Goal: Participate in discussion: Engage in conversation with other users on a specific topic

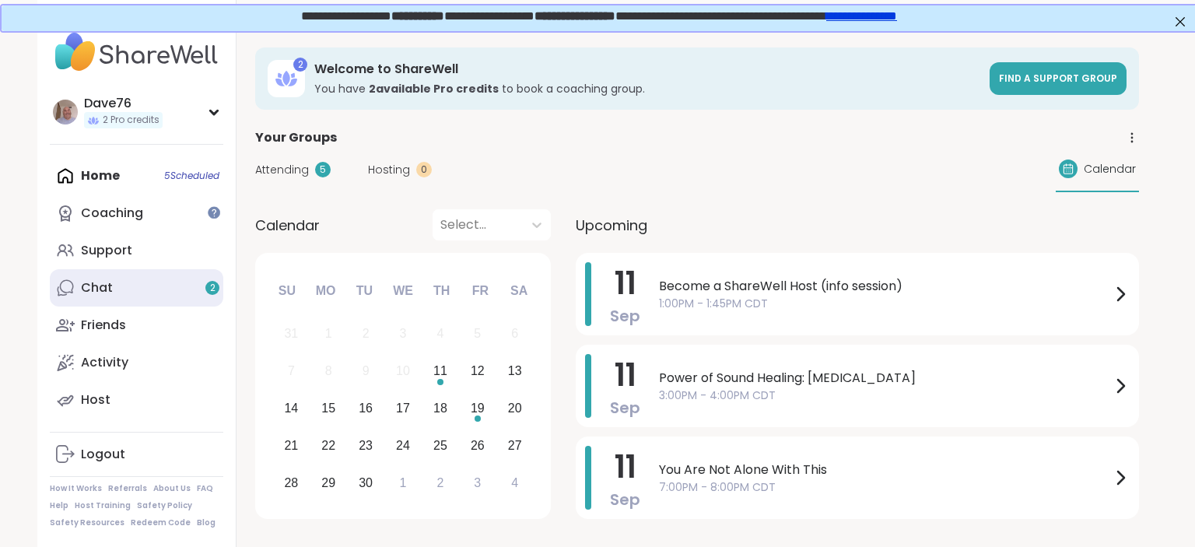
click at [154, 280] on link "Chat 2" at bounding box center [137, 287] width 174 height 37
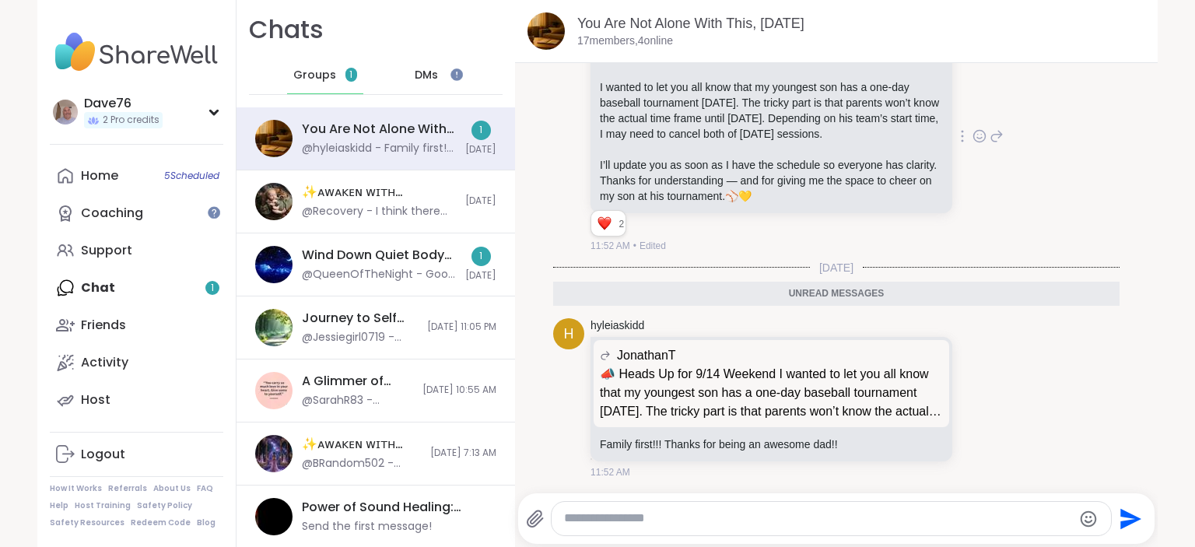
click at [1001, 135] on icon at bounding box center [997, 136] width 11 height 11
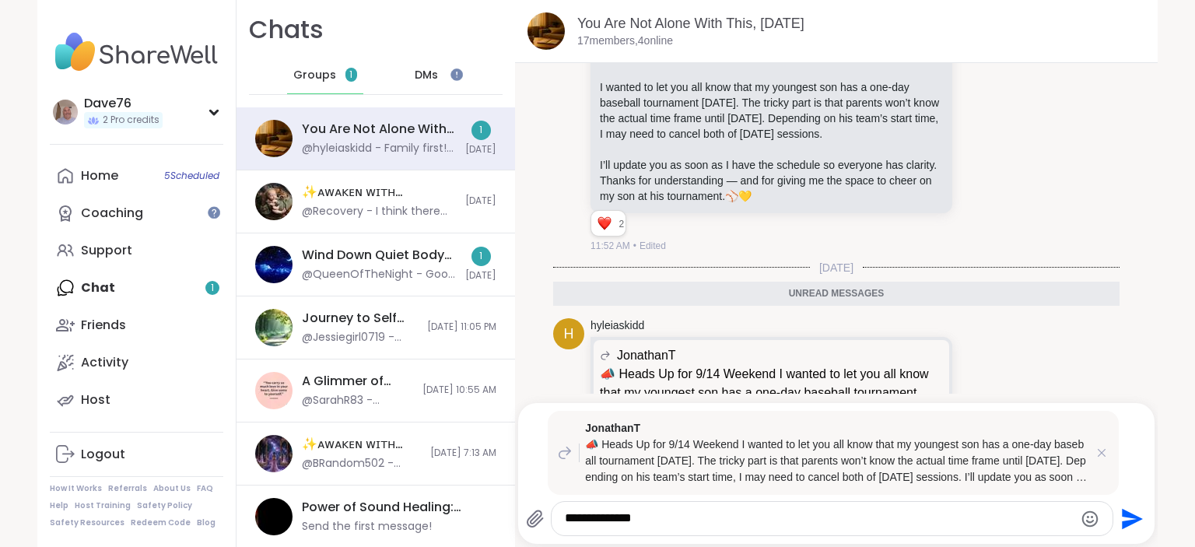
type textarea "**********"
click at [1132, 515] on icon "Send" at bounding box center [1132, 518] width 21 height 21
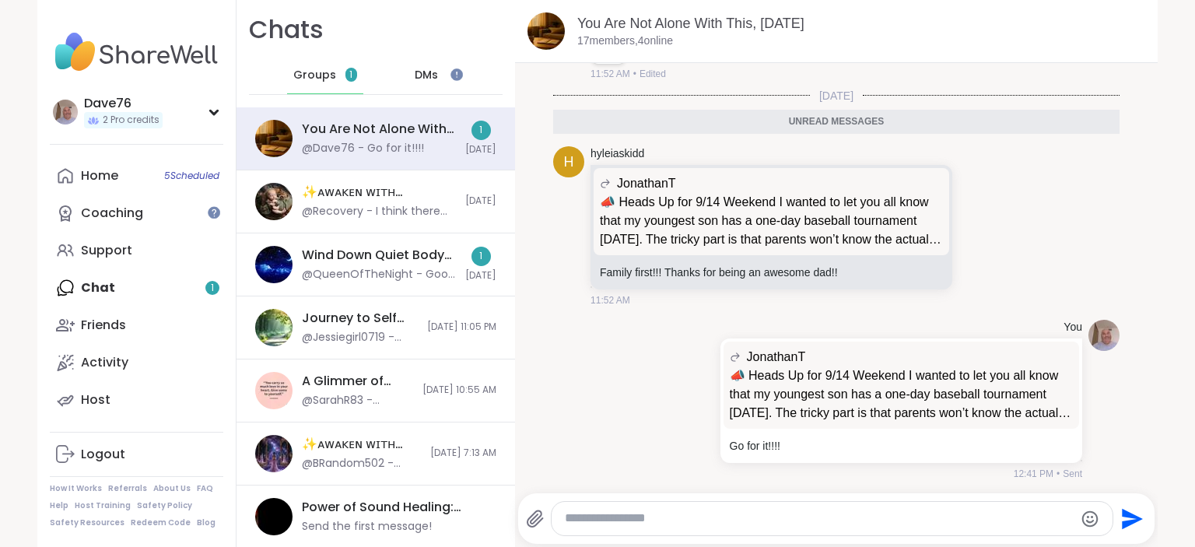
scroll to position [1177, 0]
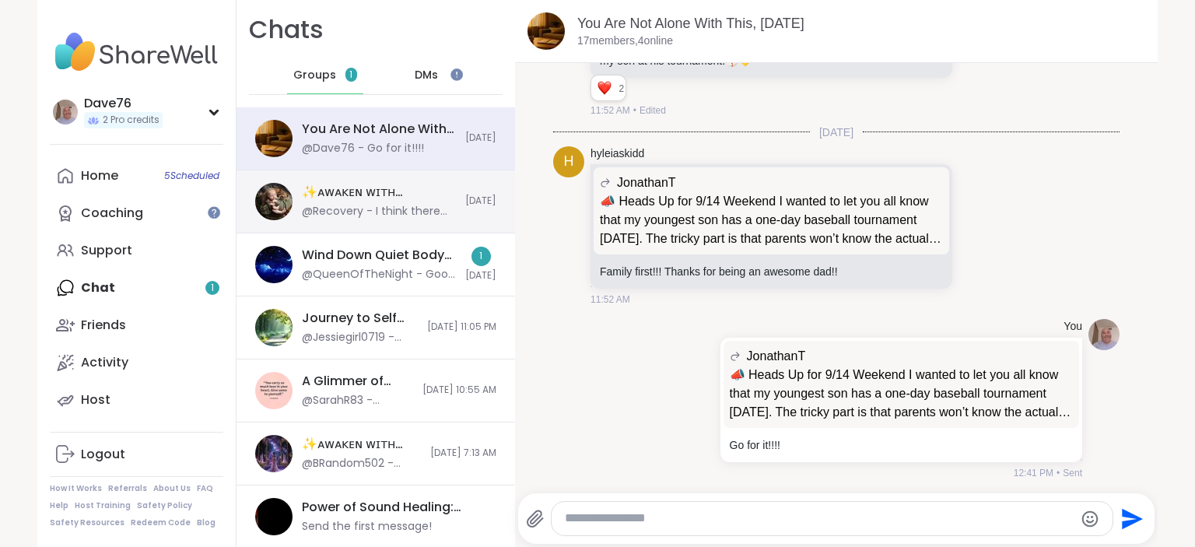
click at [373, 201] on div "✨ᴀᴡᴀᴋᴇɴ ᴡɪᴛʜ ʙᴇᴀᴜᴛɪғᴜʟ sᴏᴜʟs✨HBD OZAIS, [DATE]" at bounding box center [379, 192] width 154 height 17
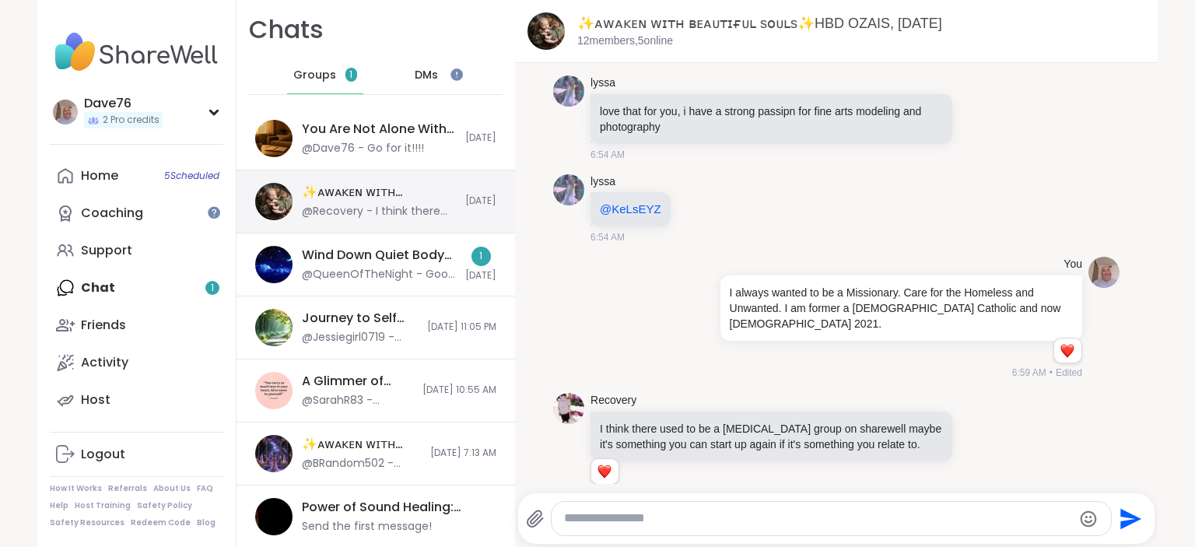
scroll to position [7055, 0]
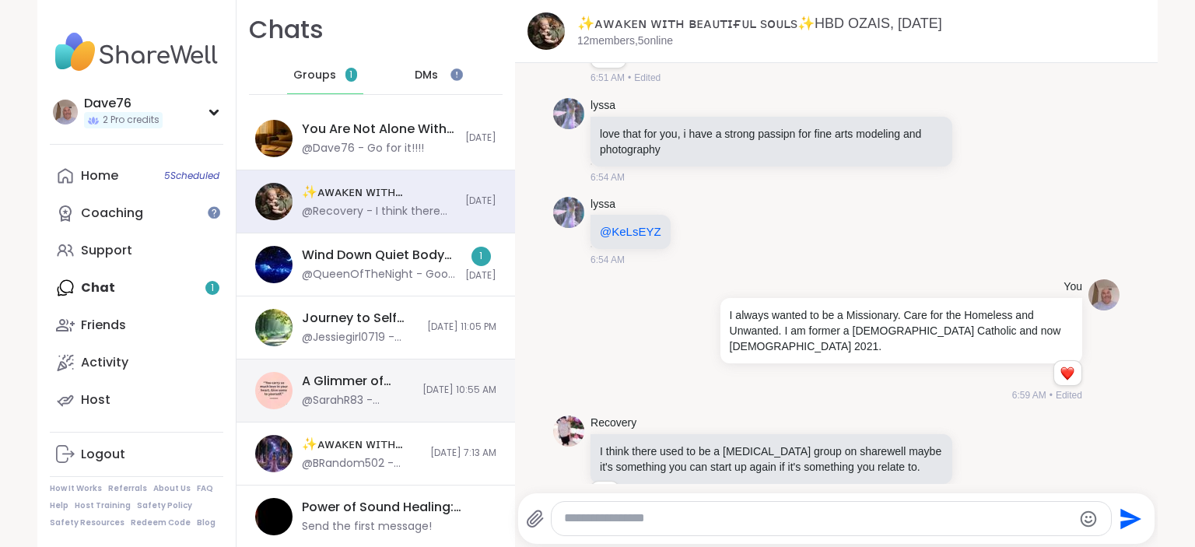
click at [370, 391] on div "A Glimmer of Hope, Sep 10 @SarahR83 - @Mikeboca exit please" at bounding box center [357, 391] width 111 height 36
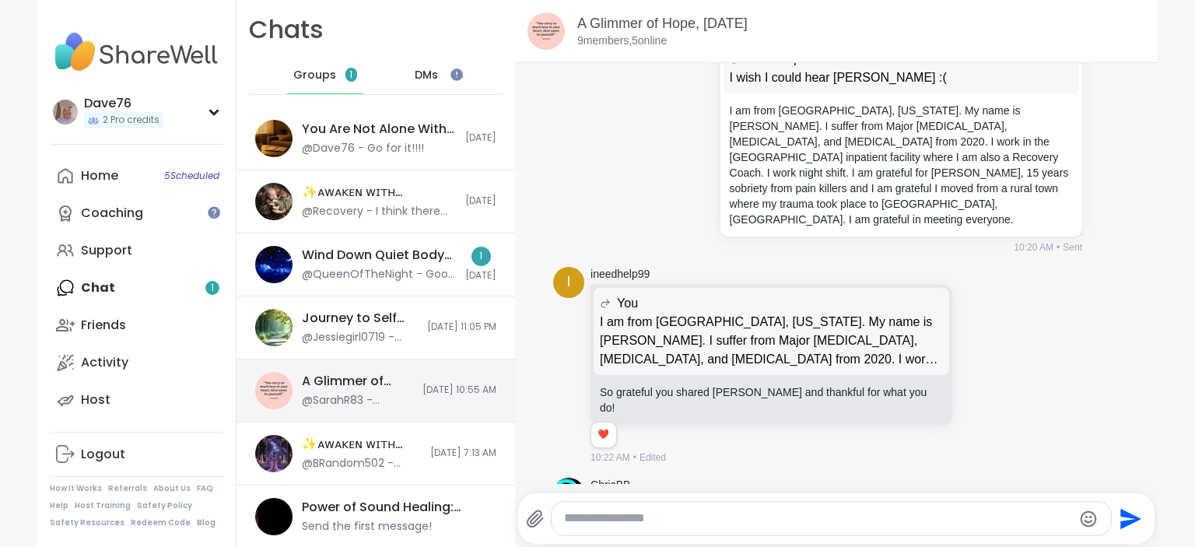
scroll to position [9658, 0]
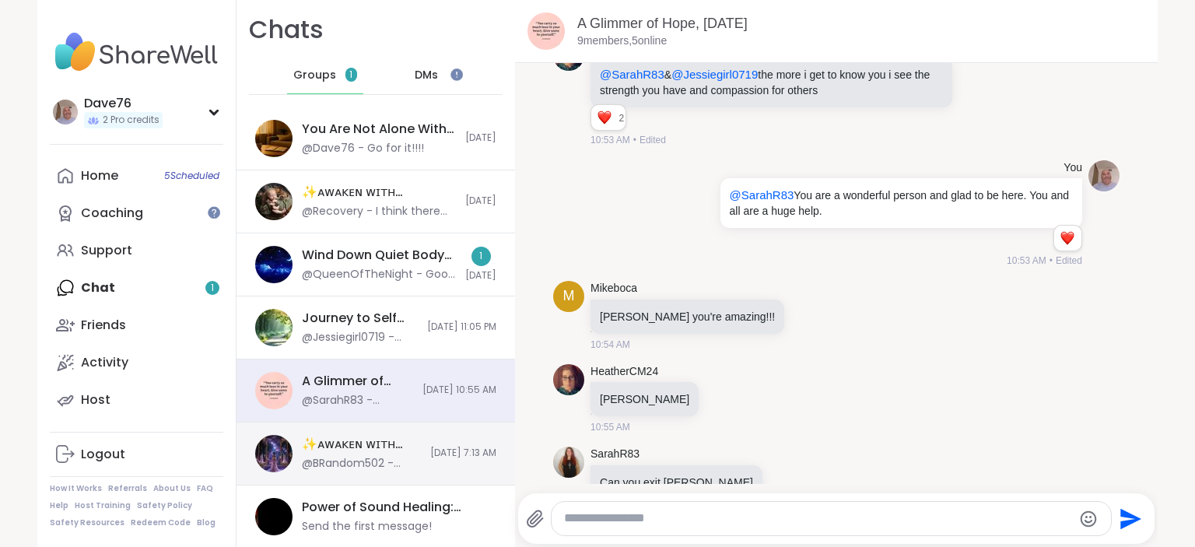
click at [367, 450] on div "✨ᴀᴡᴀᴋᴇɴ ᴡɪᴛʜ ʙᴇᴀᴜᴛɪғᴜʟ sᴏᴜʟs✨, [DATE]" at bounding box center [361, 444] width 119 height 17
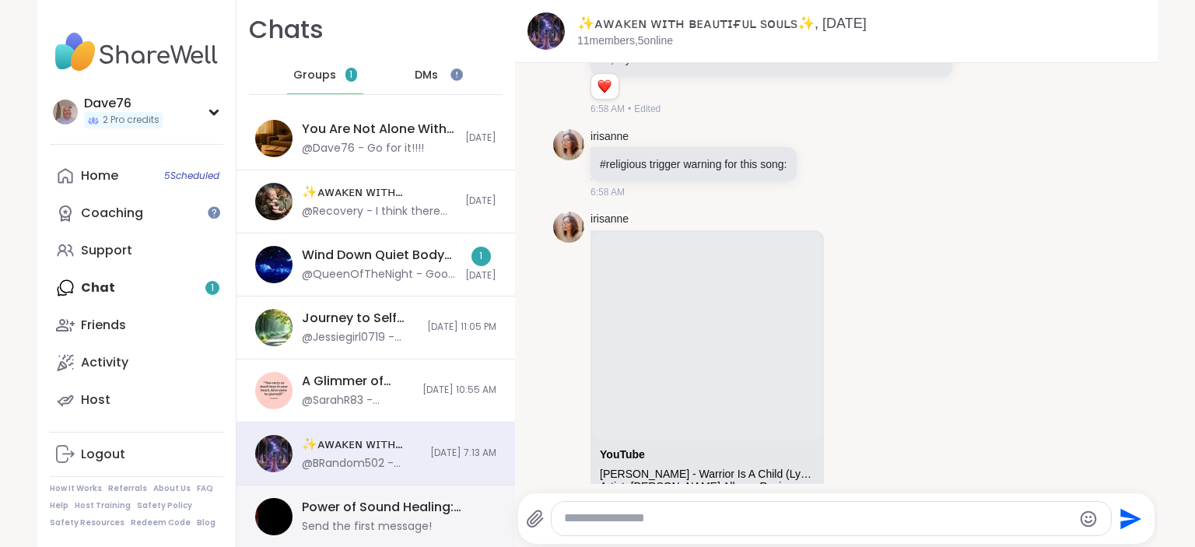
scroll to position [4146, 0]
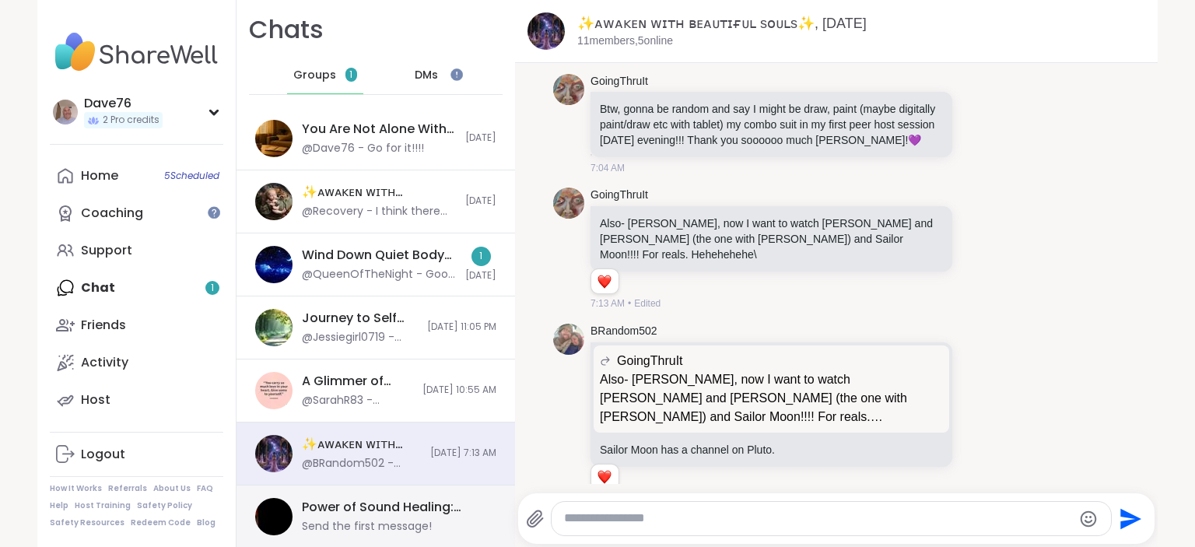
click at [370, 524] on div "Send the first message!" at bounding box center [367, 527] width 130 height 16
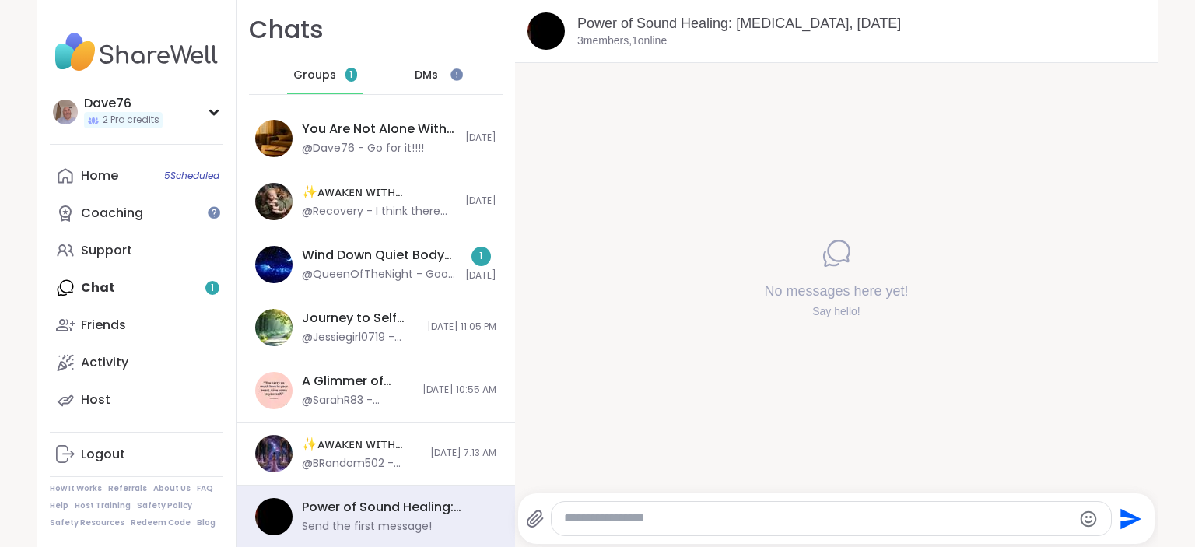
click at [613, 509] on div at bounding box center [832, 518] width 560 height 33
click at [630, 518] on textarea "Type your message" at bounding box center [818, 519] width 508 height 16
type textarea "**********"
click at [1130, 523] on icon "Send" at bounding box center [1132, 518] width 21 height 21
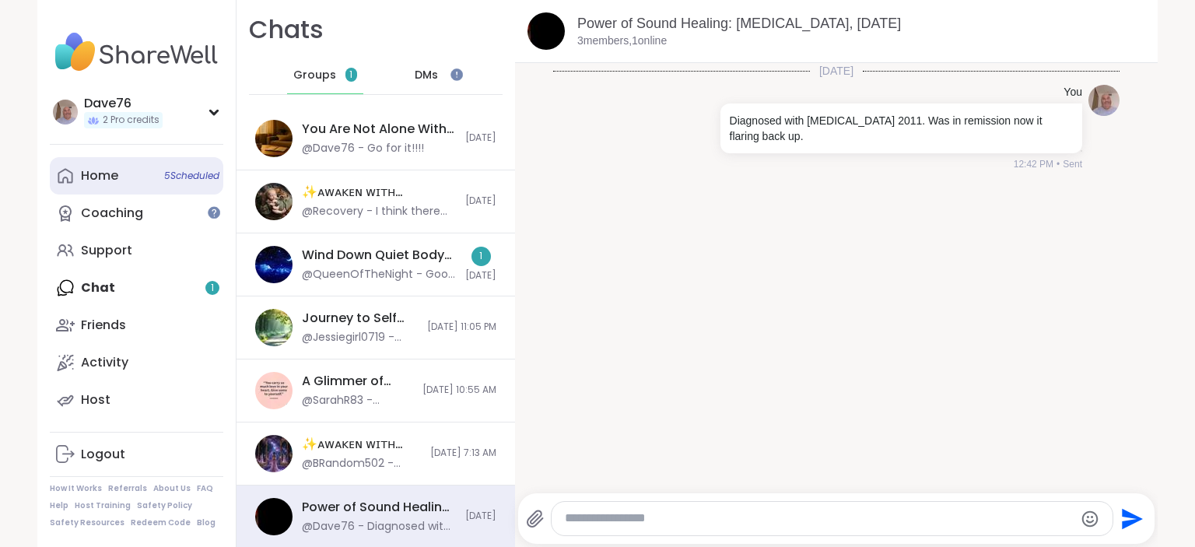
click at [108, 175] on div "Home 5 Scheduled" at bounding box center [99, 175] width 37 height 17
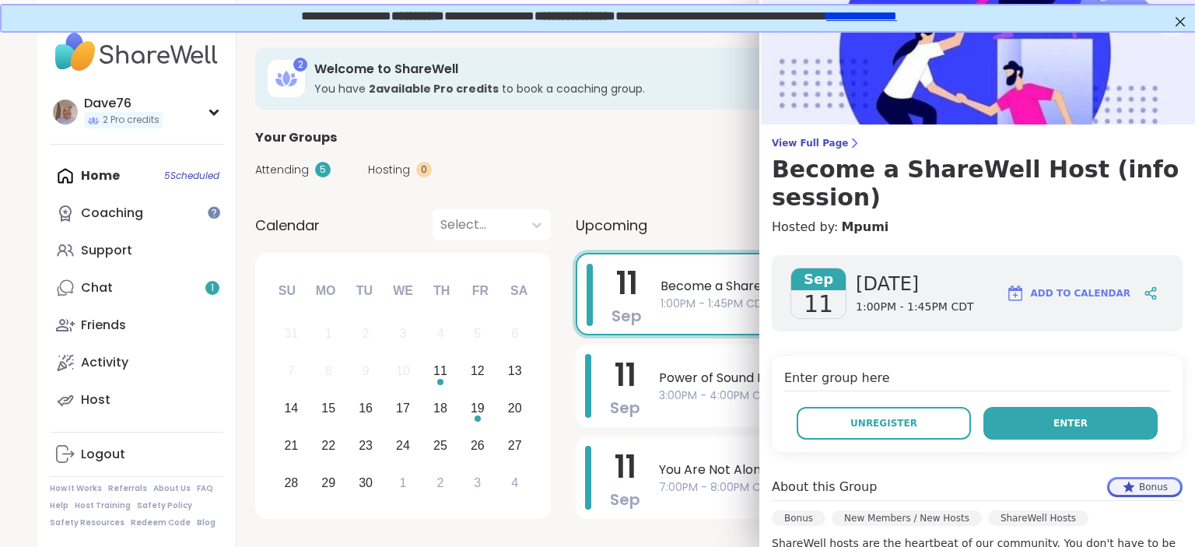
click at [1082, 425] on span "Enter" at bounding box center [1071, 423] width 34 height 14
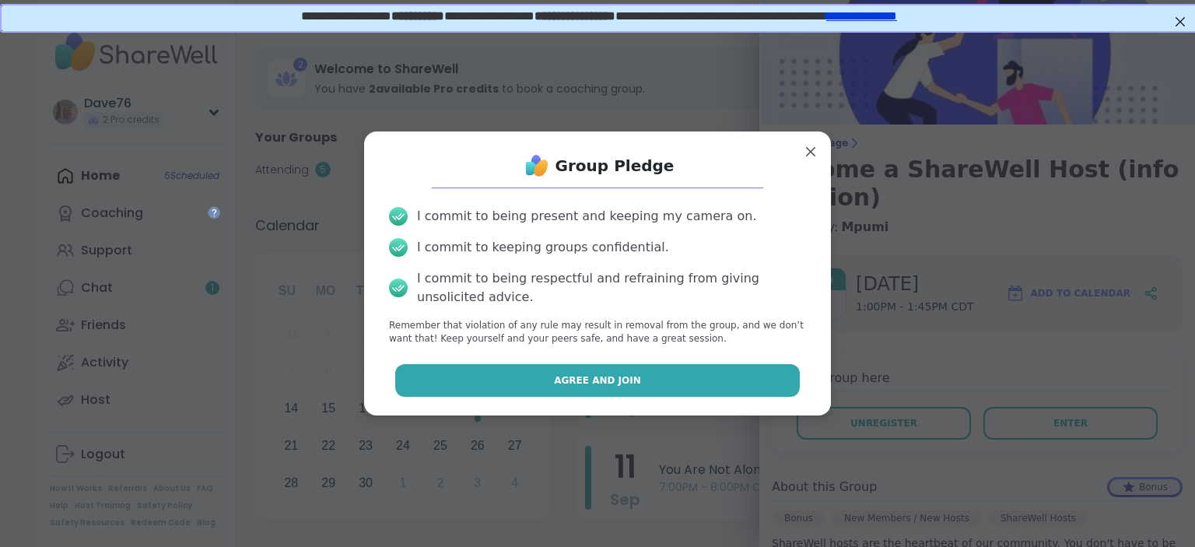
click at [665, 387] on button "Agree and Join" at bounding box center [597, 380] width 405 height 33
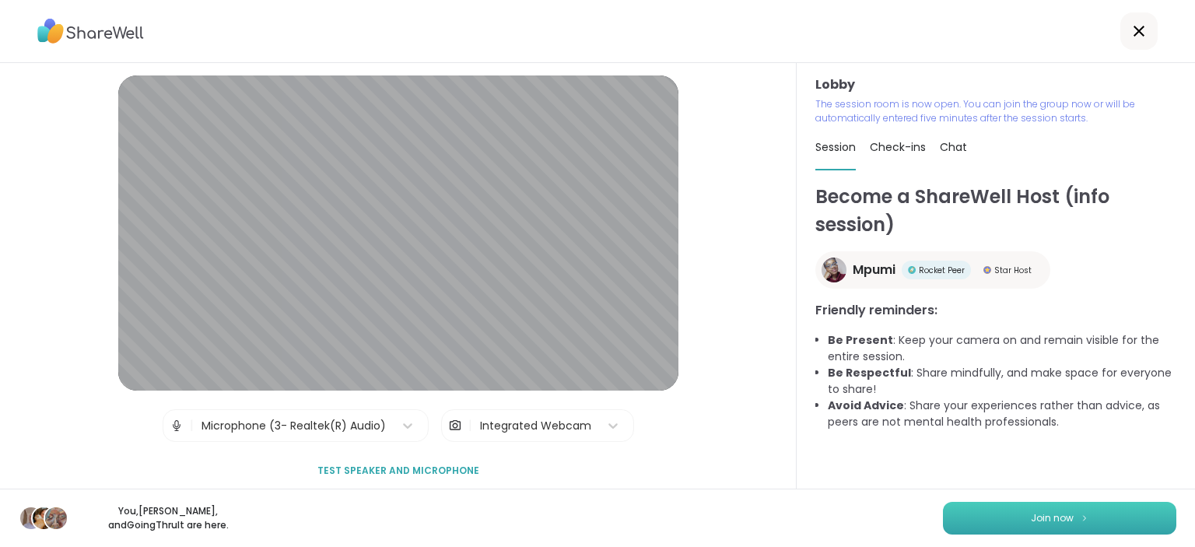
click at [1103, 519] on button "Join now" at bounding box center [1059, 518] width 233 height 33
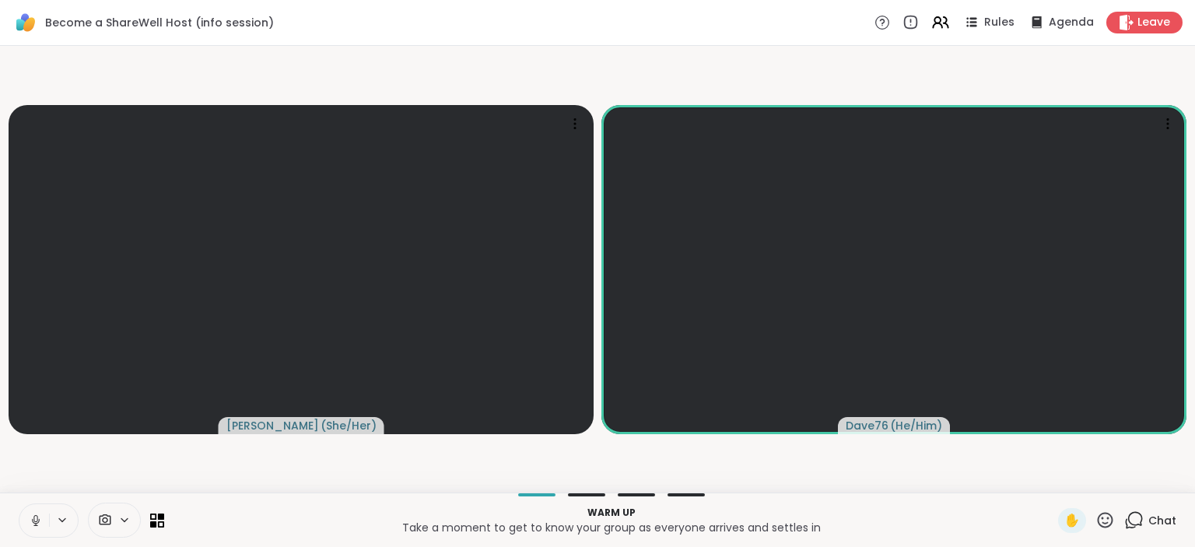
click at [39, 518] on icon at bounding box center [36, 521] width 14 height 14
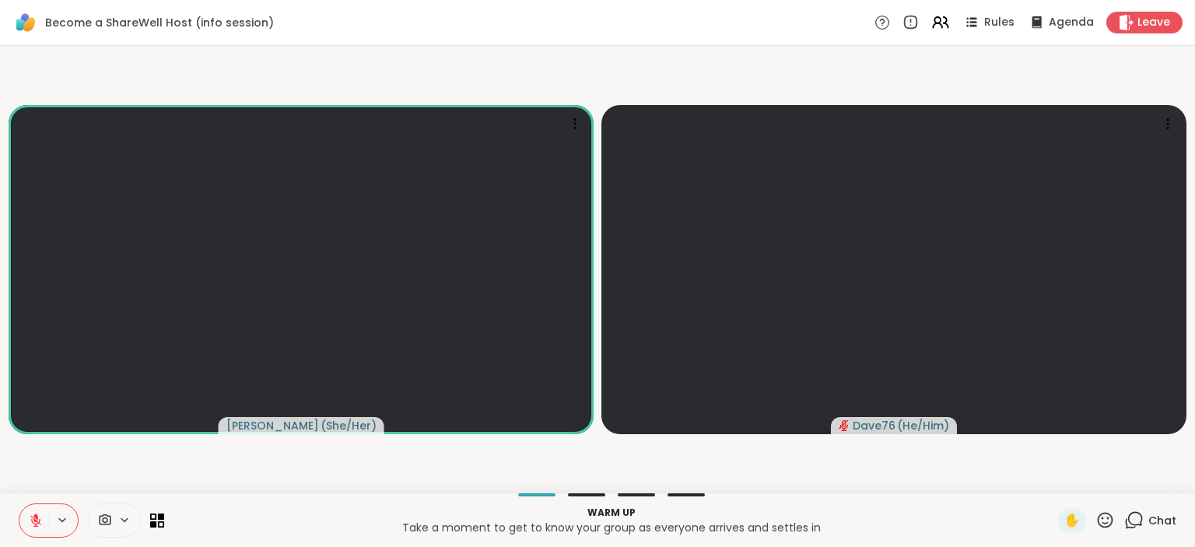
click at [39, 518] on icon at bounding box center [36, 521] width 14 height 14
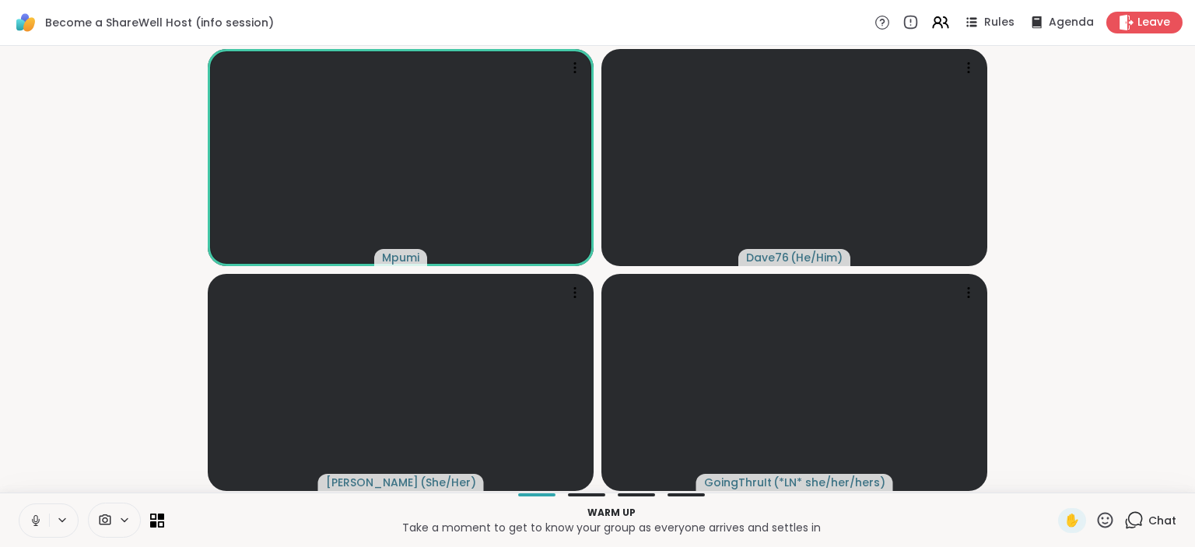
click at [36, 525] on icon at bounding box center [36, 521] width 14 height 14
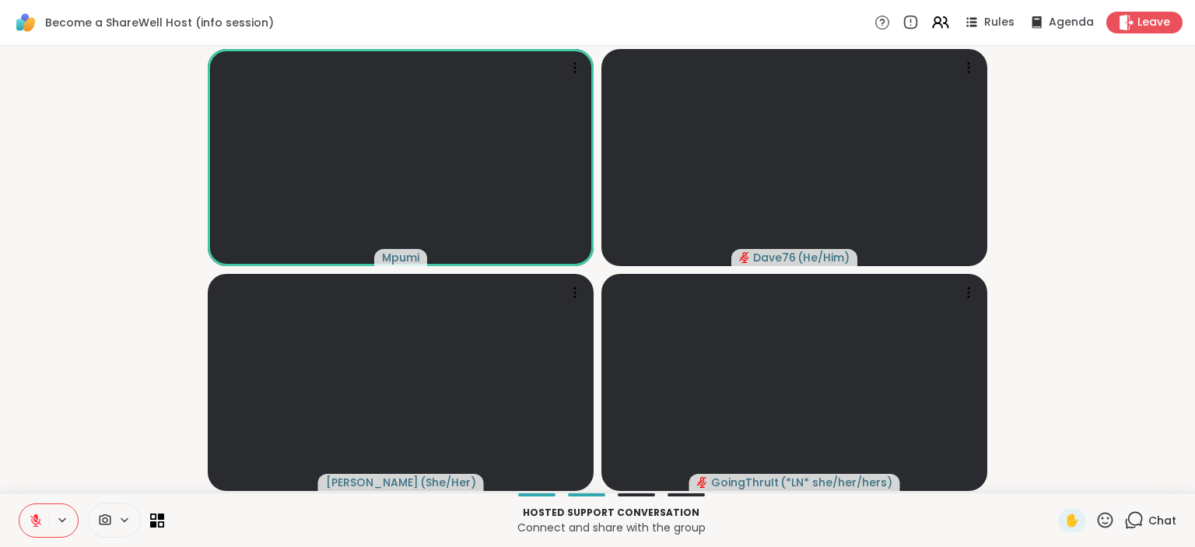
click at [36, 525] on icon at bounding box center [35, 520] width 11 height 11
click at [36, 525] on icon at bounding box center [36, 520] width 9 height 13
click at [1105, 523] on icon at bounding box center [1106, 520] width 16 height 16
click at [1060, 481] on span "❤️" at bounding box center [1060, 479] width 16 height 19
click at [1159, 519] on span "Chat" at bounding box center [1163, 521] width 28 height 16
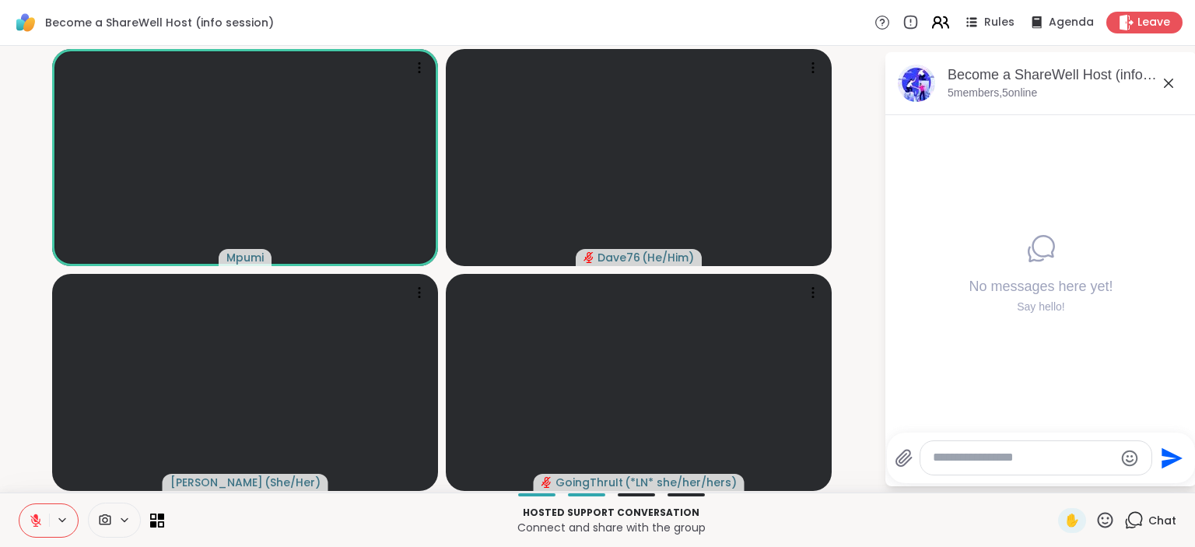
click at [948, 29] on icon at bounding box center [940, 21] width 19 height 19
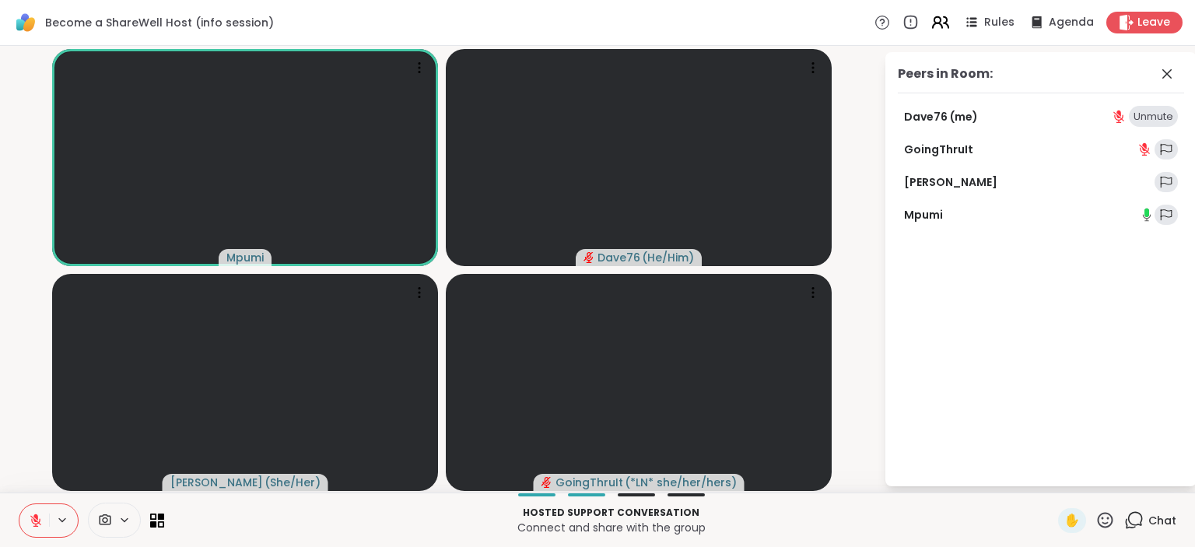
click at [948, 29] on icon at bounding box center [940, 21] width 19 height 19
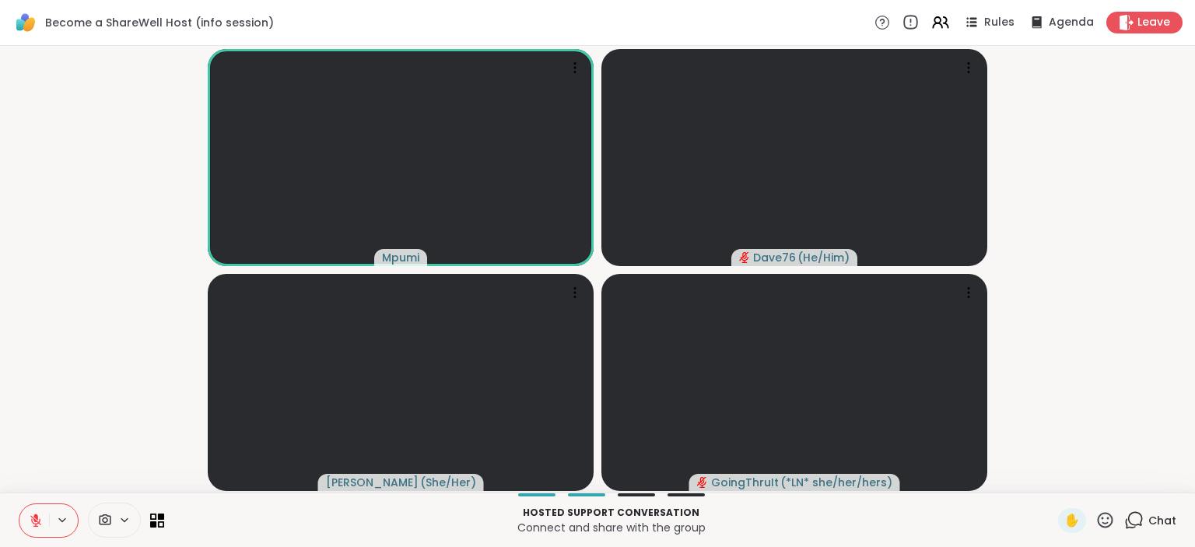
click at [917, 26] on icon at bounding box center [910, 22] width 17 height 17
click at [1068, 27] on span "Agenda" at bounding box center [1071, 23] width 47 height 16
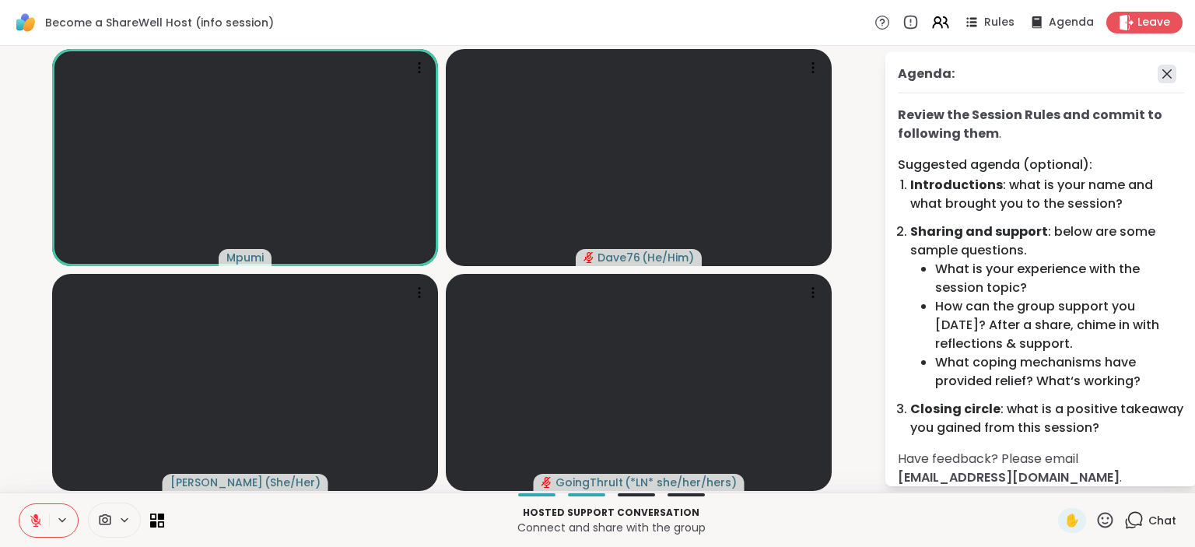
click at [1170, 79] on icon at bounding box center [1167, 74] width 19 height 19
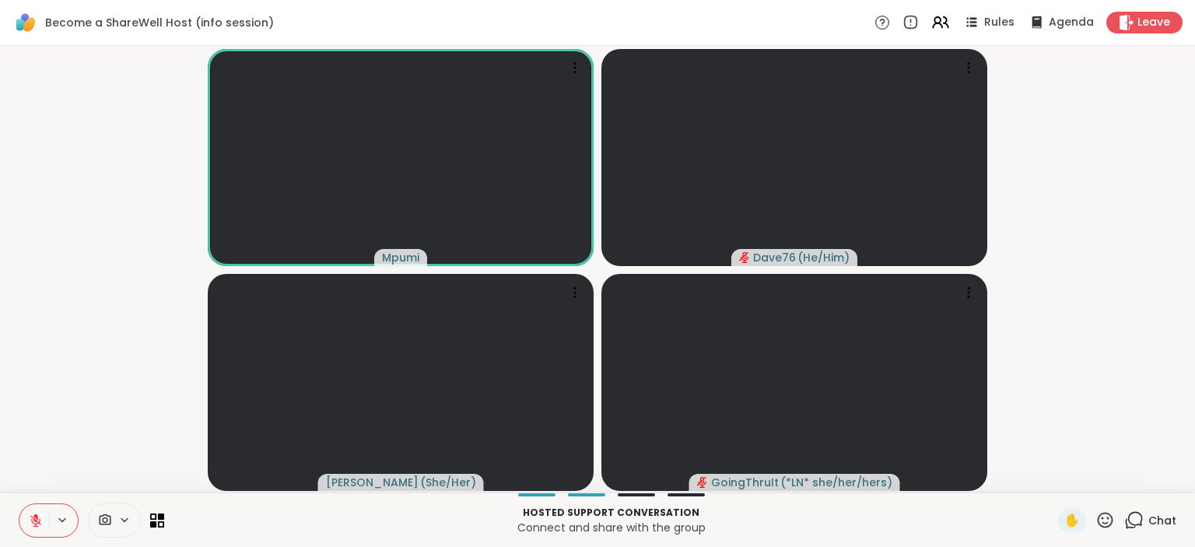
click at [37, 523] on icon at bounding box center [36, 521] width 14 height 14
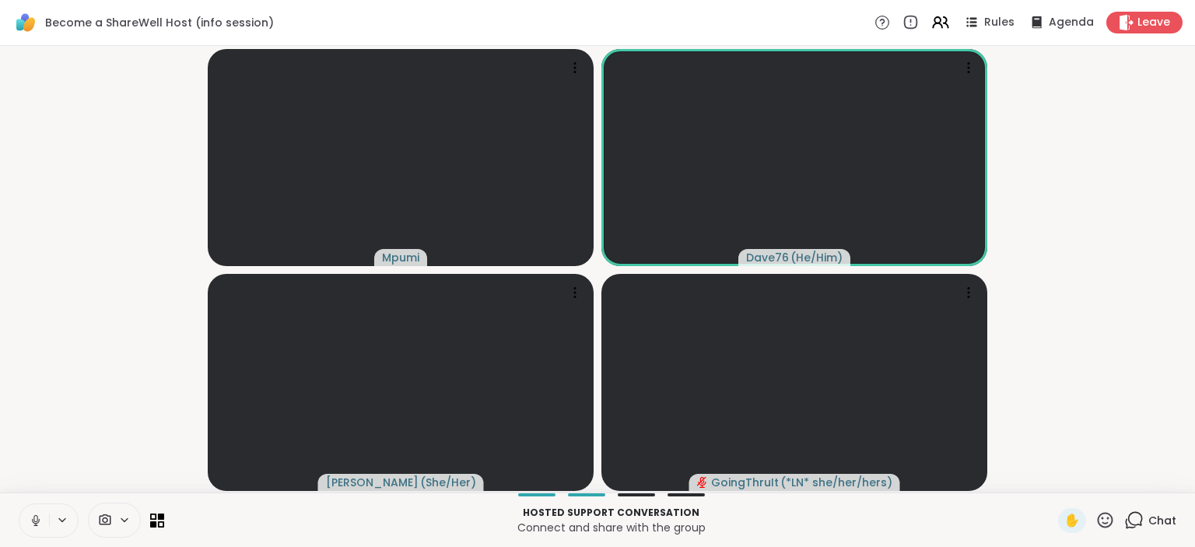
click at [34, 522] on icon at bounding box center [36, 521] width 14 height 14
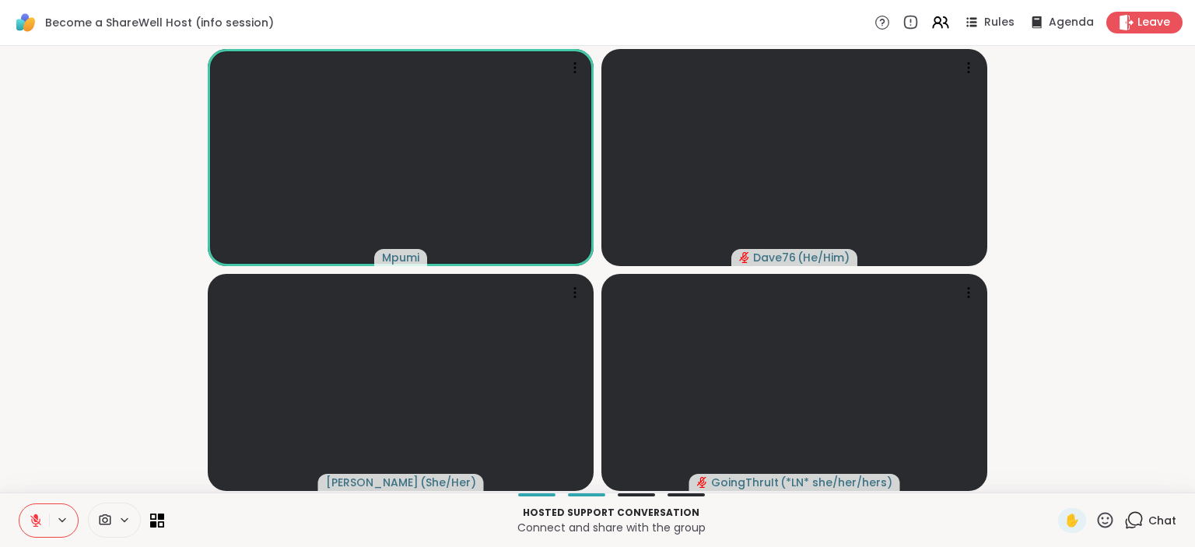
click at [34, 522] on icon at bounding box center [36, 521] width 14 height 14
click at [1106, 520] on icon at bounding box center [1105, 520] width 19 height 19
click at [1167, 482] on span "🎉" at bounding box center [1163, 479] width 16 height 19
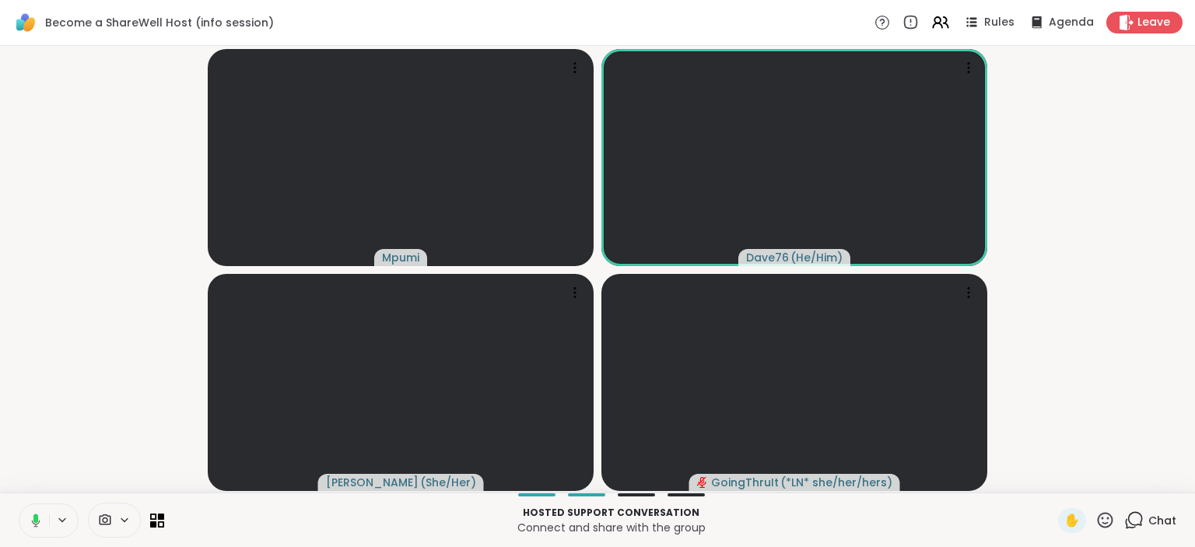
click at [34, 524] on icon at bounding box center [33, 521] width 14 height 14
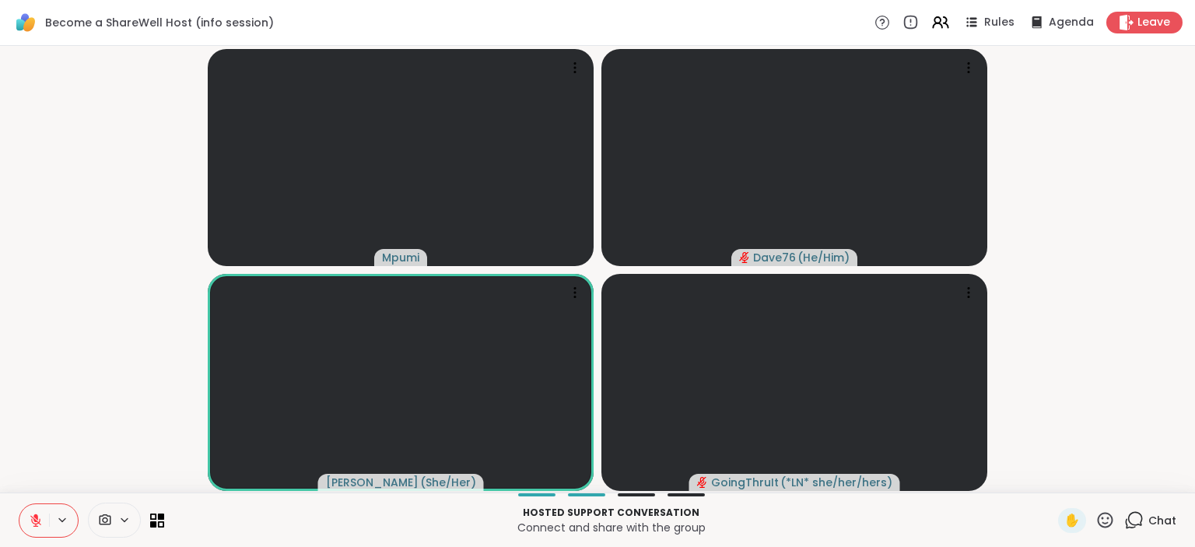
click at [1110, 518] on icon at bounding box center [1106, 520] width 16 height 16
click at [1061, 482] on span "❤️" at bounding box center [1060, 479] width 16 height 19
click at [1105, 520] on icon at bounding box center [1105, 520] width 19 height 19
click at [1056, 486] on span "❤️" at bounding box center [1060, 479] width 16 height 19
click at [1153, 529] on div "Chat" at bounding box center [1151, 520] width 52 height 25
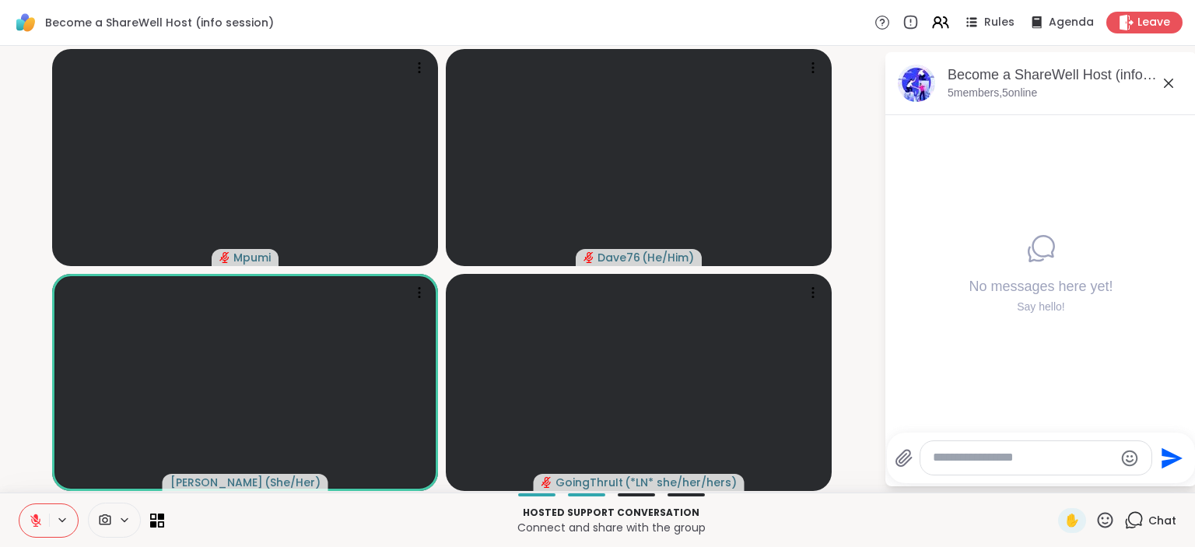
click at [1051, 452] on textarea "Type your message" at bounding box center [1023, 458] width 181 height 16
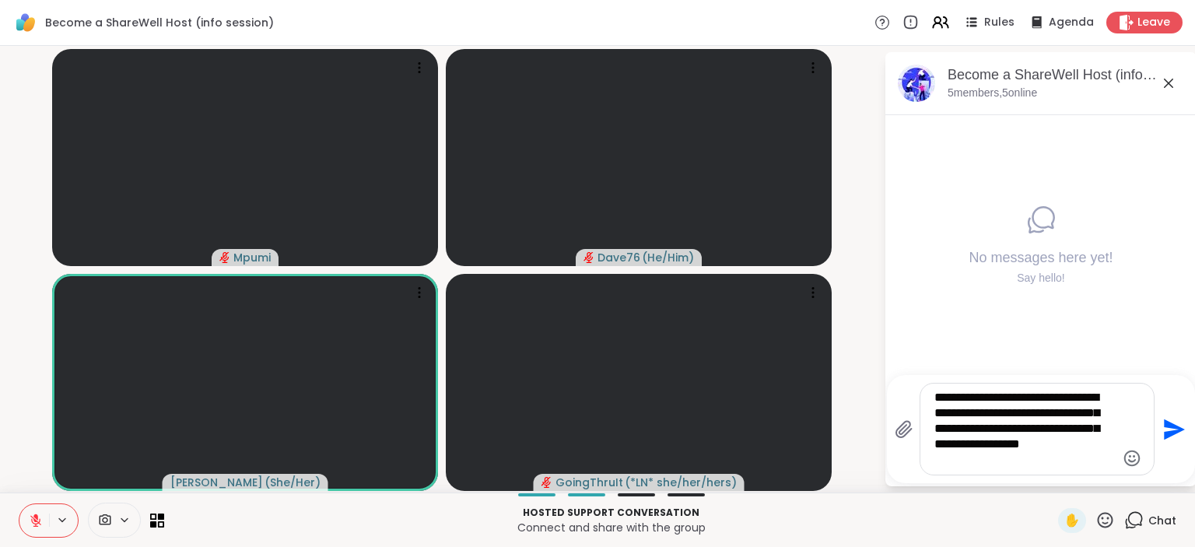
type textarea "**********"
click at [1184, 437] on button "Send" at bounding box center [1172, 429] width 35 height 35
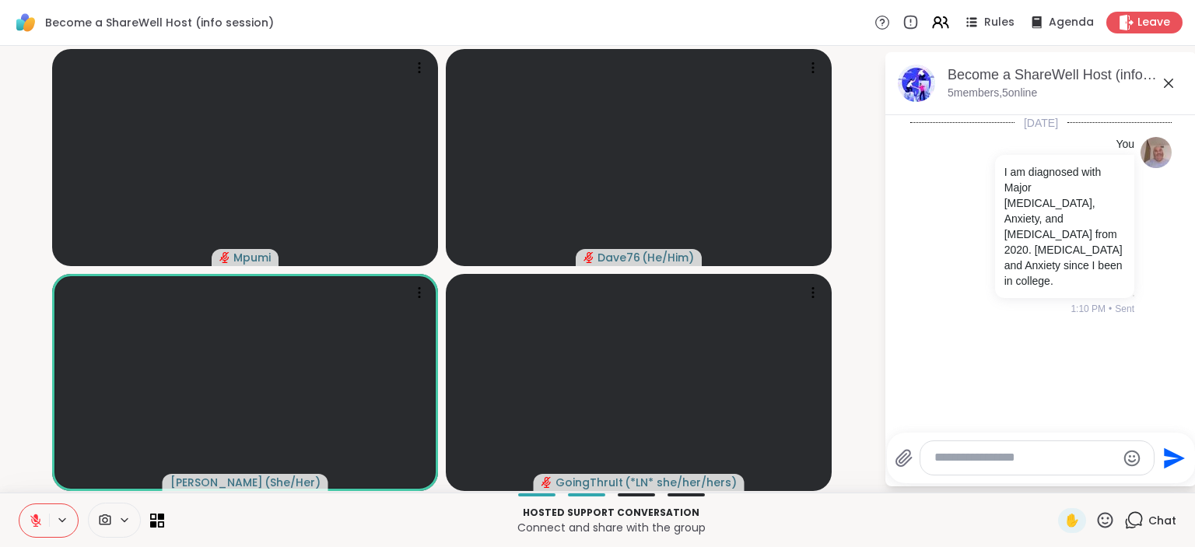
click at [1109, 522] on icon at bounding box center [1105, 520] width 19 height 19
click at [1054, 485] on span "❤️" at bounding box center [1060, 479] width 16 height 19
click at [1105, 517] on icon at bounding box center [1105, 520] width 19 height 19
click at [1163, 485] on span "🎉" at bounding box center [1163, 479] width 16 height 19
click at [1106, 520] on icon at bounding box center [1105, 520] width 19 height 19
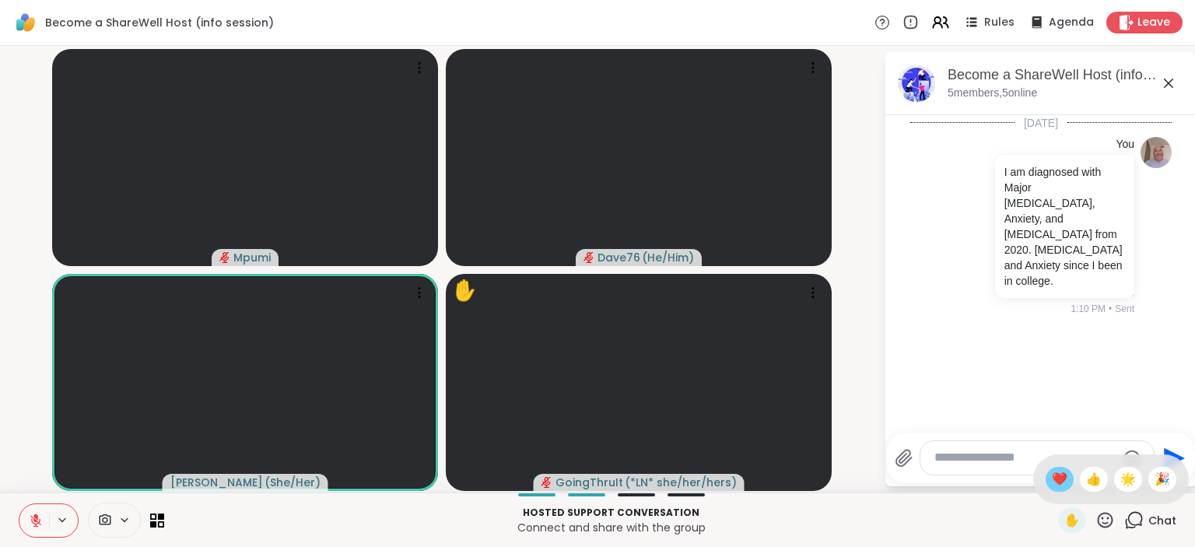
click at [1054, 488] on span "❤️" at bounding box center [1060, 479] width 16 height 19
click at [1107, 518] on icon at bounding box center [1105, 520] width 19 height 19
click at [1052, 479] on span "❤️" at bounding box center [1060, 479] width 16 height 19
click at [1012, 459] on textarea "Type your message" at bounding box center [1025, 458] width 181 height 16
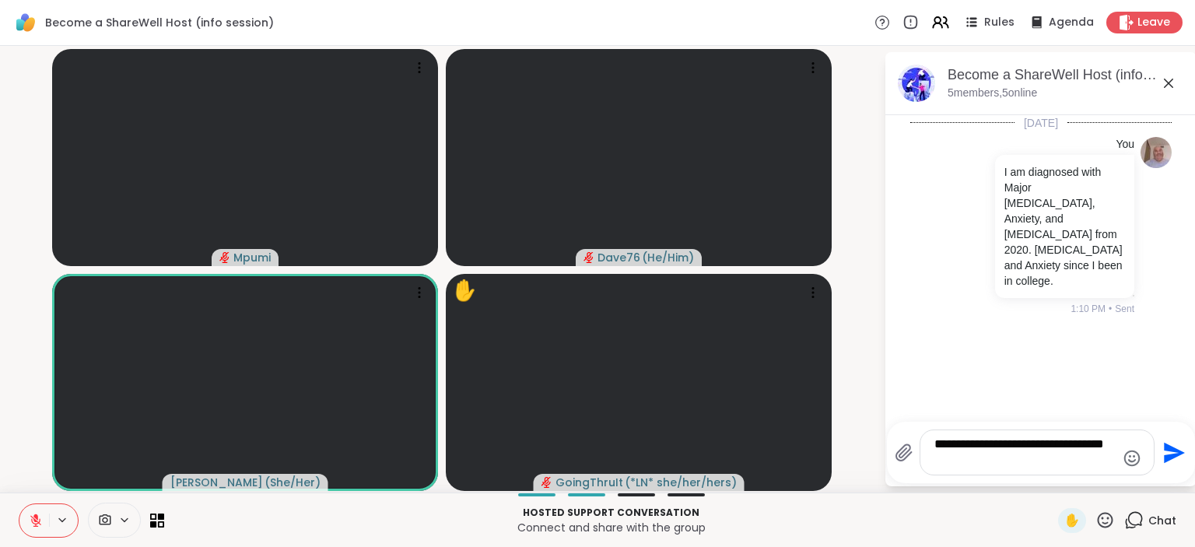
type textarea "**********"
click at [1167, 447] on icon "Send" at bounding box center [1174, 452] width 21 height 21
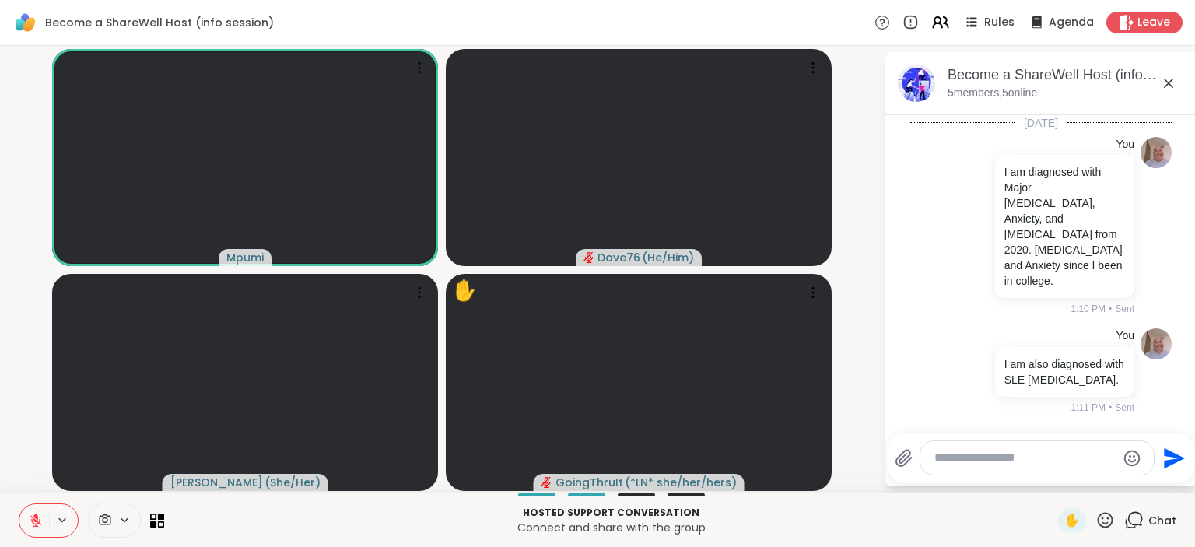
click at [1128, 457] on icon "Emoji picker" at bounding box center [1133, 458] width 16 height 16
click at [1104, 521] on icon at bounding box center [1105, 520] width 19 height 19
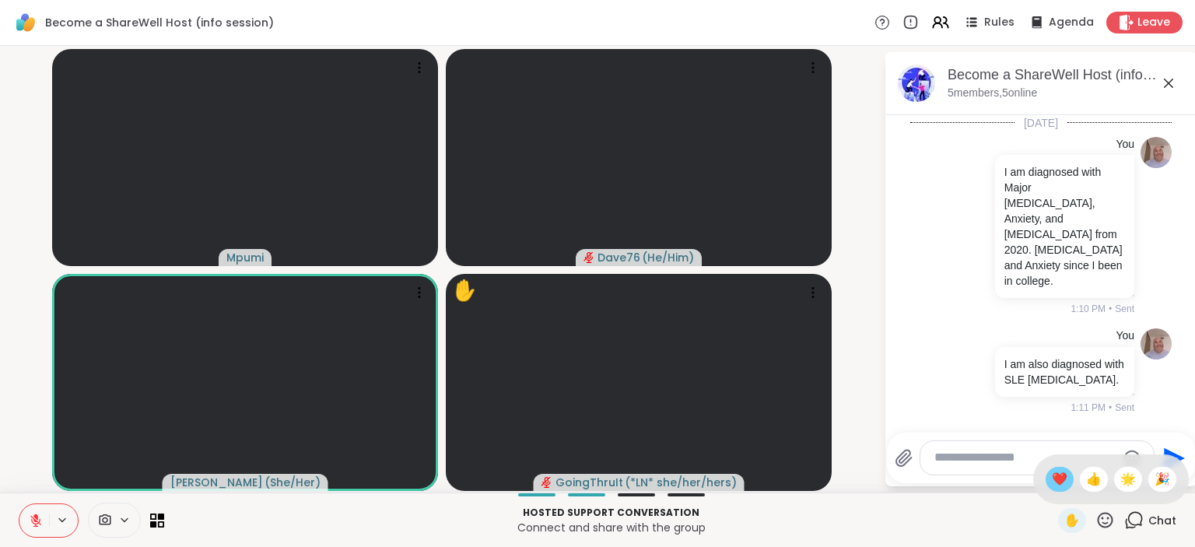
click at [1059, 484] on span "❤️" at bounding box center [1060, 479] width 16 height 19
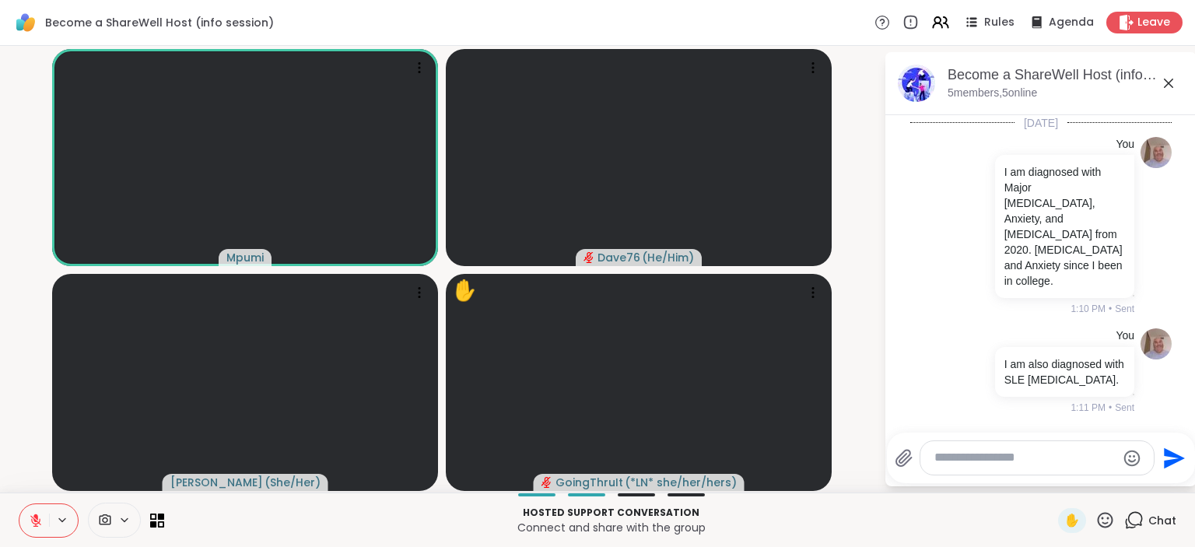
click at [1104, 515] on icon at bounding box center [1106, 520] width 16 height 16
click at [1163, 475] on span "🎉" at bounding box center [1163, 479] width 16 height 19
click at [1103, 520] on icon at bounding box center [1105, 520] width 19 height 19
click at [1054, 488] on span "❤️" at bounding box center [1060, 479] width 16 height 19
click at [1105, 518] on icon at bounding box center [1106, 520] width 16 height 16
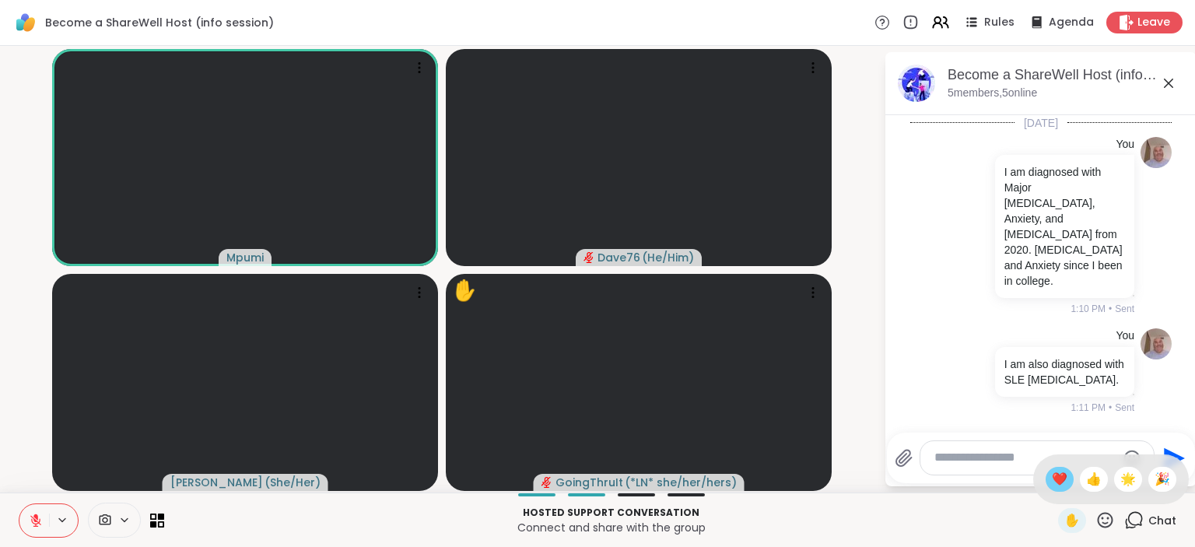
click at [1064, 484] on div "❤️" at bounding box center [1060, 479] width 28 height 25
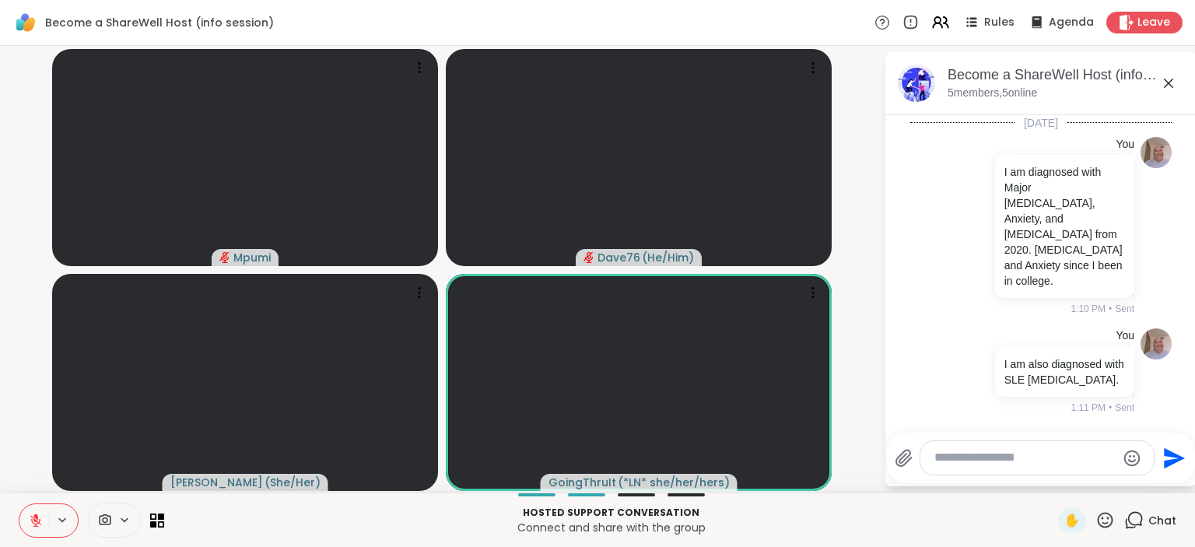
click at [1107, 524] on icon at bounding box center [1106, 520] width 16 height 16
click at [1054, 490] on div "❤️" at bounding box center [1060, 479] width 28 height 25
click at [1100, 528] on icon at bounding box center [1105, 520] width 19 height 19
click at [1162, 483] on span "🎉" at bounding box center [1163, 479] width 16 height 19
click at [1109, 515] on icon at bounding box center [1106, 520] width 16 height 16
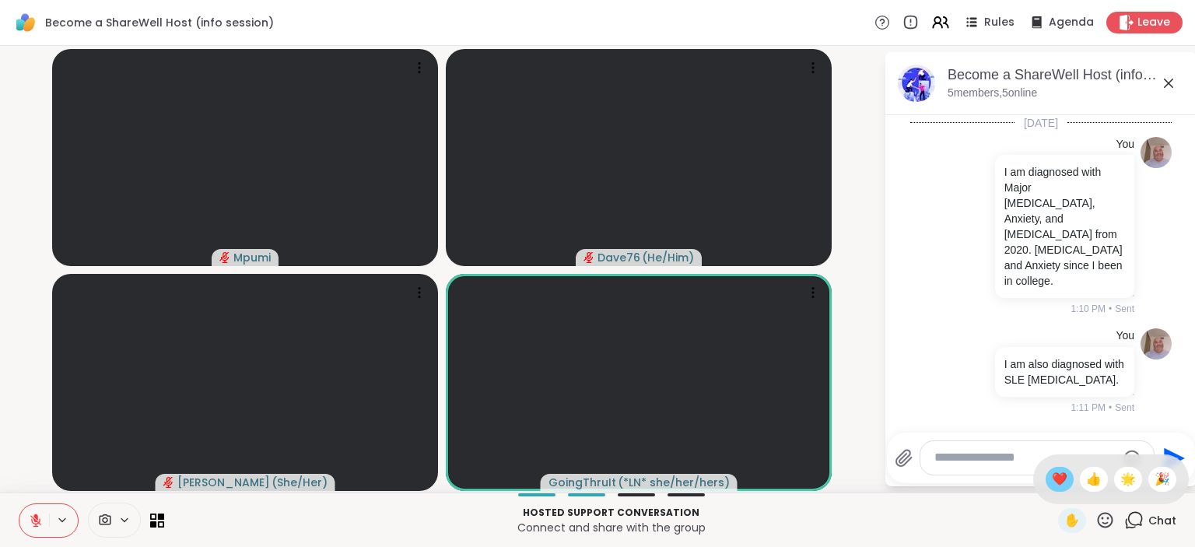
click at [1057, 481] on span "❤️" at bounding box center [1060, 479] width 16 height 19
click at [1104, 518] on icon at bounding box center [1105, 520] width 19 height 19
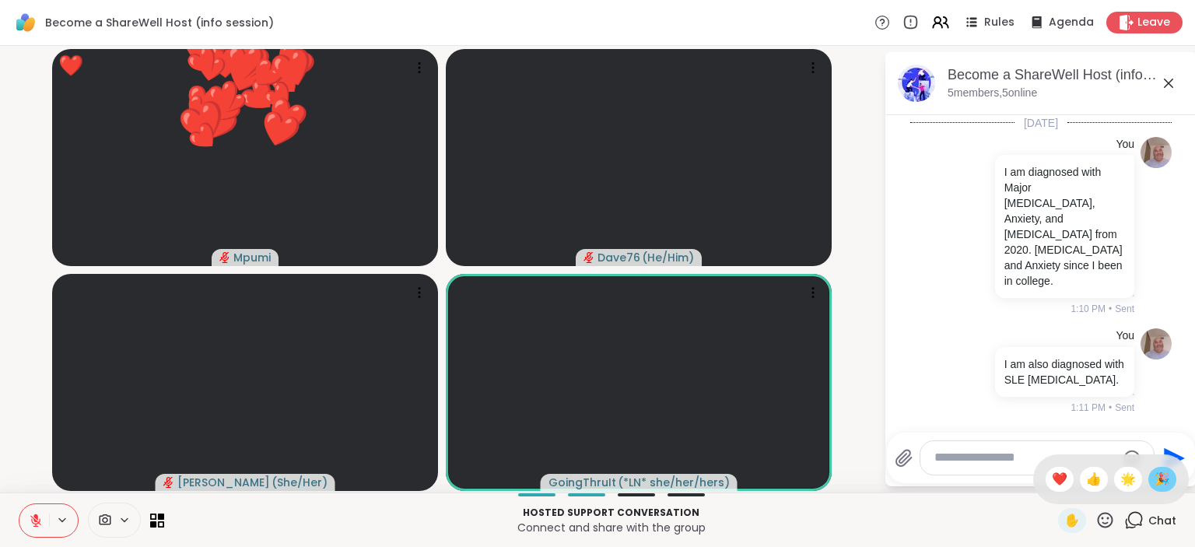
click at [1153, 478] on div "🎉" at bounding box center [1163, 479] width 28 height 25
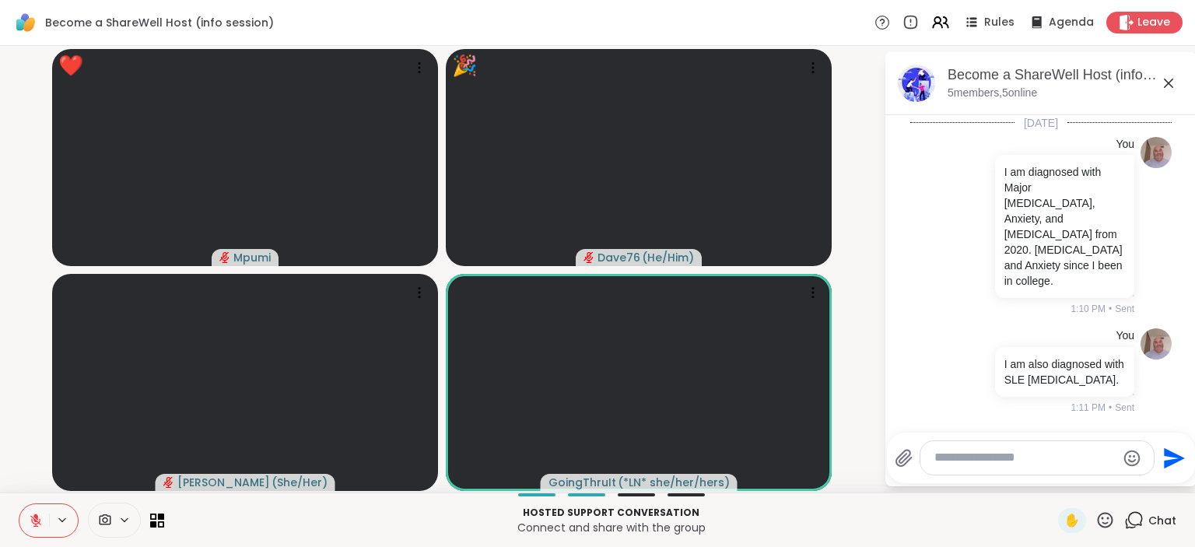
click at [1103, 517] on icon at bounding box center [1105, 520] width 19 height 19
click at [1046, 488] on div "❤️" at bounding box center [1060, 479] width 28 height 25
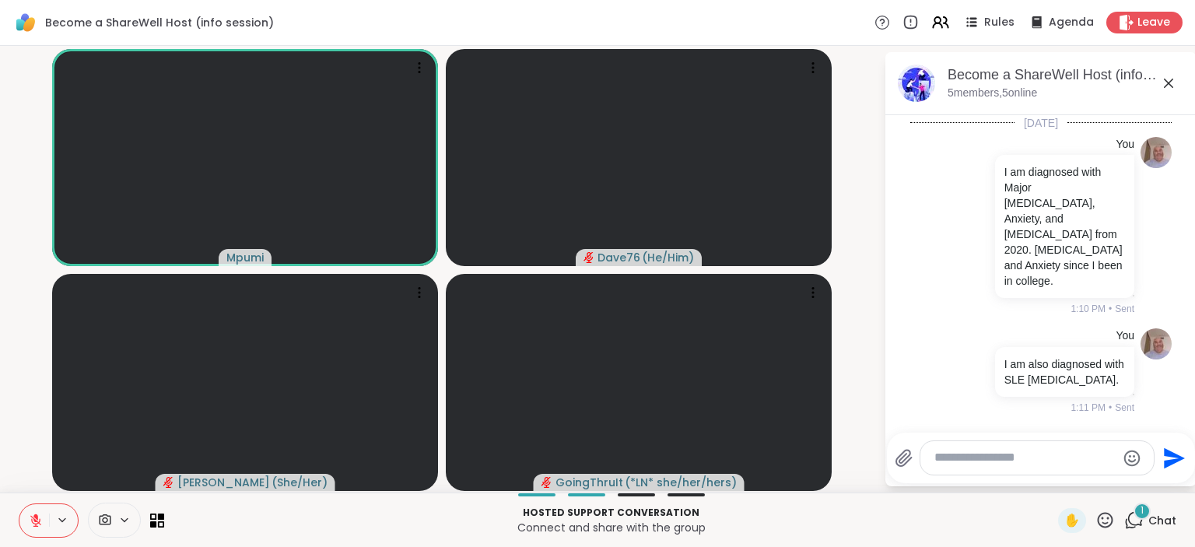
scroll to position [374, 0]
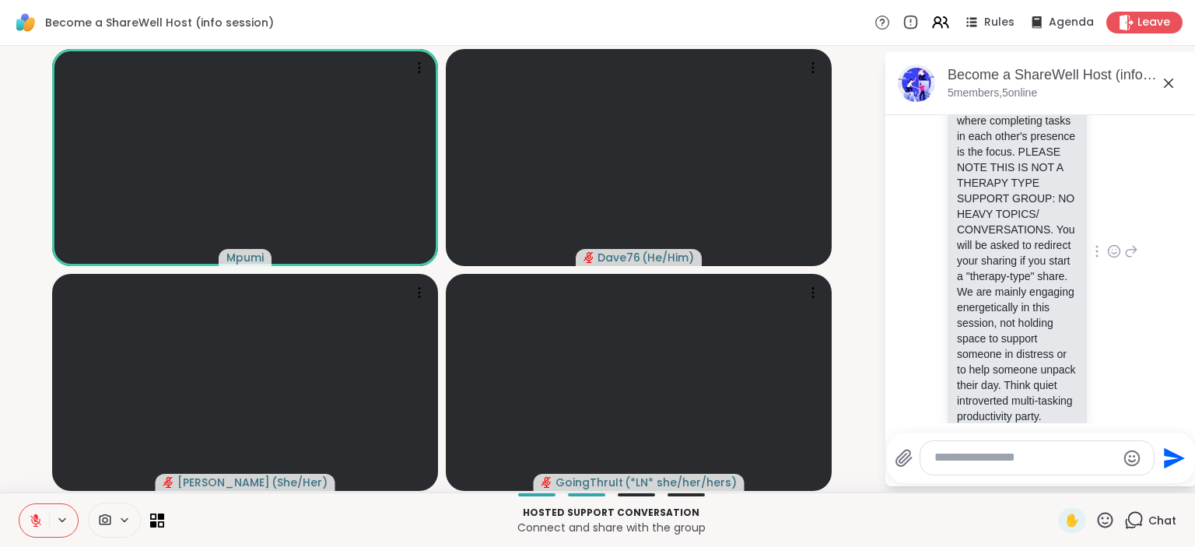
click at [1118, 244] on icon at bounding box center [1114, 252] width 14 height 16
click at [993, 211] on button "Select Reaction: Heart" at bounding box center [990, 226] width 31 height 31
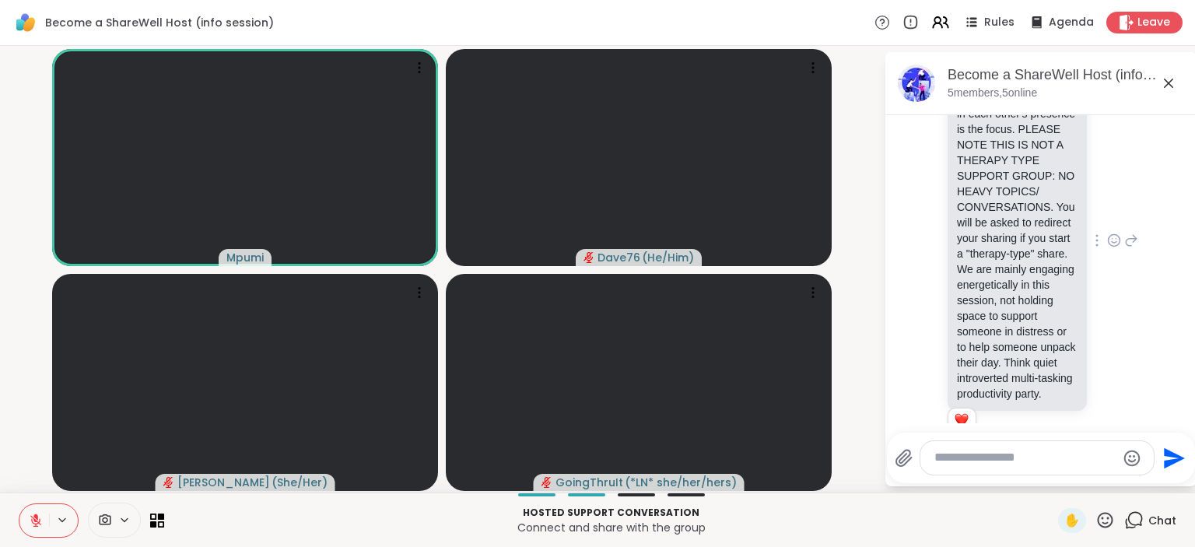
click at [1181, 157] on li "Mpumi Body Doubling: This is a very laid-back session where completing tasks in…" at bounding box center [1041, 241] width 282 height 432
click at [1188, 142] on div "[DATE] You I am diagnosed with Major [MEDICAL_DATA], Anxiety, and [MEDICAL_DATA…" at bounding box center [1041, 88] width 311 height 738
click at [1178, 141] on li "Mpumi Body Doubling: This is a very laid-back session where completing tasks in…" at bounding box center [1041, 241] width 282 height 432
click at [985, 27] on div "Rules" at bounding box center [988, 21] width 54 height 19
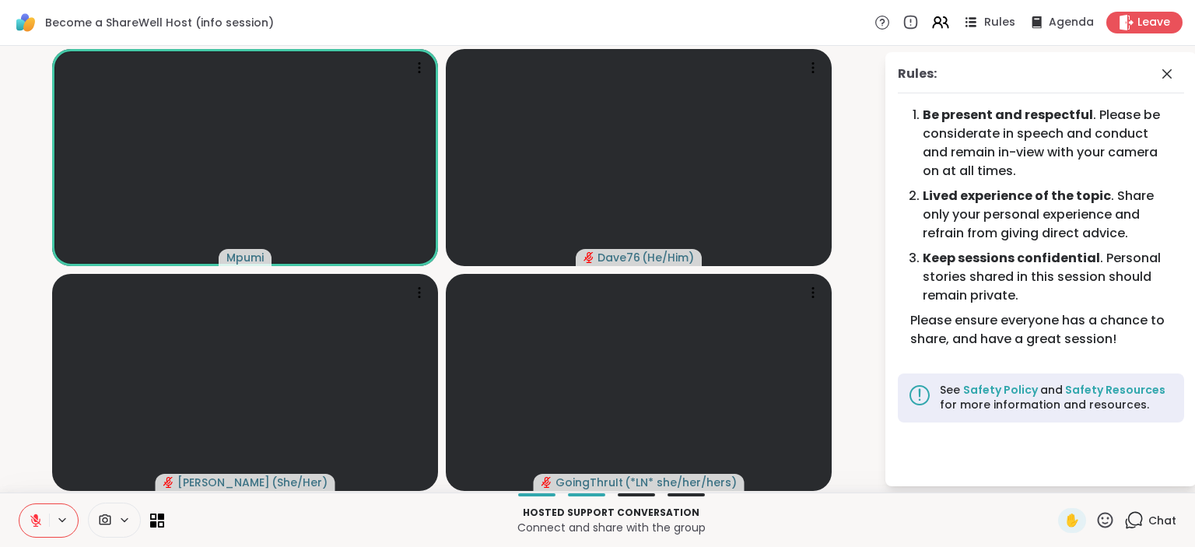
click at [985, 27] on div "Rules" at bounding box center [988, 21] width 54 height 19
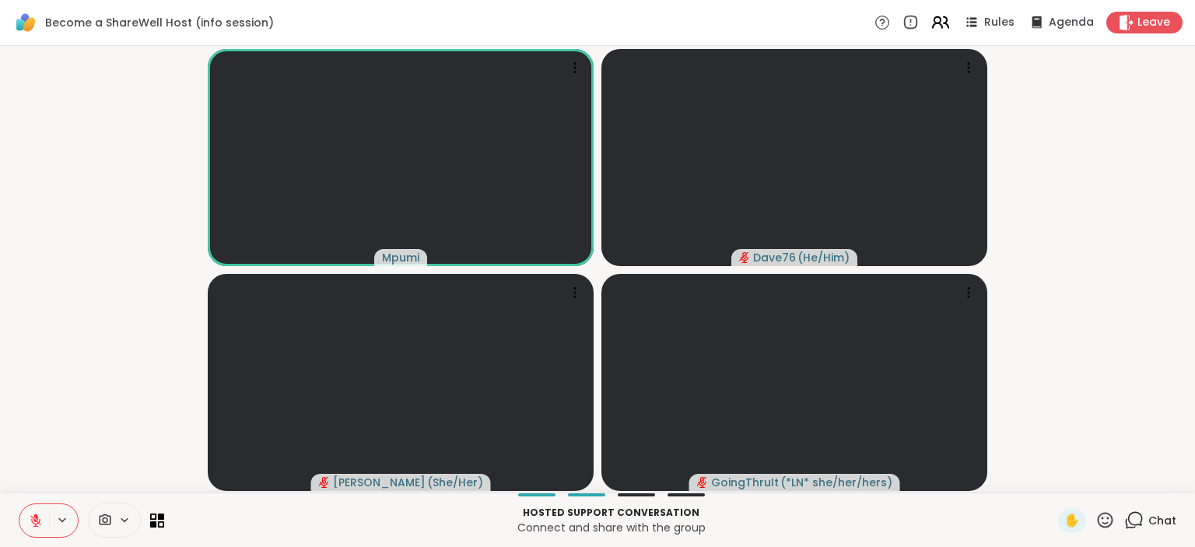
click at [945, 23] on icon at bounding box center [940, 21] width 19 height 19
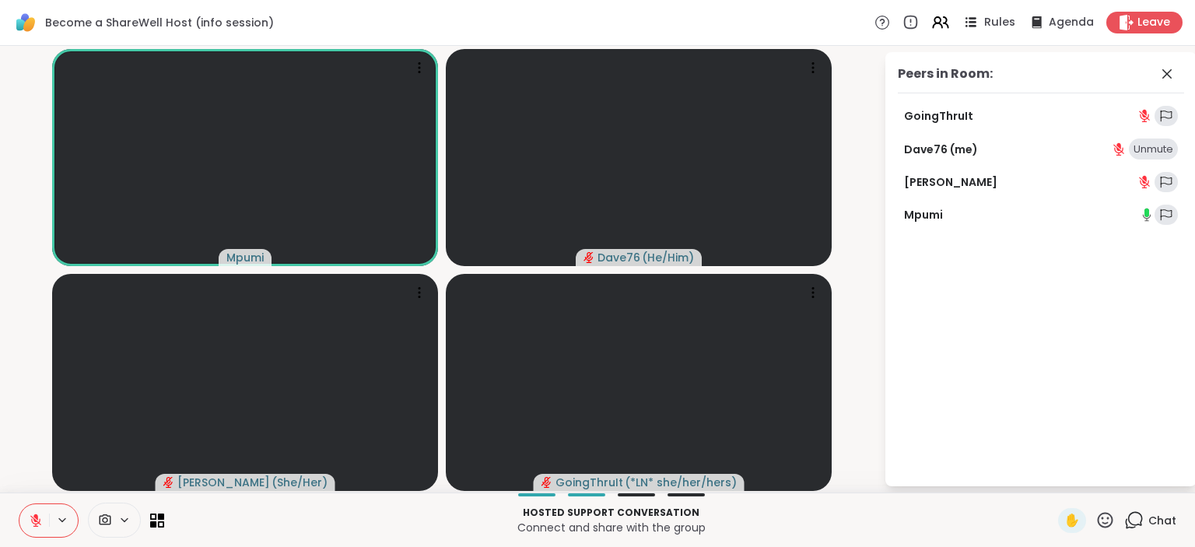
click at [993, 28] on span "Rules" at bounding box center [1000, 23] width 32 height 16
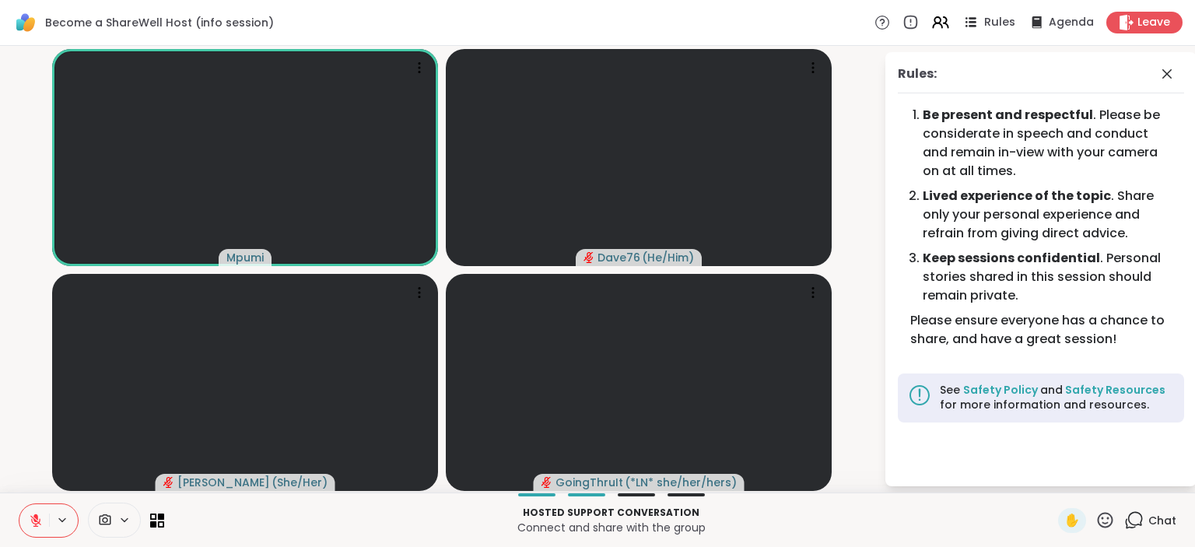
click at [993, 28] on span "Rules" at bounding box center [1000, 23] width 32 height 16
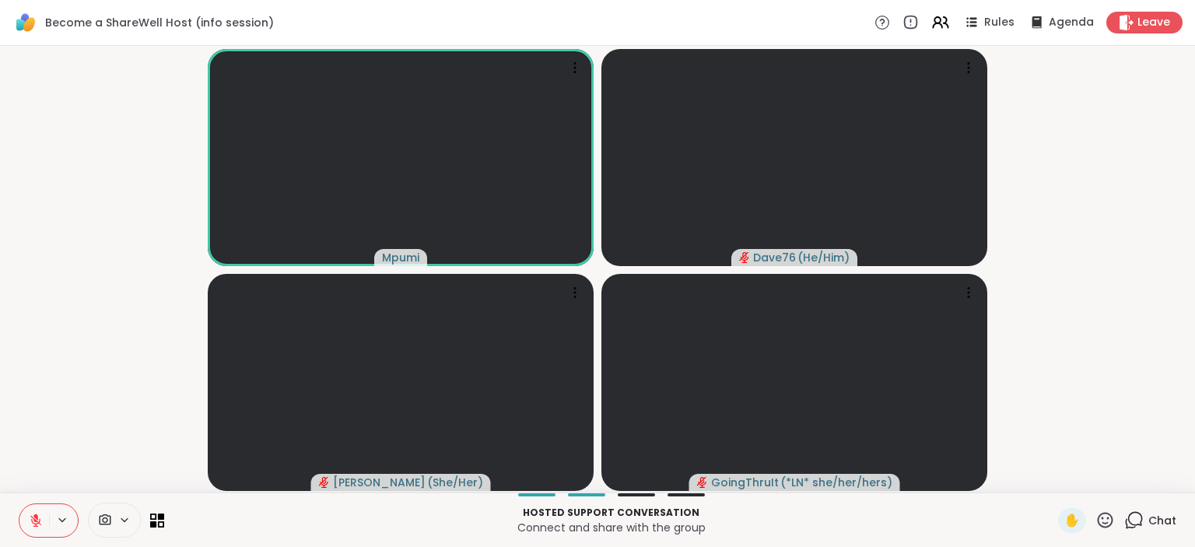
click at [1144, 518] on icon at bounding box center [1134, 520] width 19 height 19
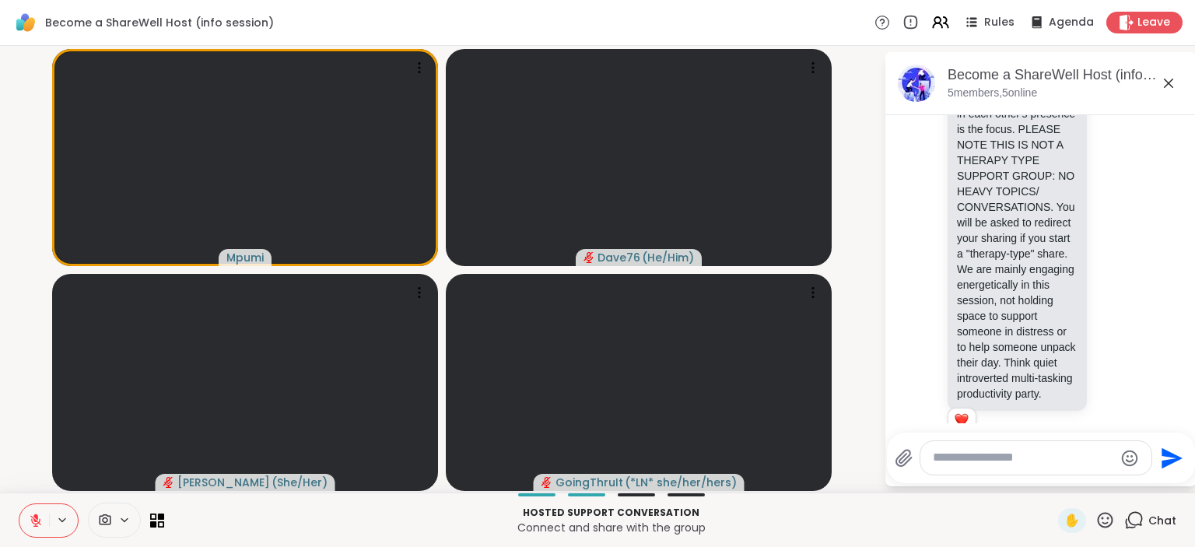
click at [1058, 461] on textarea "Type your message" at bounding box center [1023, 458] width 181 height 16
click at [1139, 527] on icon at bounding box center [1134, 520] width 19 height 19
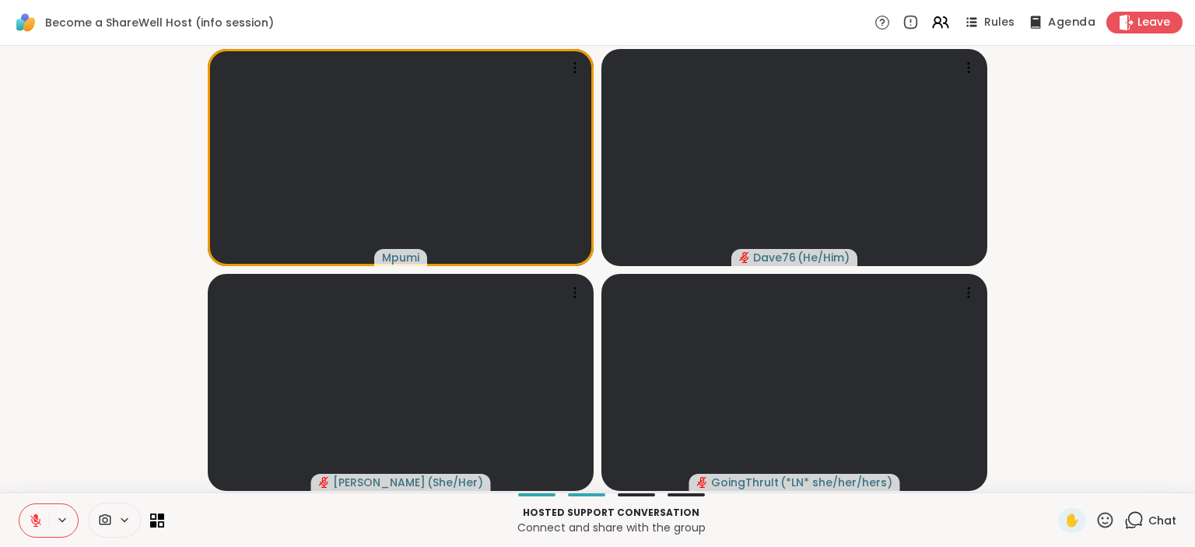
click at [1063, 30] on span "Agenda" at bounding box center [1071, 23] width 47 height 16
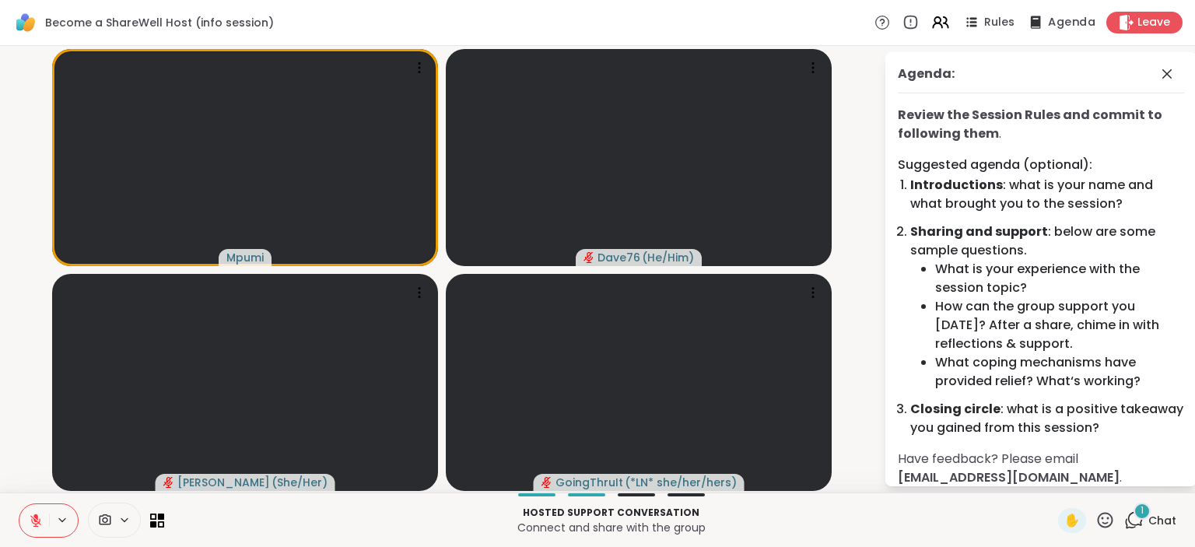
click at [1060, 26] on span "Agenda" at bounding box center [1071, 23] width 47 height 16
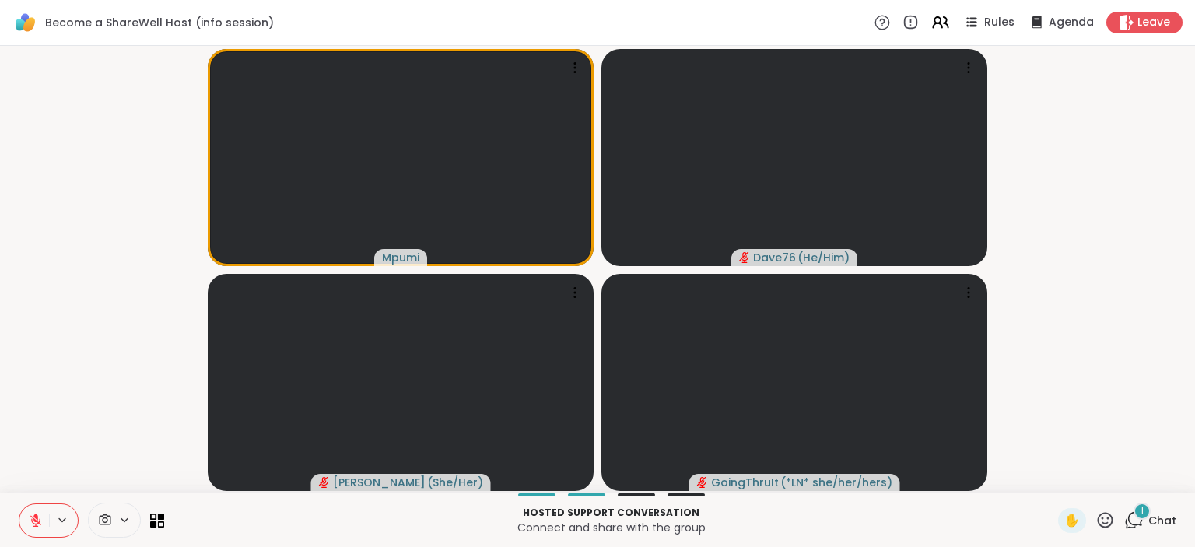
click at [888, 26] on icon at bounding box center [883, 22] width 16 height 16
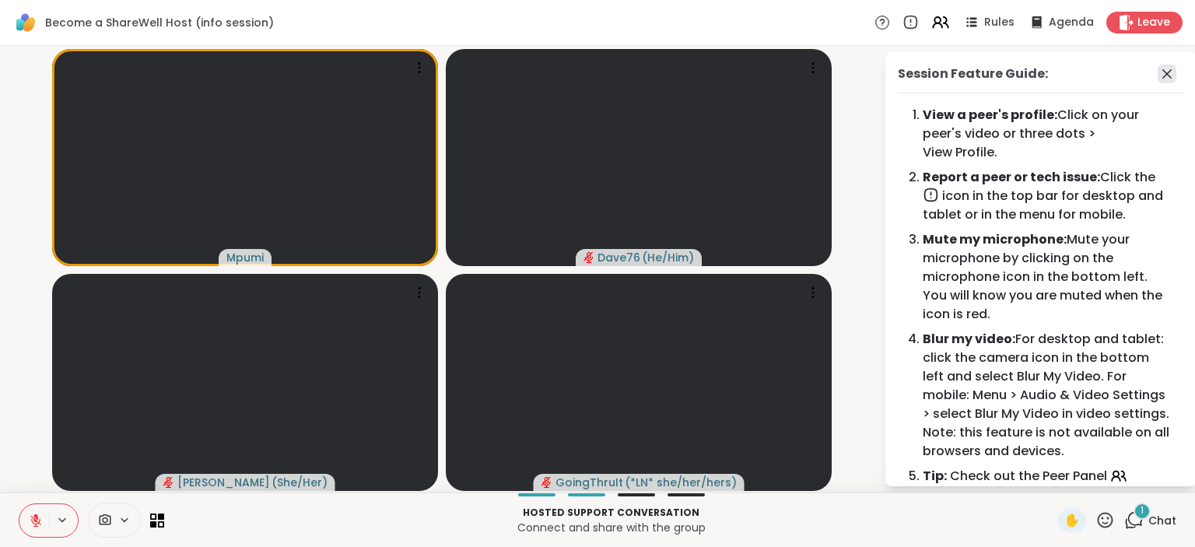
click at [1167, 73] on icon at bounding box center [1167, 73] width 9 height 9
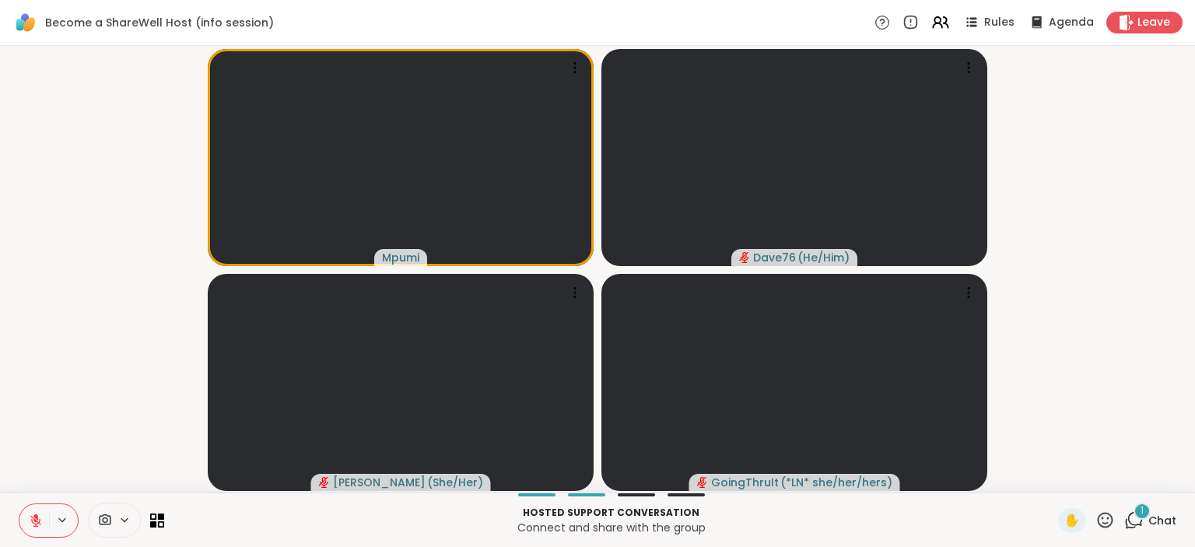
click at [1152, 525] on span "Chat" at bounding box center [1163, 521] width 28 height 16
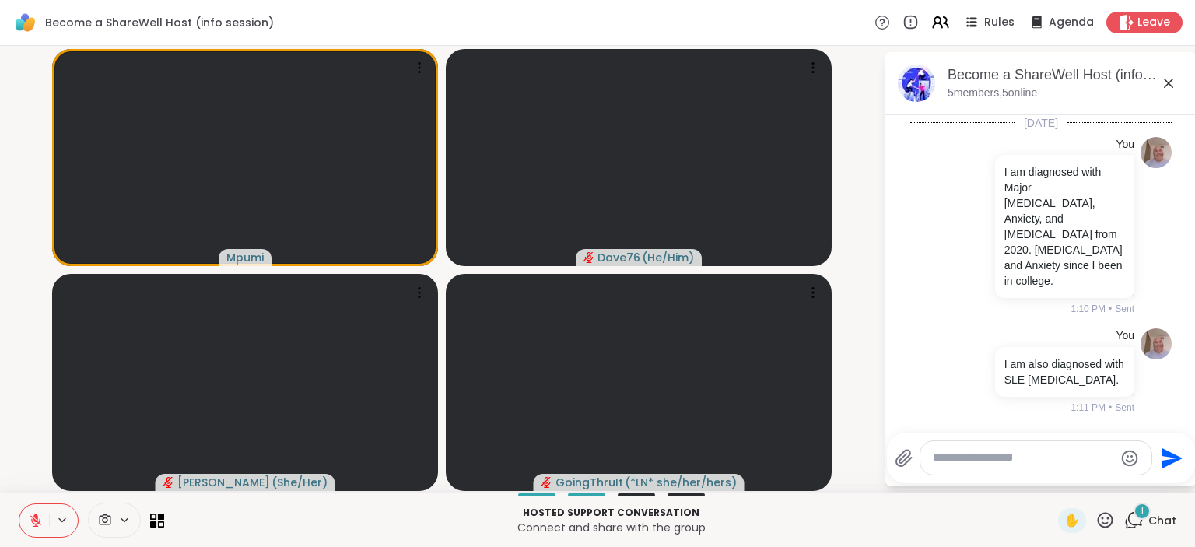
scroll to position [547, 0]
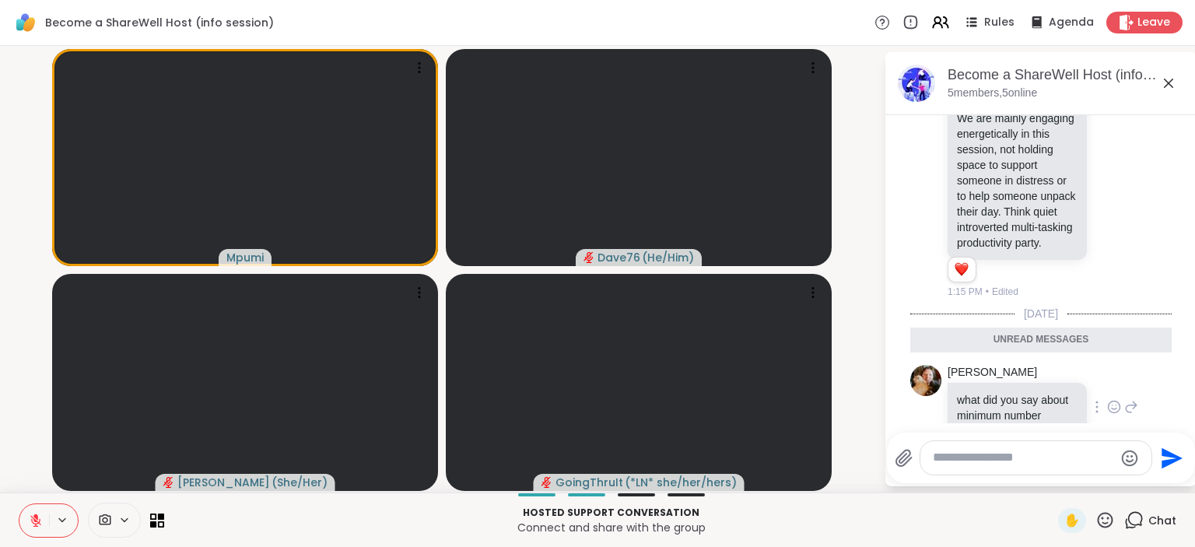
click at [1128, 398] on icon at bounding box center [1132, 407] width 14 height 19
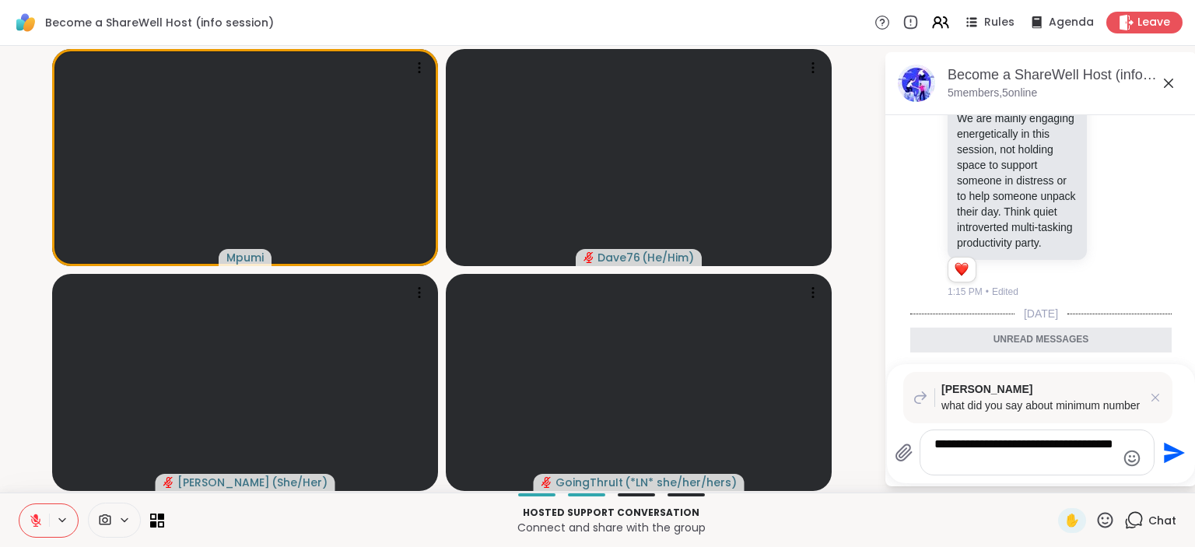
type textarea "**********"
click at [1162, 449] on icon "Send" at bounding box center [1172, 452] width 25 height 25
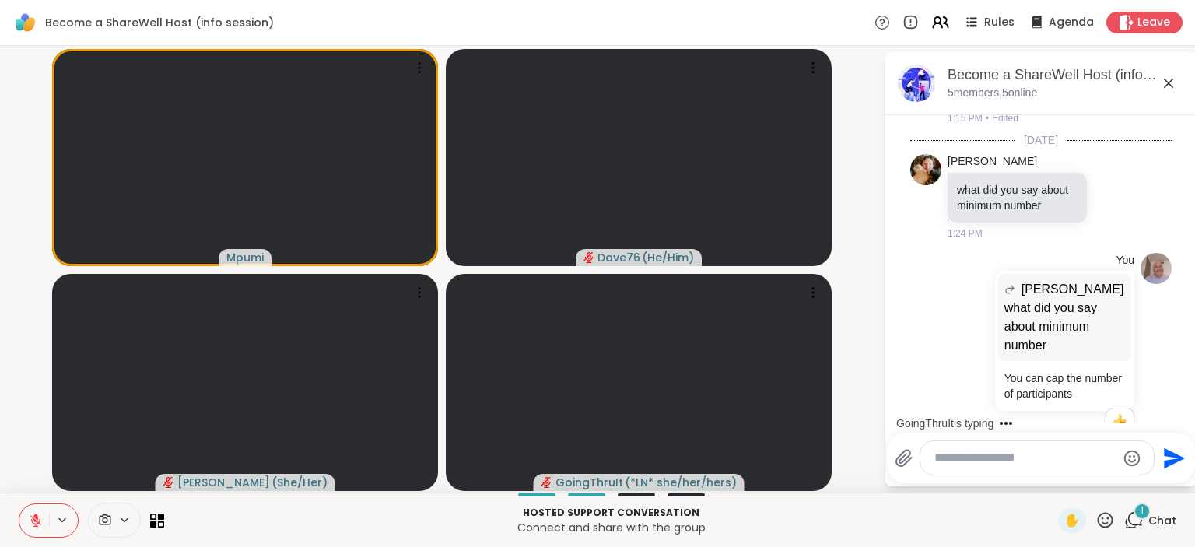
scroll to position [819, 0]
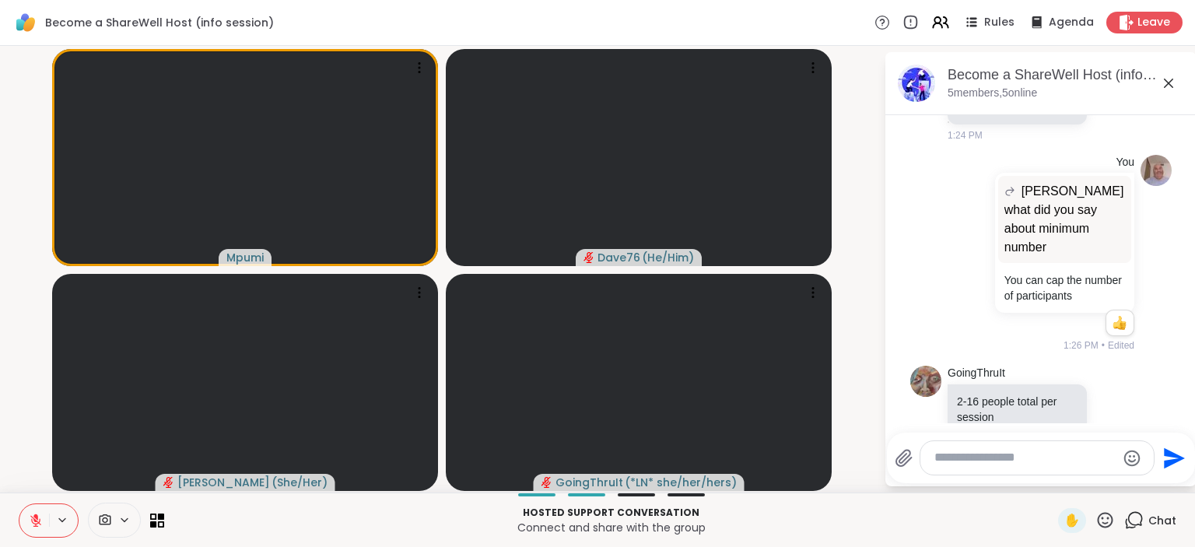
click at [1106, 522] on icon at bounding box center [1105, 520] width 19 height 19
click at [1061, 482] on span "❤️" at bounding box center [1060, 479] width 16 height 19
click at [1167, 86] on icon at bounding box center [1169, 83] width 19 height 19
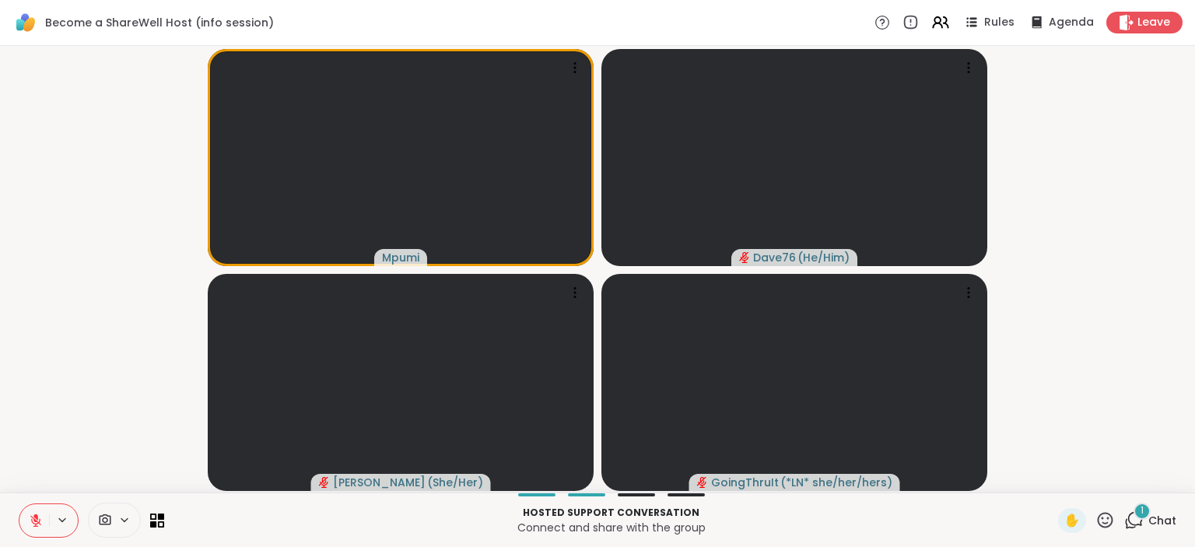
click at [1155, 518] on span "Chat" at bounding box center [1163, 521] width 28 height 16
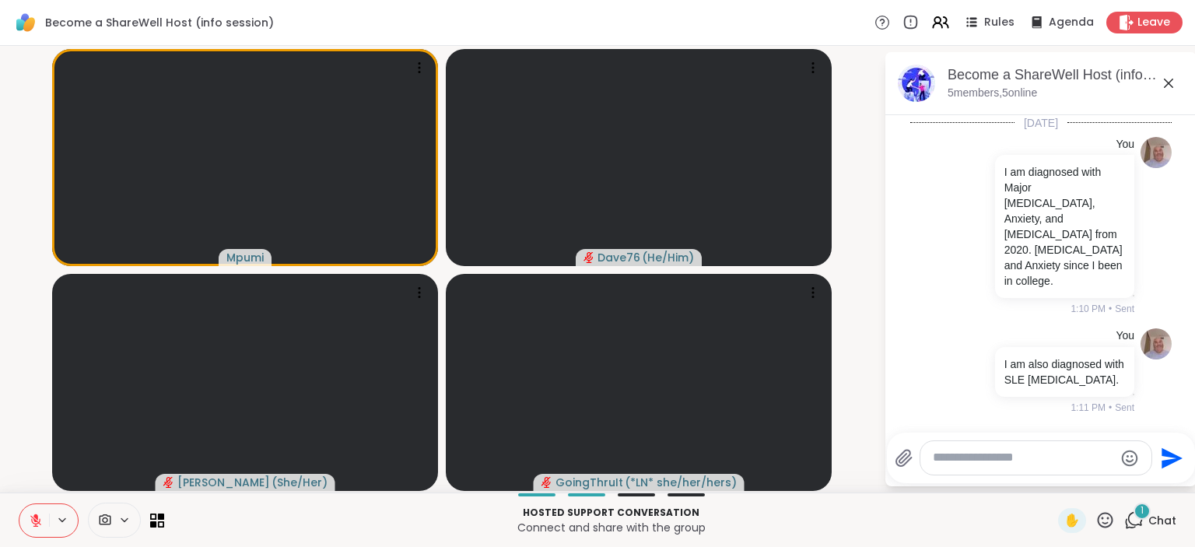
scroll to position [939, 0]
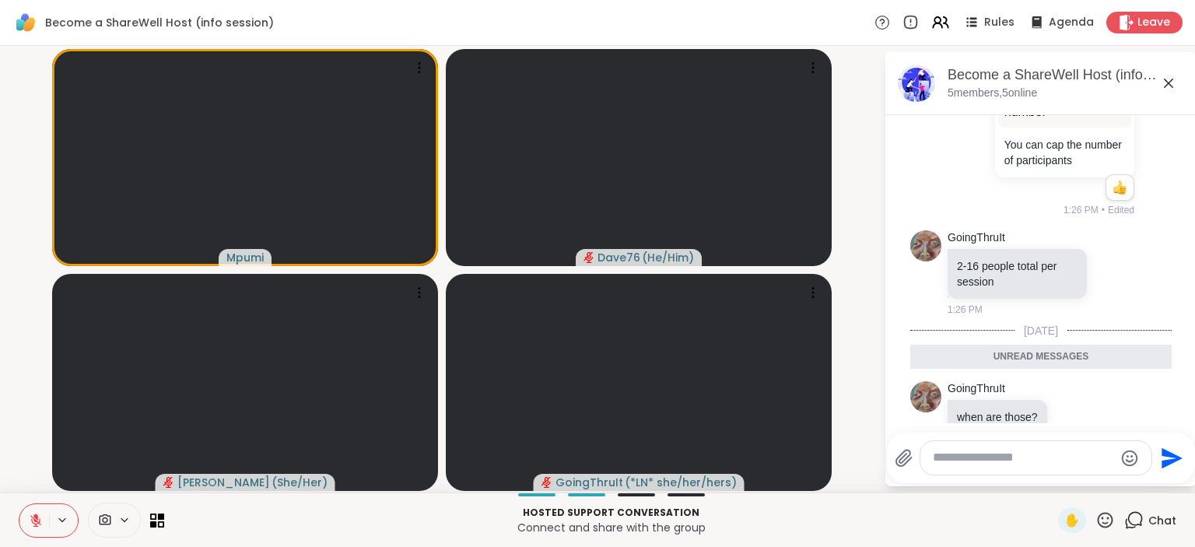
click at [1167, 86] on icon at bounding box center [1169, 83] width 19 height 19
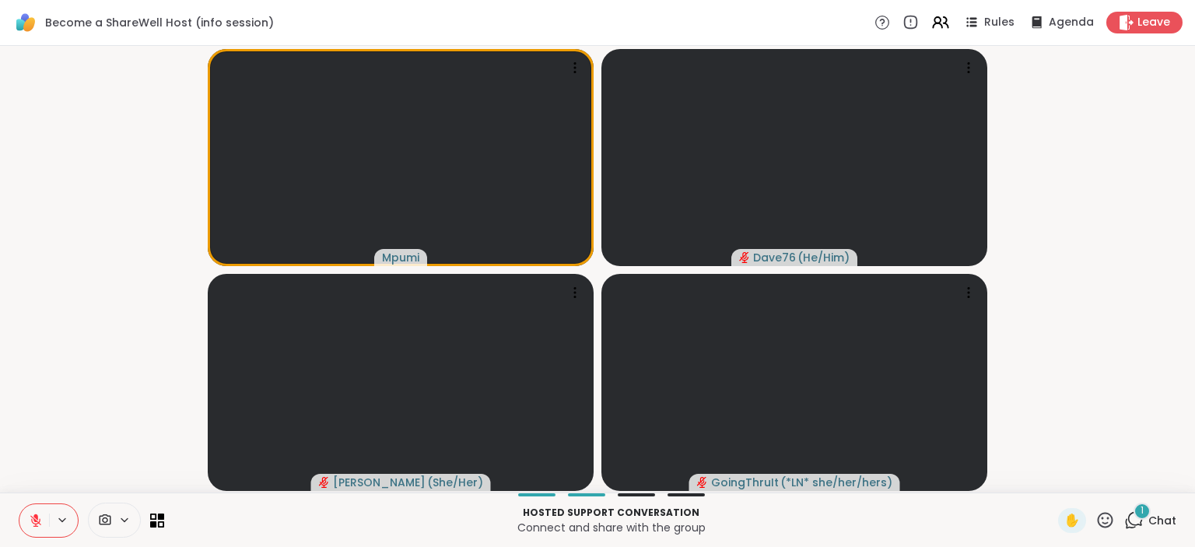
click at [1146, 518] on div "1" at bounding box center [1142, 511] width 17 height 17
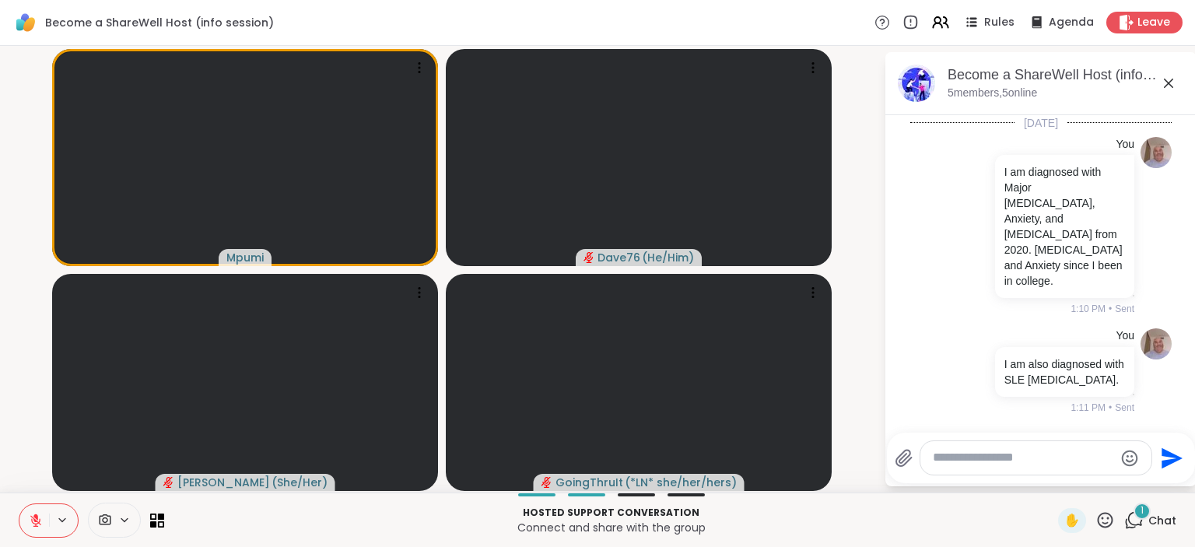
scroll to position [1307, 0]
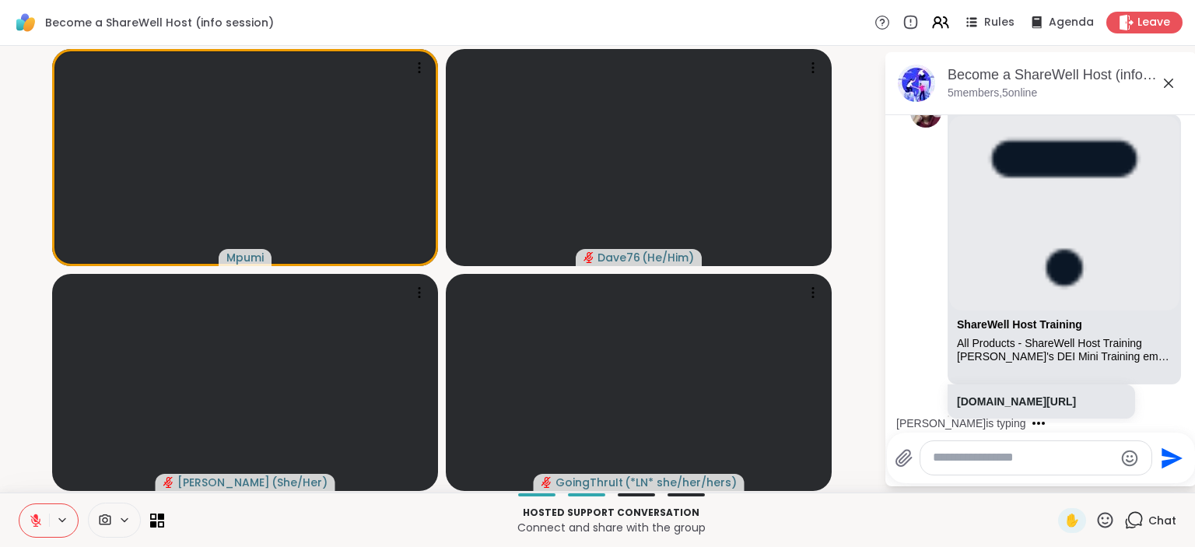
click at [1142, 522] on icon at bounding box center [1135, 519] width 15 height 14
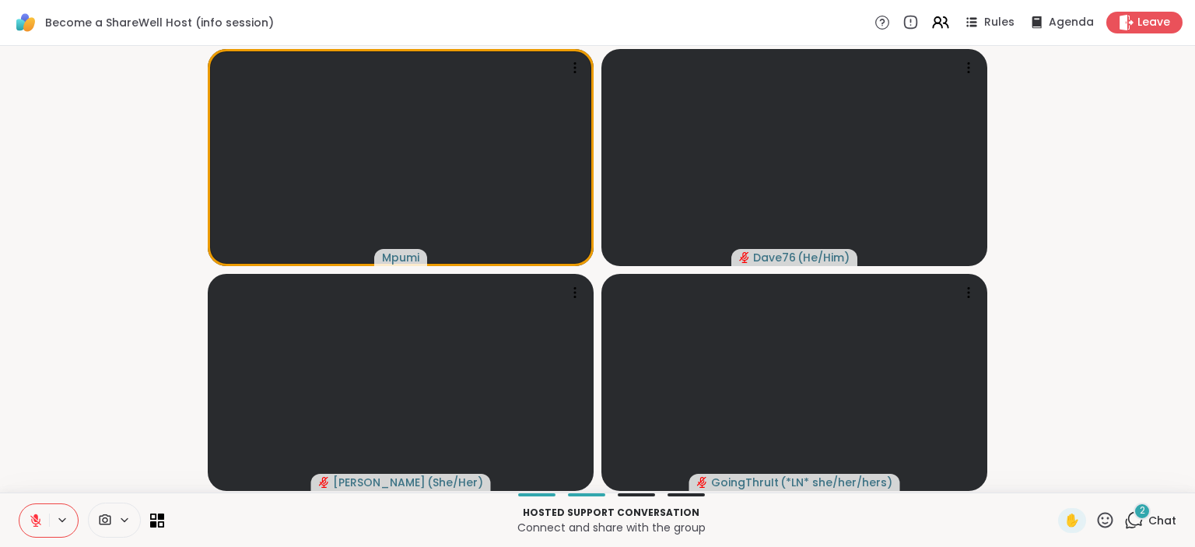
click at [1109, 519] on icon at bounding box center [1106, 520] width 16 height 16
click at [1052, 481] on span "❤️" at bounding box center [1060, 479] width 16 height 19
click at [1148, 515] on div "2" at bounding box center [1142, 511] width 17 height 17
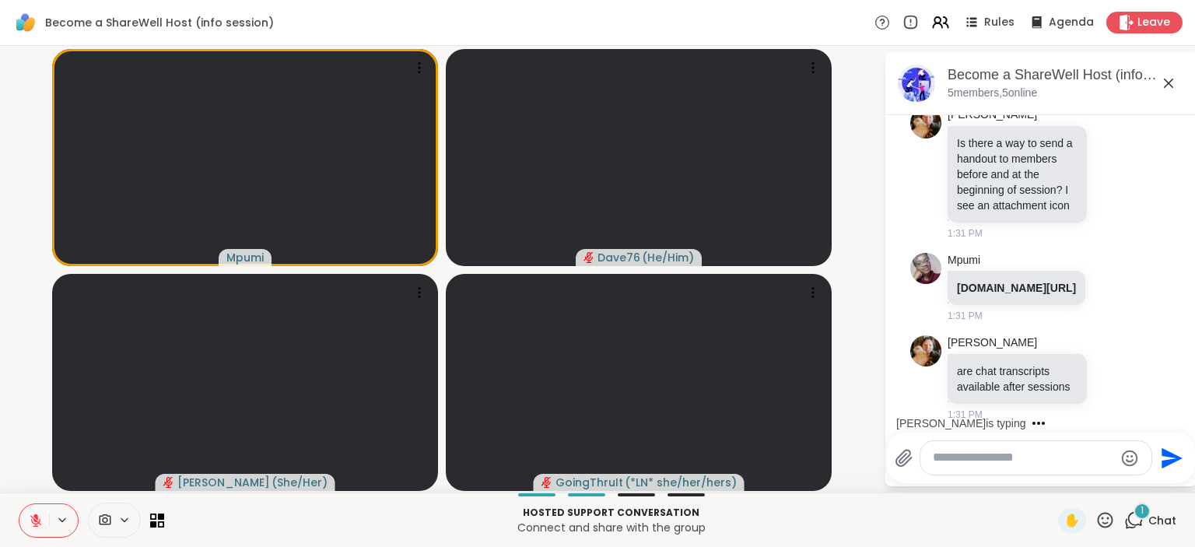
scroll to position [1611, 0]
click at [1005, 528] on p "Connect and share with the group" at bounding box center [611, 528] width 875 height 16
click at [1160, 526] on span "Chat" at bounding box center [1163, 521] width 28 height 16
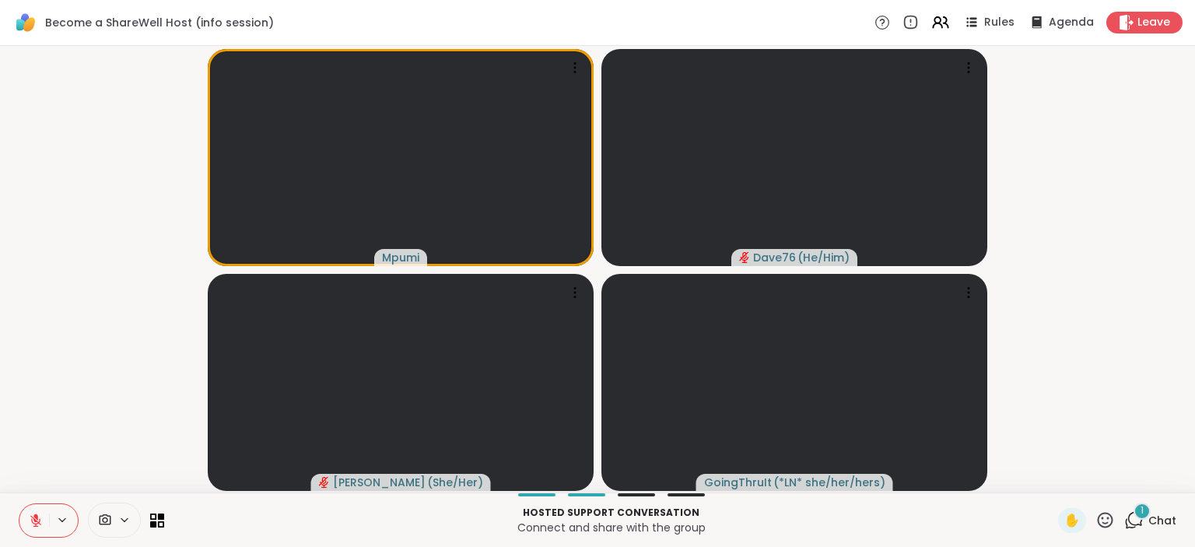
click at [1153, 525] on span "Chat" at bounding box center [1163, 521] width 28 height 16
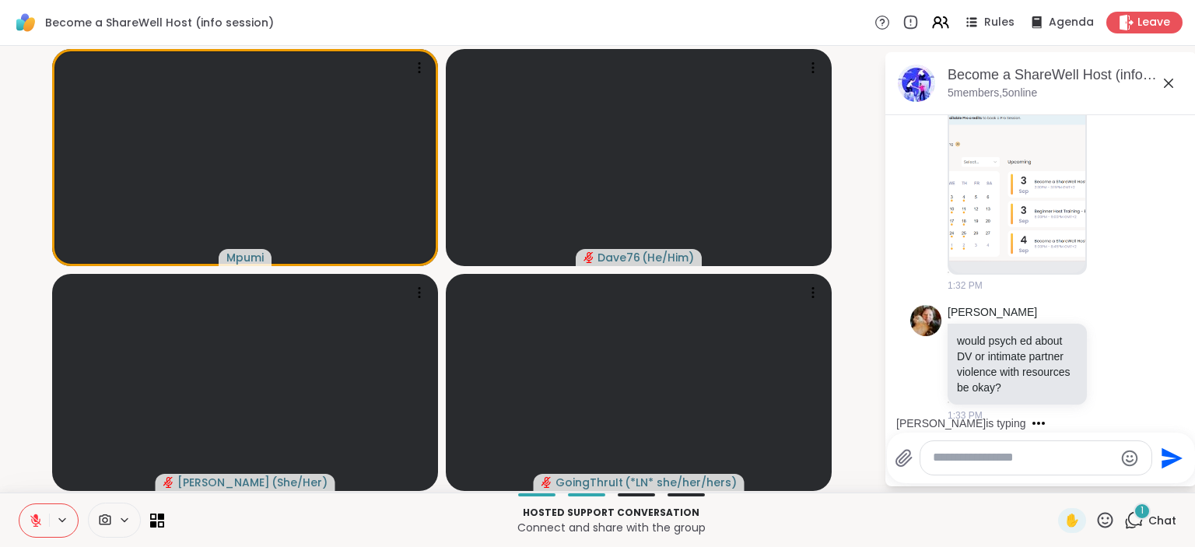
scroll to position [2023, 0]
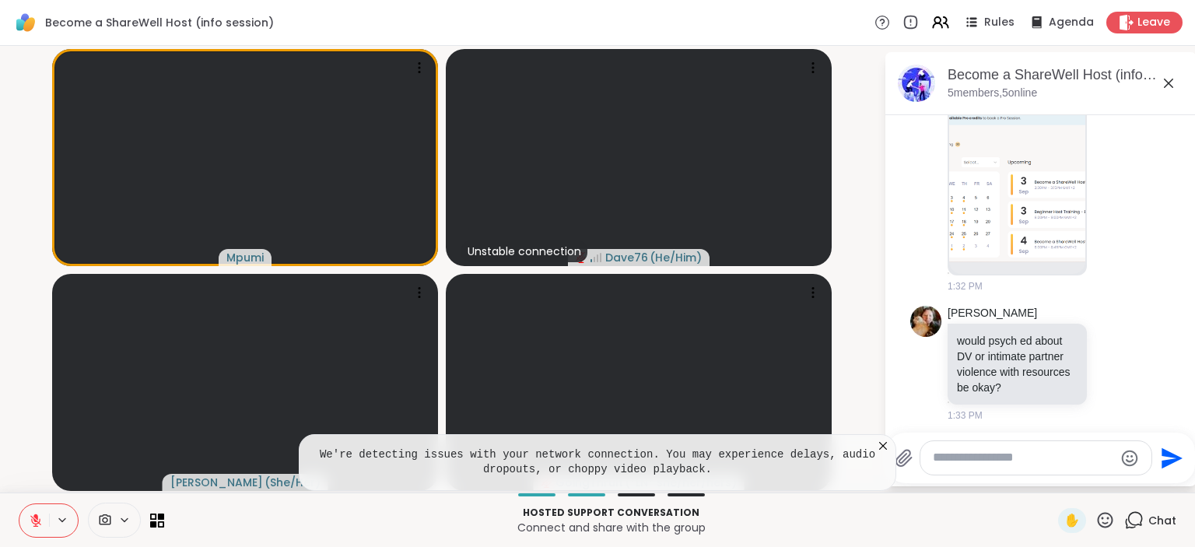
click at [884, 448] on icon at bounding box center [883, 446] width 16 height 16
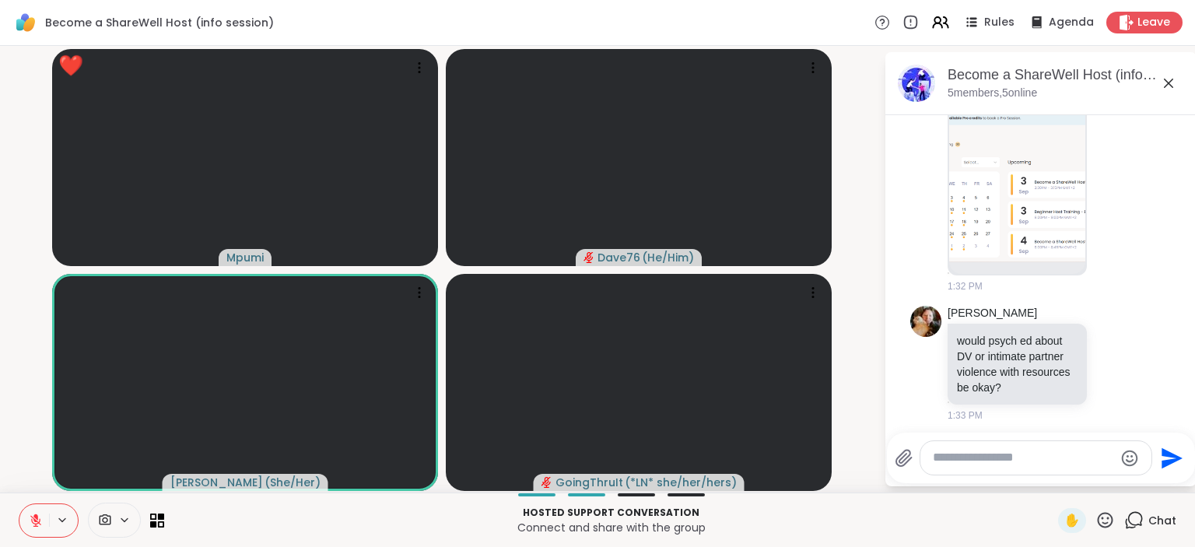
click at [1103, 518] on icon at bounding box center [1106, 520] width 16 height 16
click at [1053, 472] on span "❤️" at bounding box center [1060, 479] width 16 height 19
click at [996, 452] on textarea "Type your message" at bounding box center [1023, 458] width 181 height 16
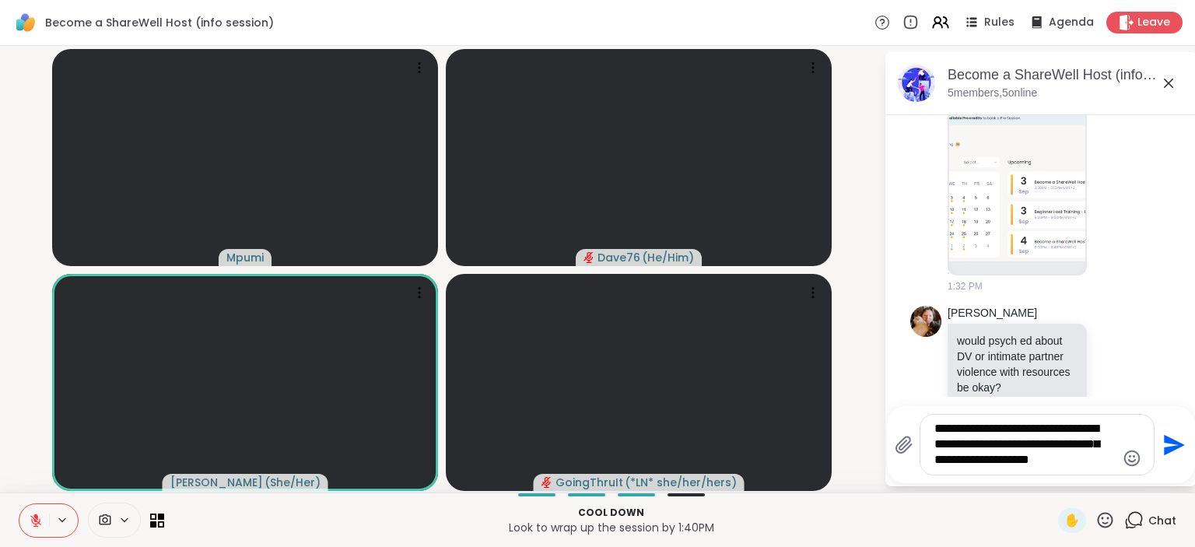
type textarea "**********"
click at [1169, 441] on icon "Send" at bounding box center [1174, 444] width 21 height 21
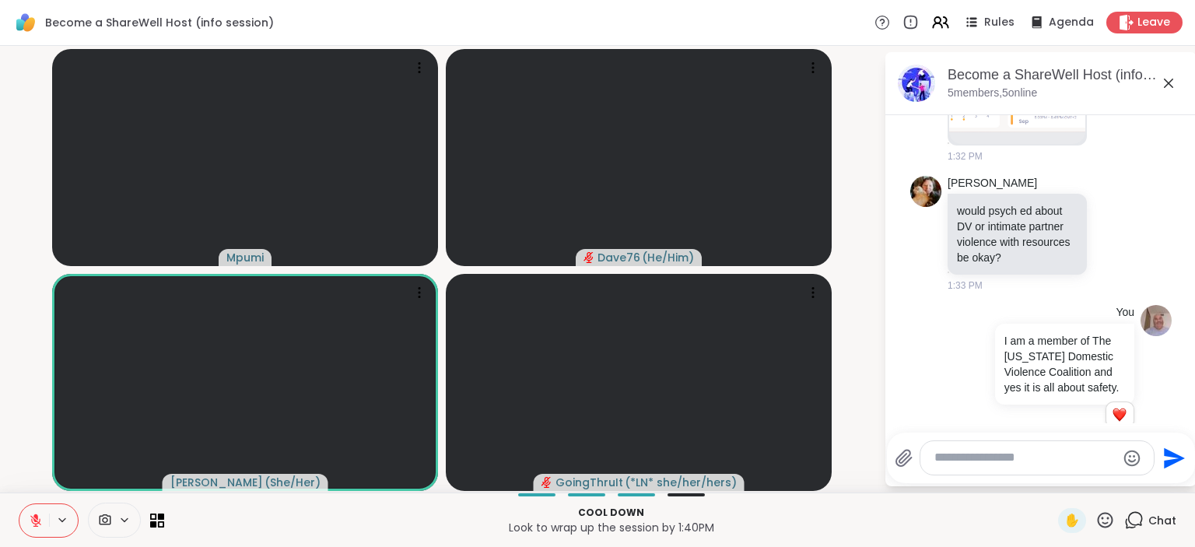
scroll to position [2176, 0]
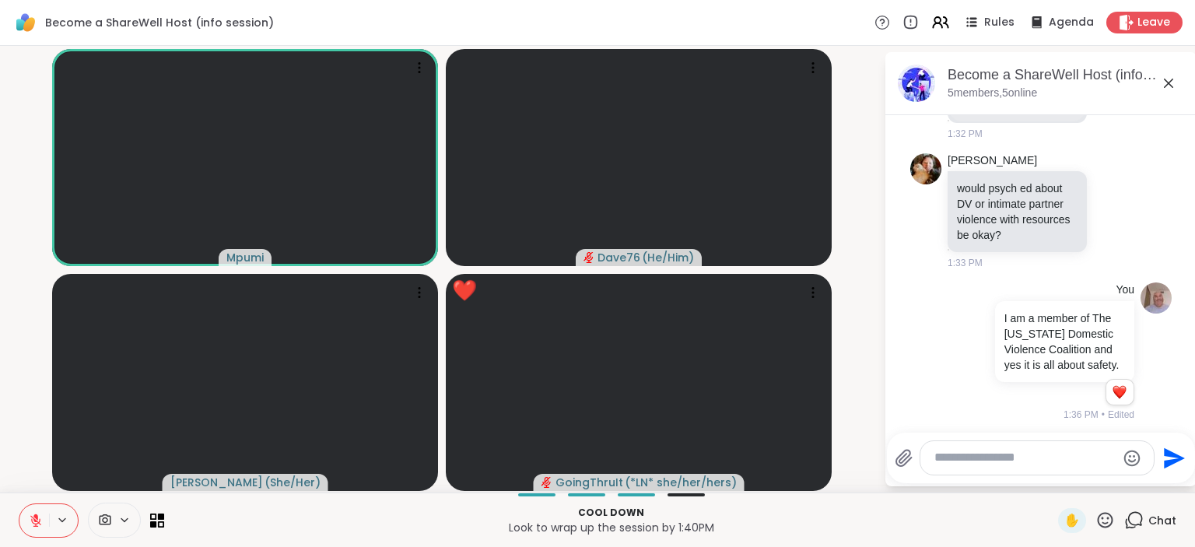
click at [1102, 529] on icon at bounding box center [1105, 520] width 19 height 19
click at [1054, 490] on div "❤️" at bounding box center [1060, 479] width 28 height 25
click at [1030, 464] on textarea "Type your message" at bounding box center [1025, 458] width 181 height 16
type textarea "**********"
click at [1176, 455] on icon "Send" at bounding box center [1174, 452] width 21 height 21
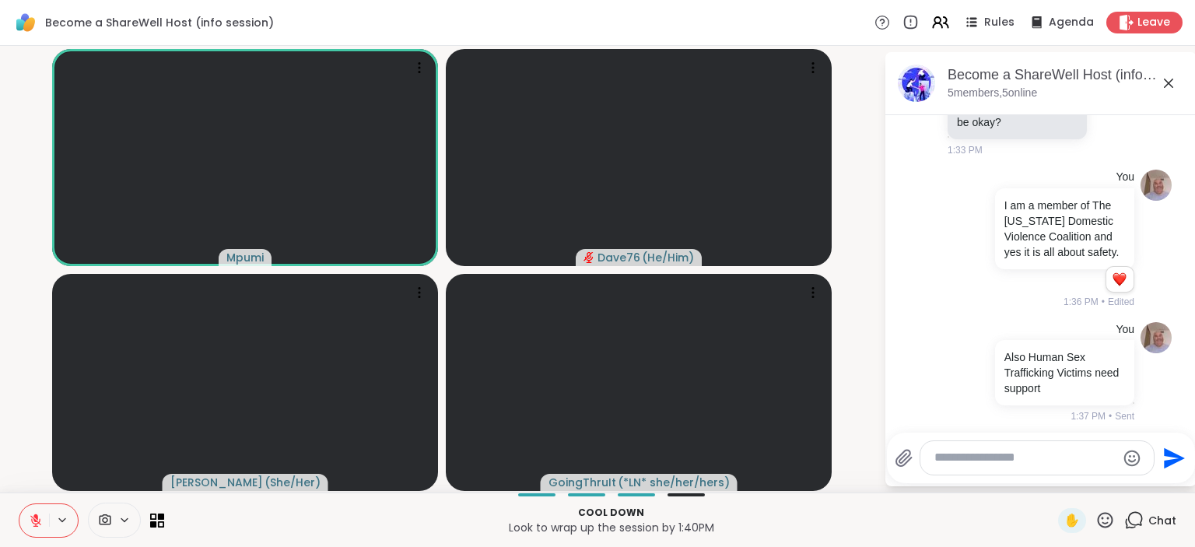
scroll to position [2311, 0]
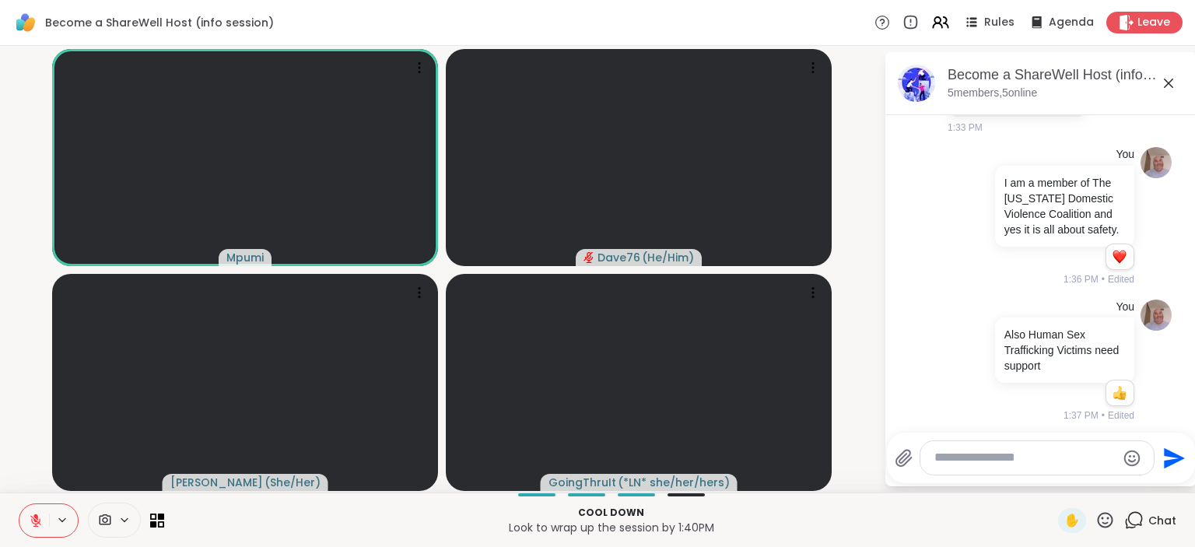
click at [29, 522] on icon at bounding box center [36, 521] width 14 height 14
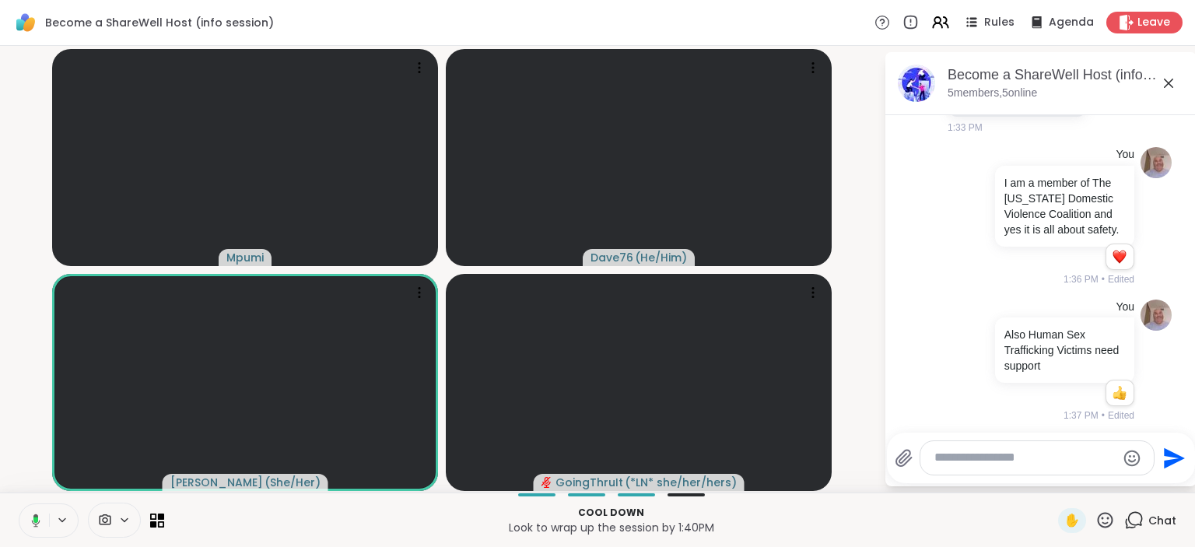
click at [1101, 525] on icon at bounding box center [1106, 520] width 16 height 16
click at [1060, 481] on span "❤️" at bounding box center [1060, 479] width 16 height 19
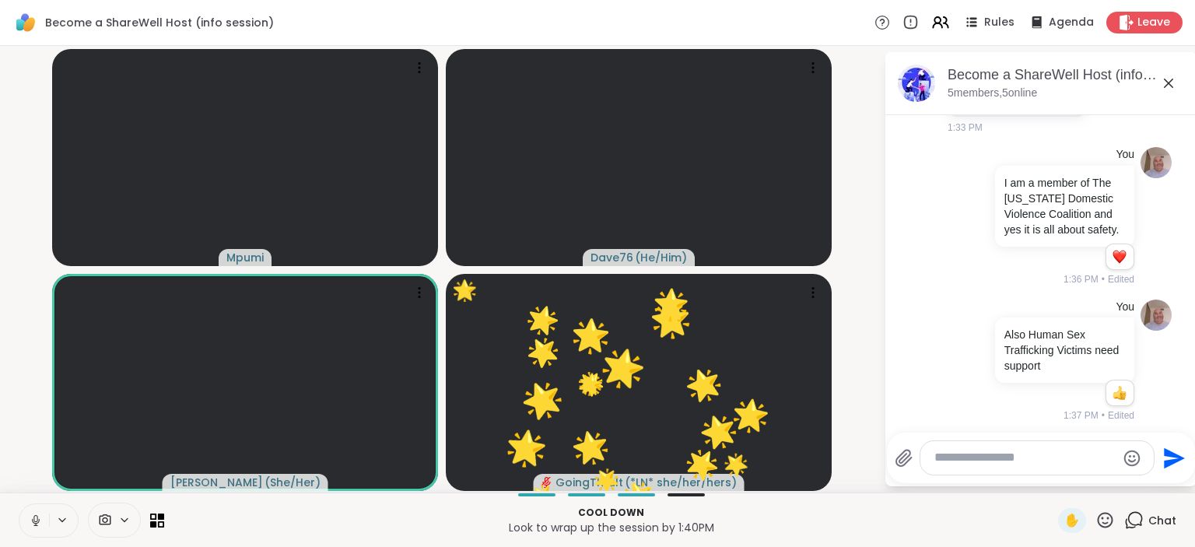
click at [43, 519] on button at bounding box center [34, 520] width 30 height 33
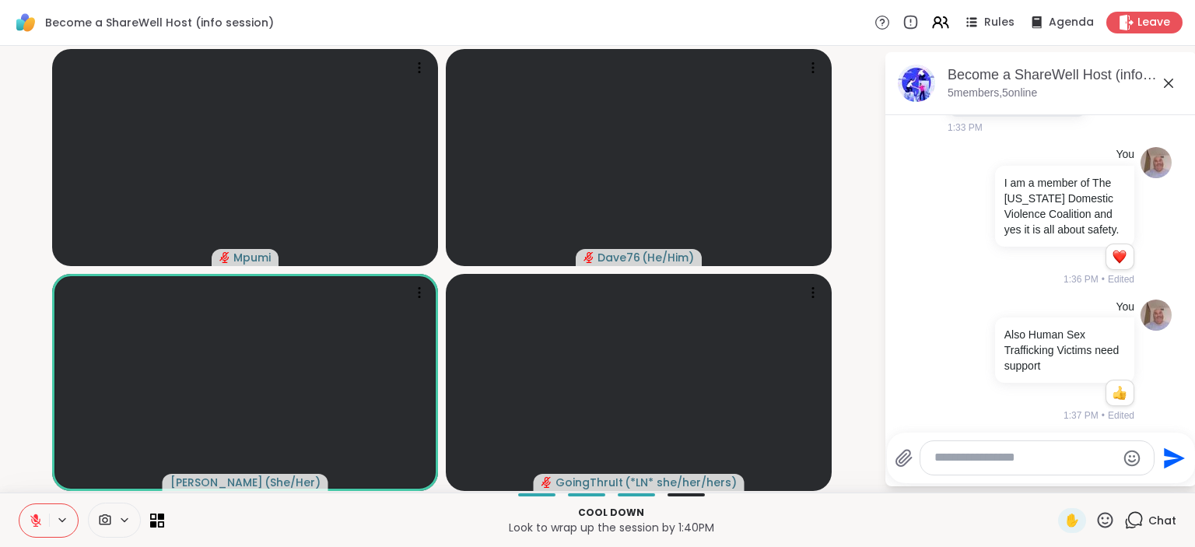
click at [1102, 520] on icon at bounding box center [1105, 520] width 19 height 19
click at [1052, 482] on span "❤️" at bounding box center [1060, 479] width 16 height 19
click at [1107, 525] on icon at bounding box center [1105, 520] width 19 height 19
click at [1052, 475] on span "❤️" at bounding box center [1060, 479] width 16 height 19
click at [1107, 522] on icon at bounding box center [1105, 520] width 19 height 19
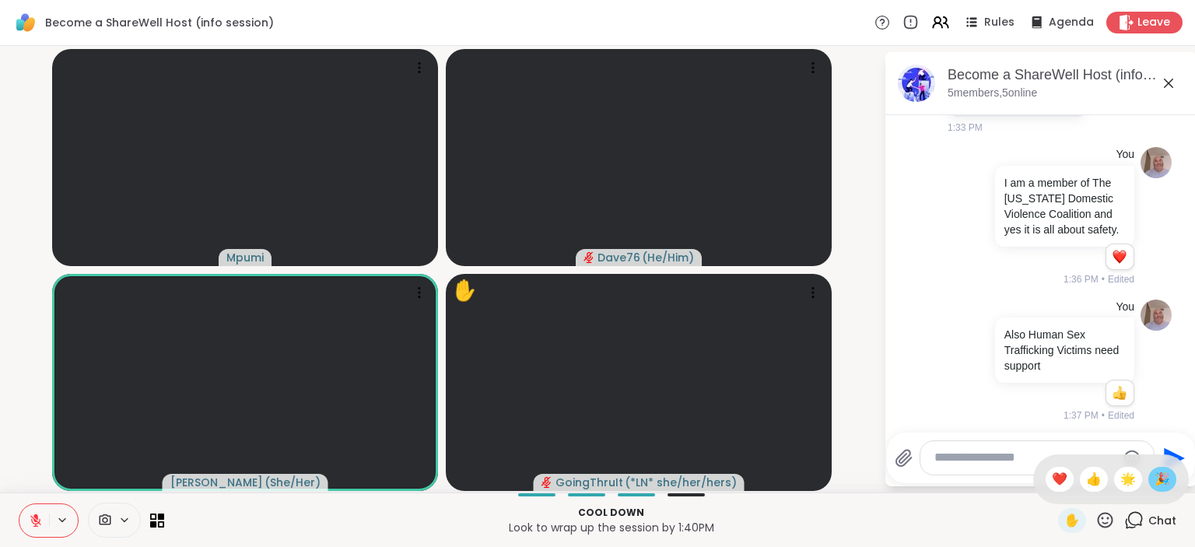
click at [1164, 486] on span "🎉" at bounding box center [1163, 479] width 16 height 19
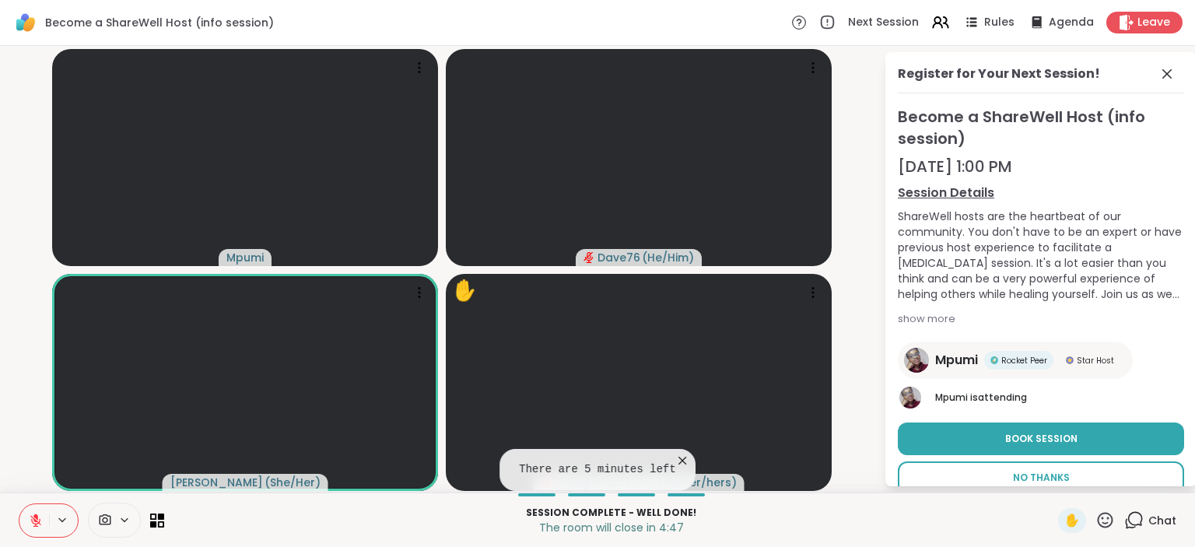
click at [1082, 475] on button "No Thanks" at bounding box center [1041, 477] width 286 height 33
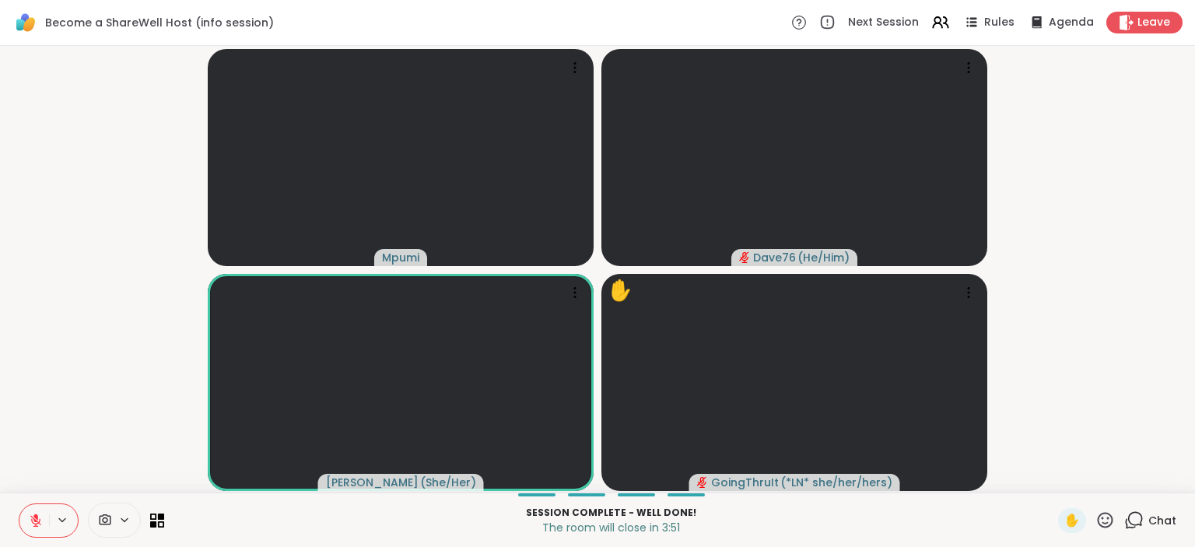
click at [1167, 518] on span "Chat" at bounding box center [1163, 521] width 28 height 16
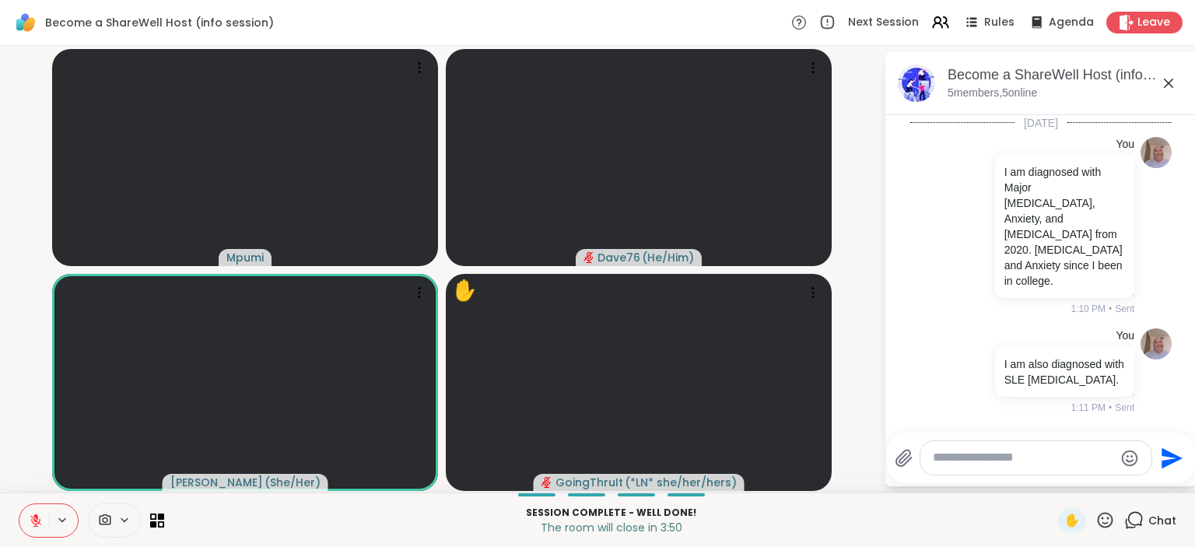
scroll to position [2296, 0]
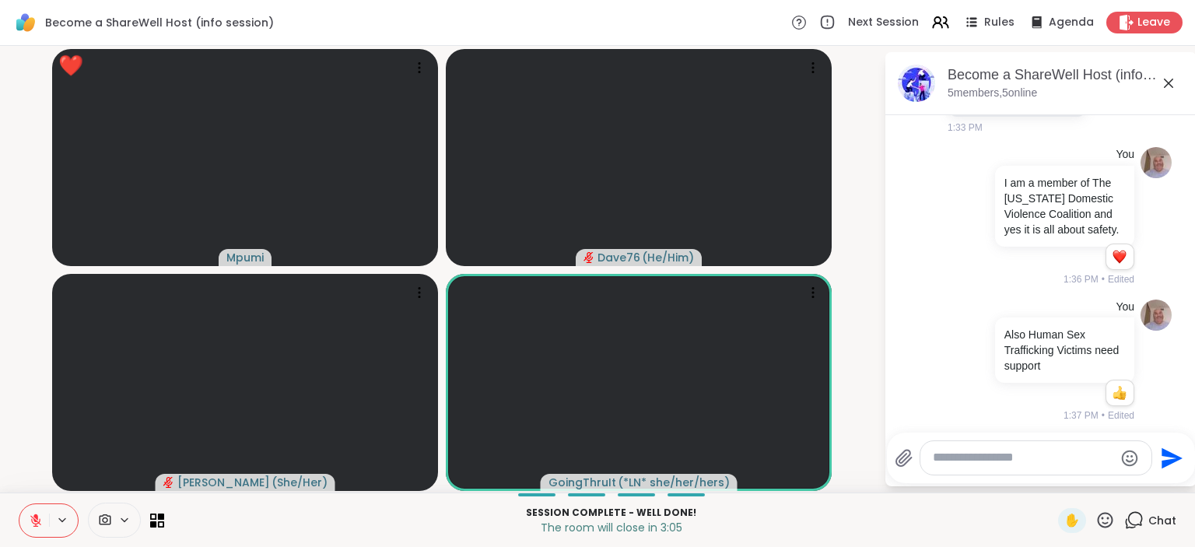
click at [1113, 521] on icon at bounding box center [1105, 520] width 19 height 19
click at [1061, 481] on span "❤️" at bounding box center [1060, 479] width 16 height 19
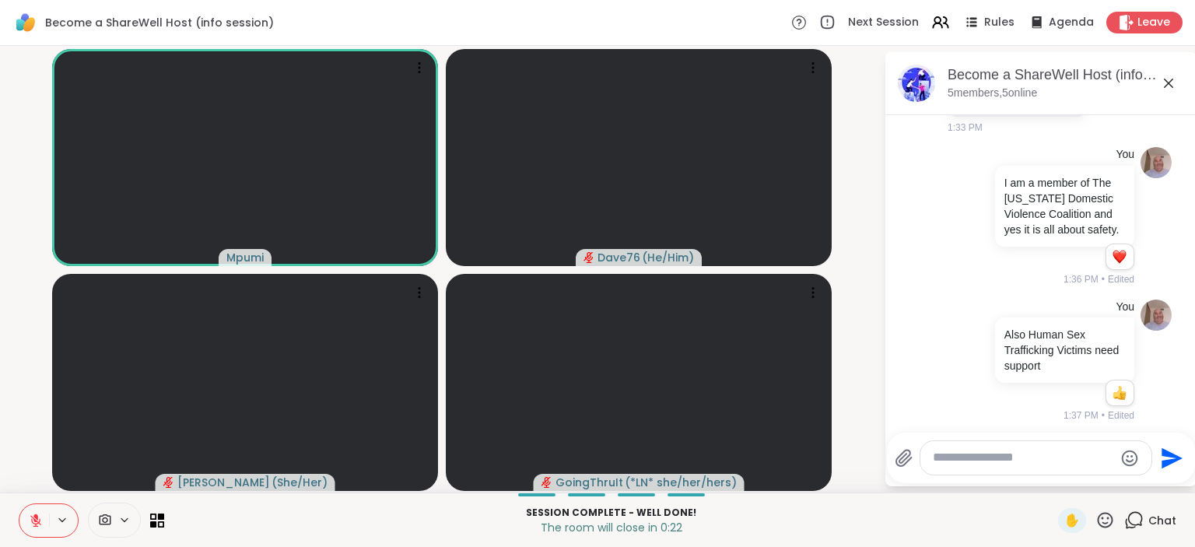
click at [1106, 517] on icon at bounding box center [1105, 520] width 19 height 19
click at [1054, 487] on span "❤️" at bounding box center [1060, 479] width 16 height 19
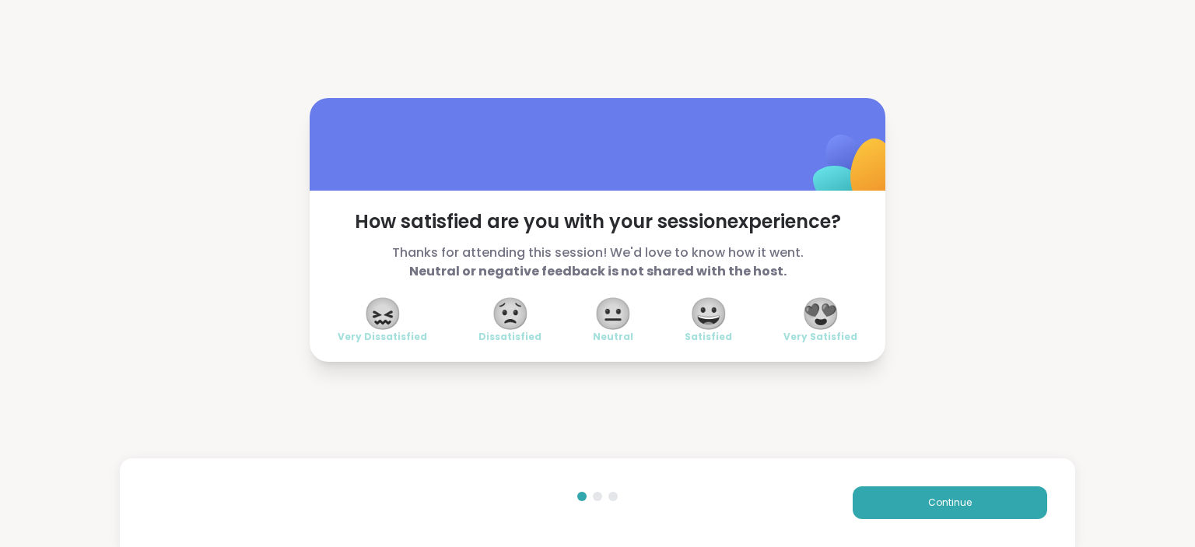
click at [825, 311] on span "😍" at bounding box center [821, 314] width 39 height 28
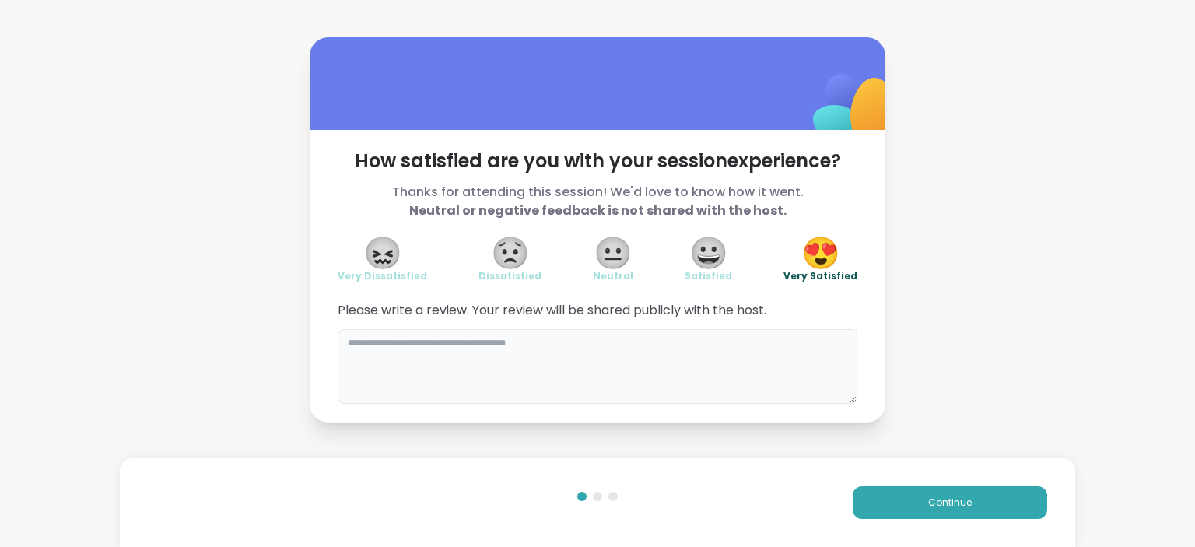
click at [675, 338] on textarea at bounding box center [598, 366] width 520 height 75
type textarea "*"
type textarea "**********"
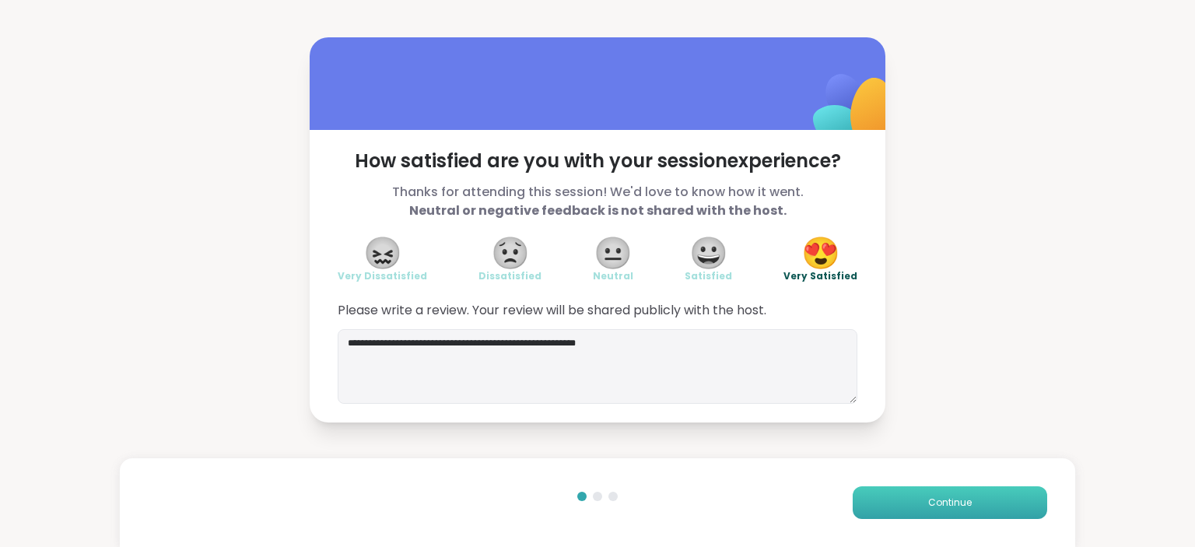
click at [986, 508] on button "Continue" at bounding box center [950, 502] width 195 height 33
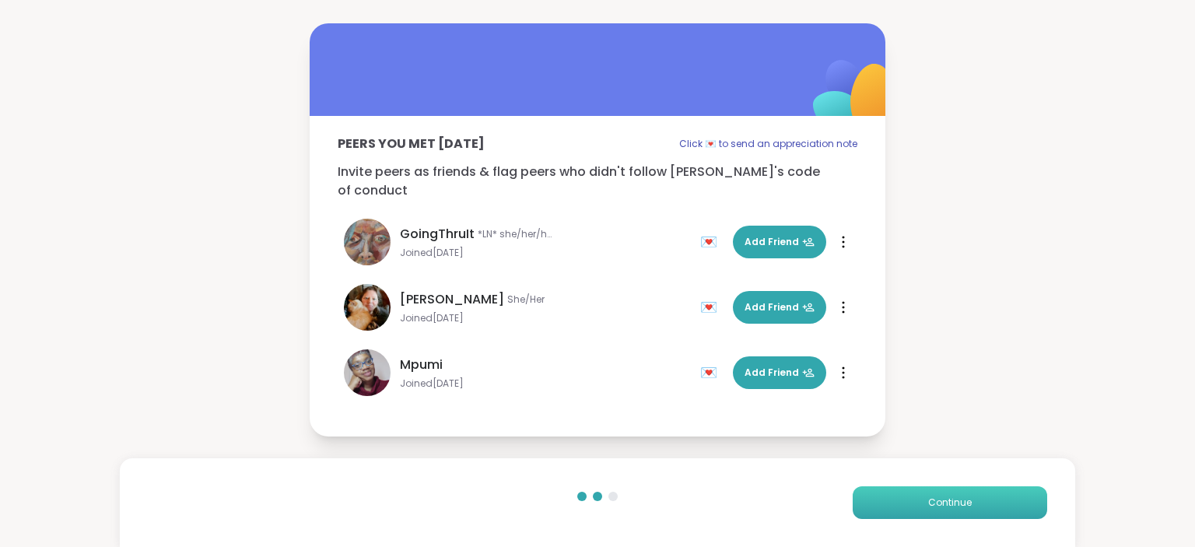
click at [986, 508] on button "Continue" at bounding box center [950, 502] width 195 height 33
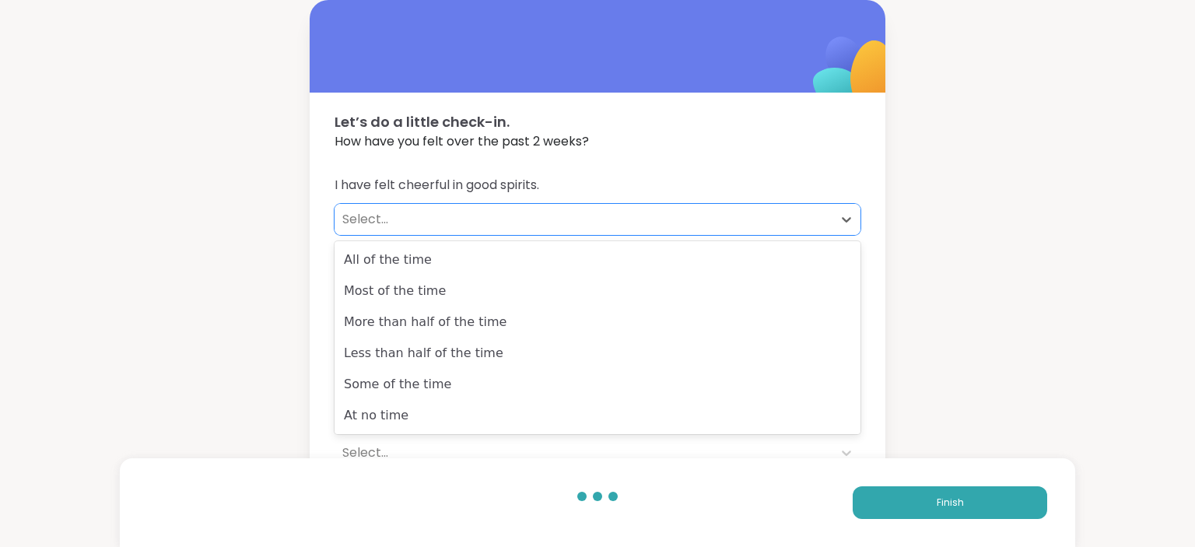
click at [451, 226] on div "Select..." at bounding box center [583, 219] width 482 height 19
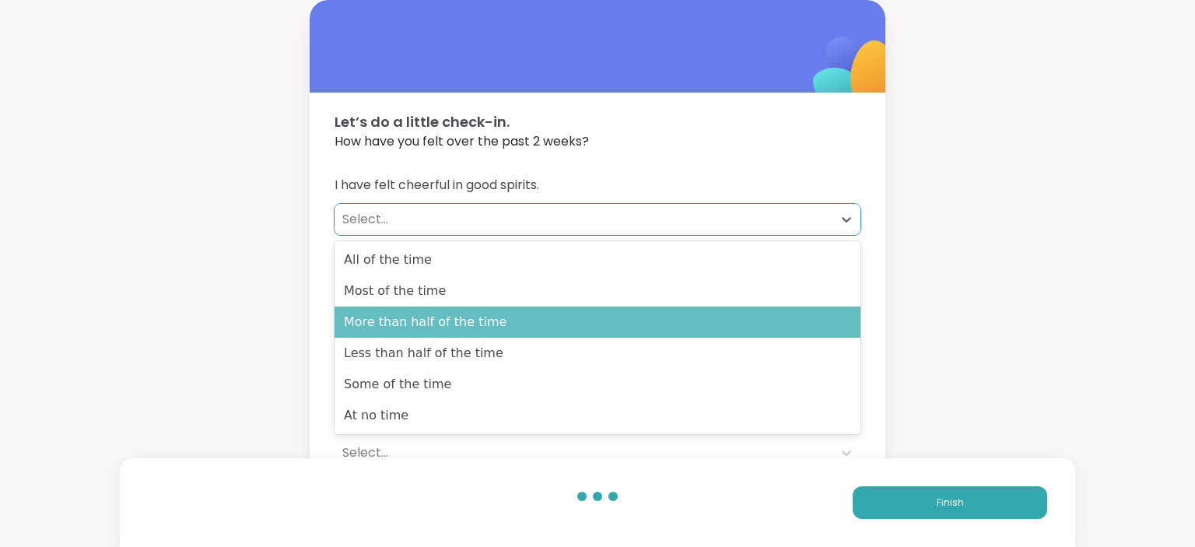
click at [461, 335] on div "More than half of the time" at bounding box center [598, 322] width 526 height 31
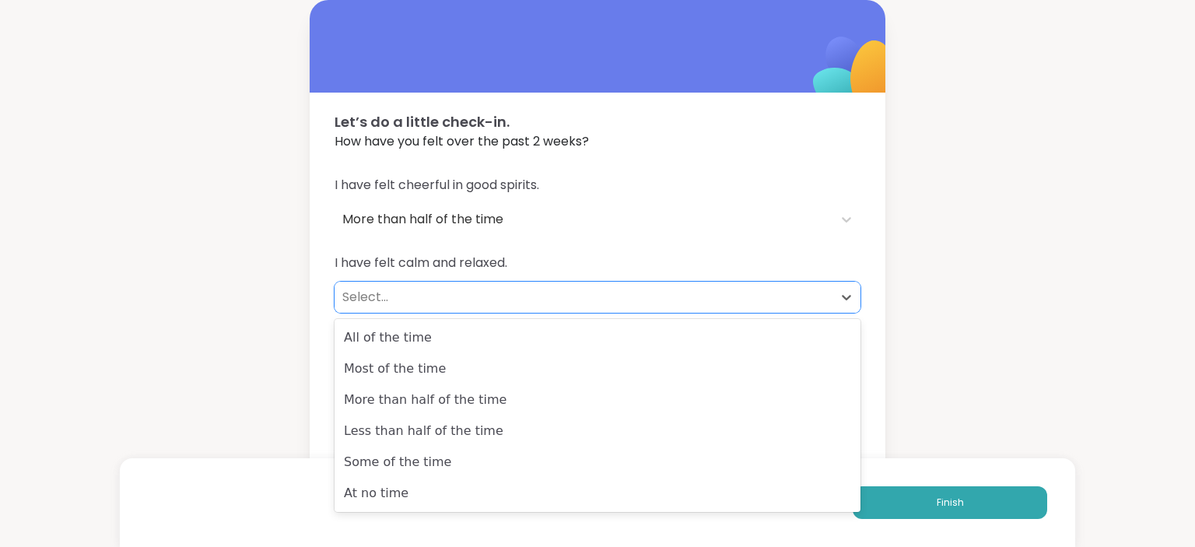
click at [444, 304] on div "Select..." at bounding box center [583, 297] width 482 height 19
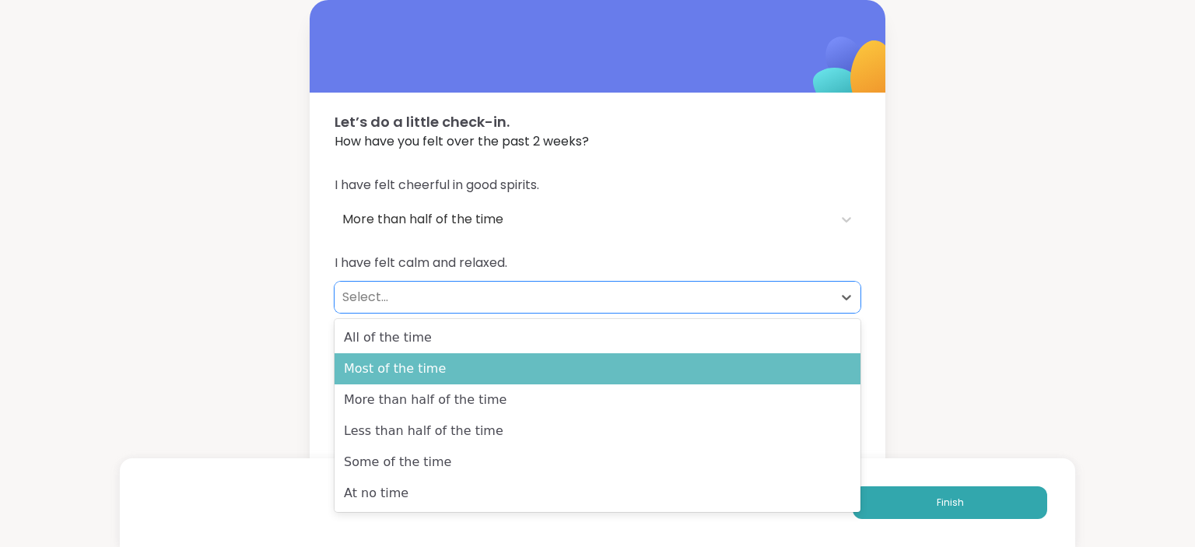
click at [450, 374] on div "Most of the time" at bounding box center [598, 368] width 526 height 31
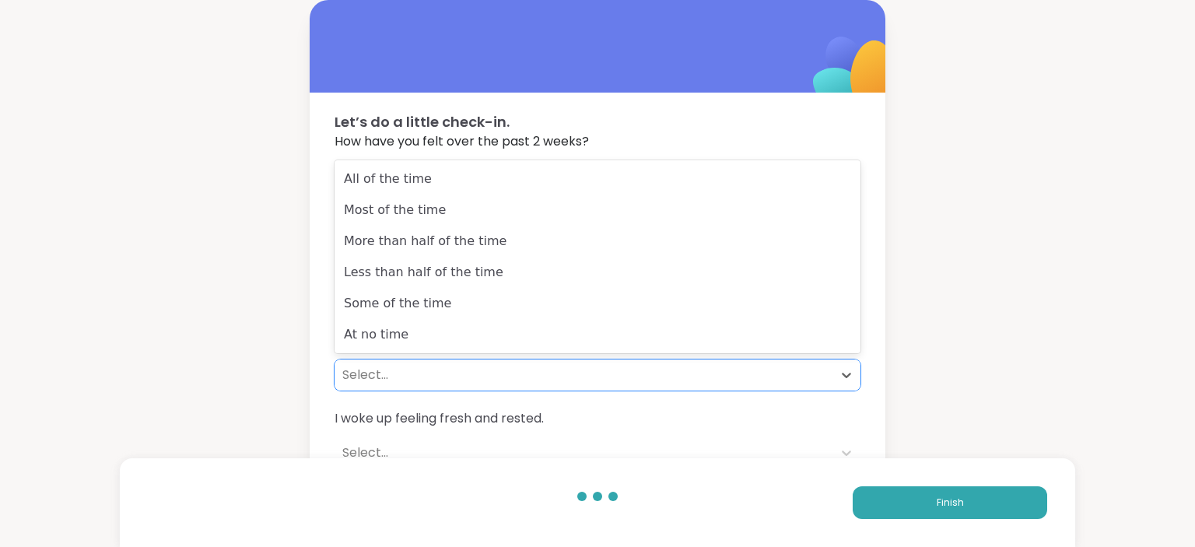
click at [431, 377] on div "Select..." at bounding box center [583, 375] width 482 height 19
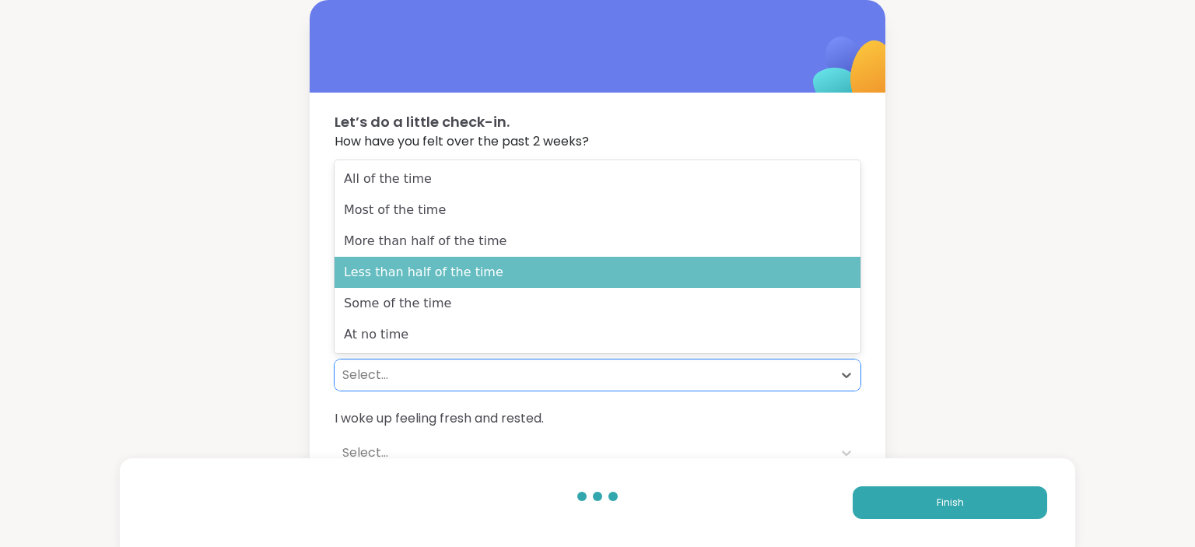
click at [447, 274] on div "Less than half of the time" at bounding box center [598, 272] width 526 height 31
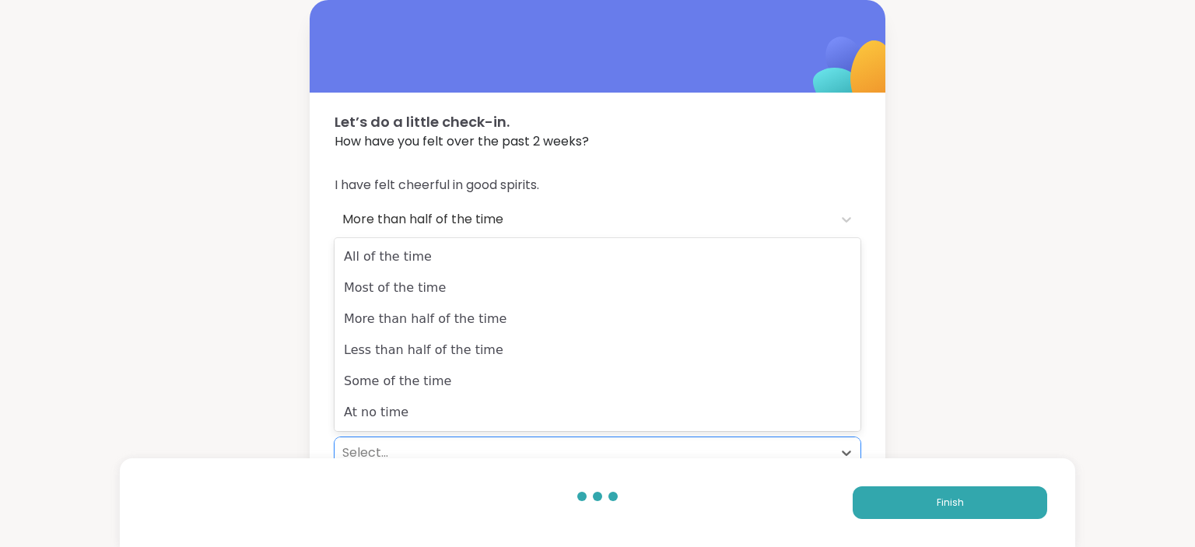
click at [401, 453] on div "Select..." at bounding box center [583, 453] width 482 height 19
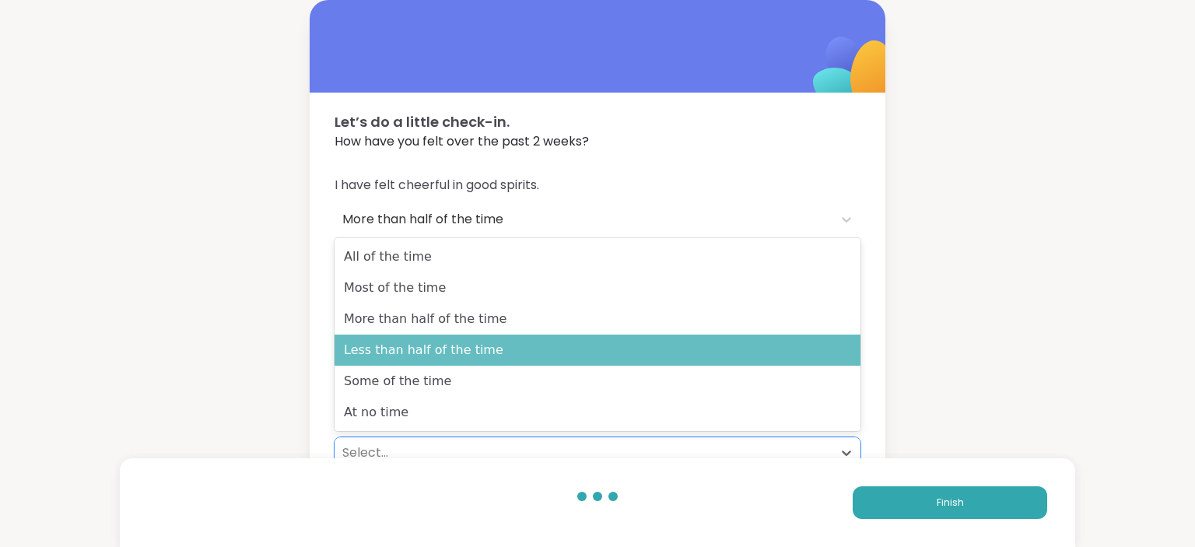
click at [424, 350] on div "Less than half of the time" at bounding box center [598, 350] width 526 height 31
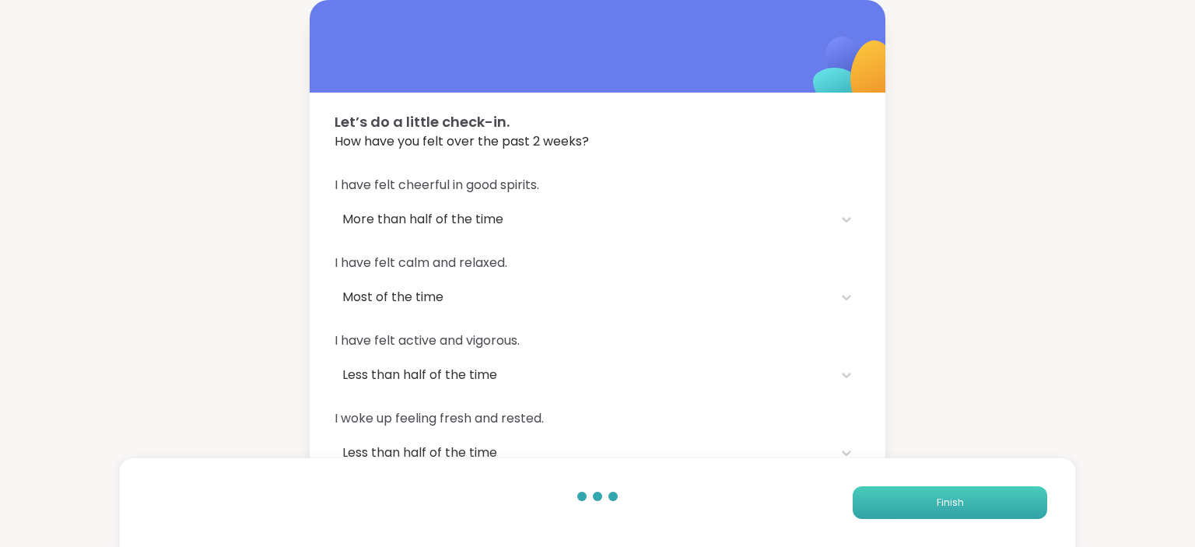
click at [986, 502] on button "Finish" at bounding box center [950, 502] width 195 height 33
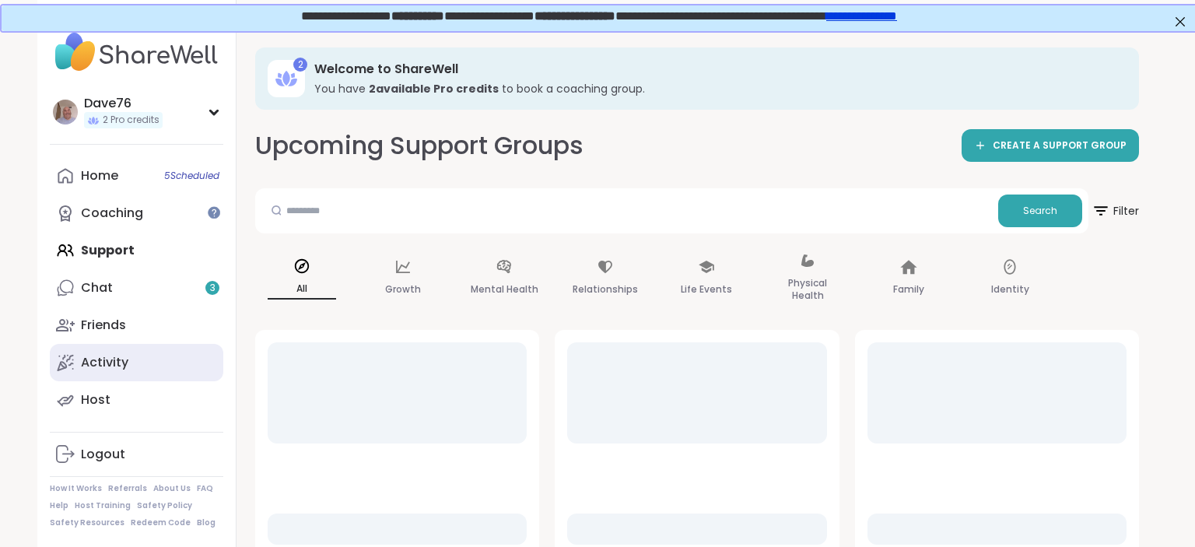
click at [120, 360] on div "Activity" at bounding box center [104, 362] width 47 height 17
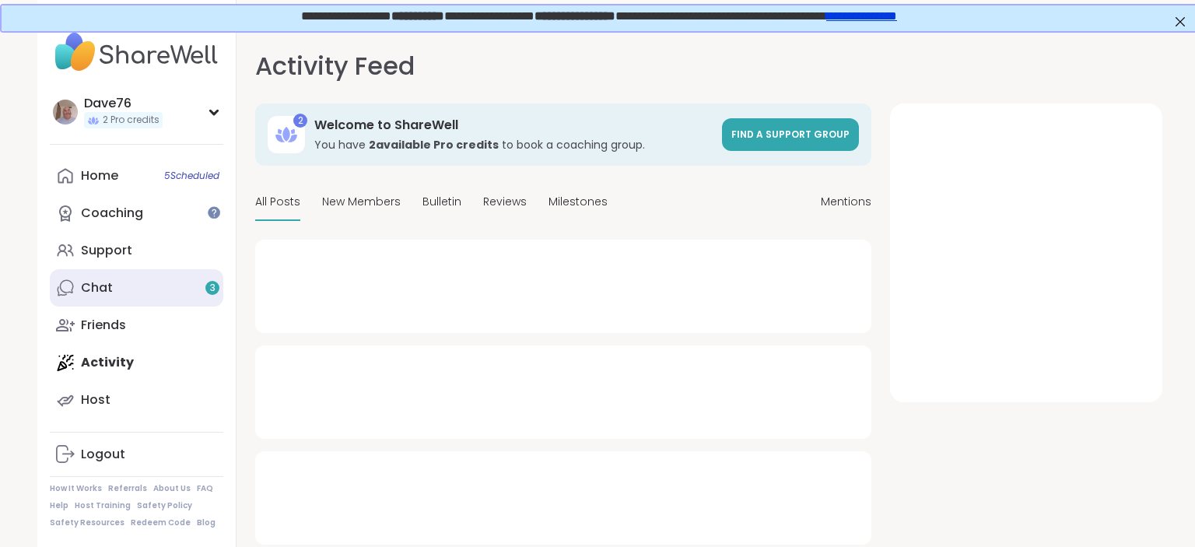
click at [104, 289] on div "Chat 3" at bounding box center [97, 287] width 32 height 17
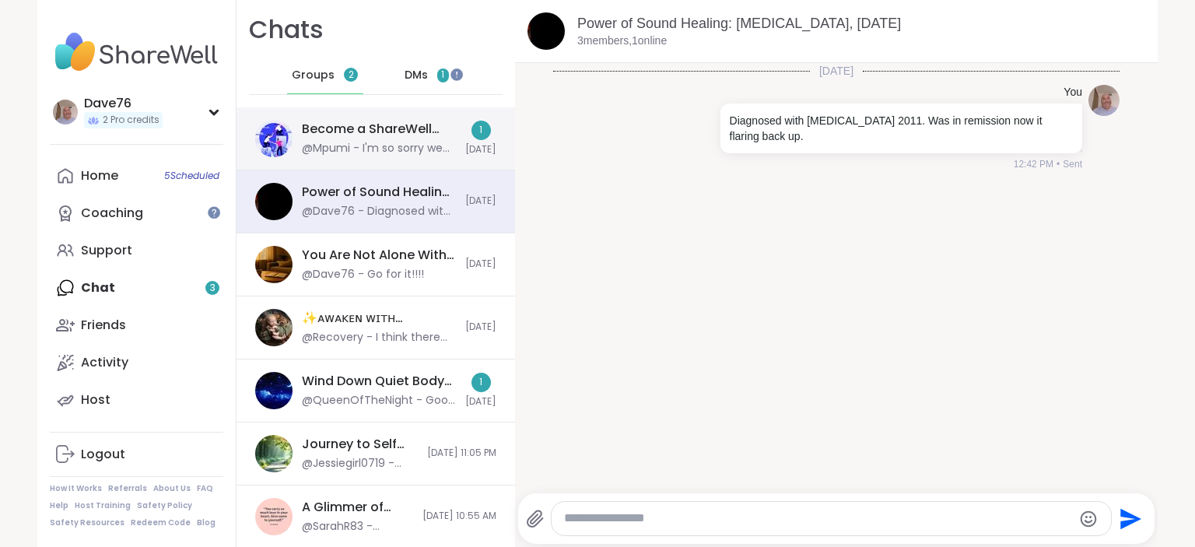
click at [414, 139] on div "Become a ShareWell Host (info session), [DATE] @Mpumi - I'm so sorry we ran out…" at bounding box center [379, 139] width 154 height 36
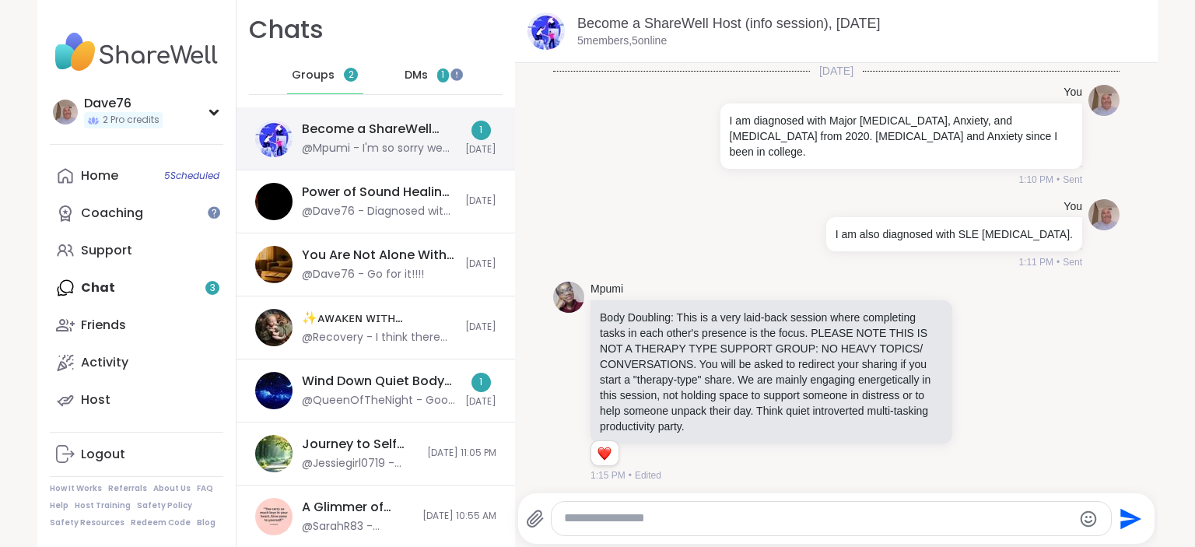
scroll to position [1768, 0]
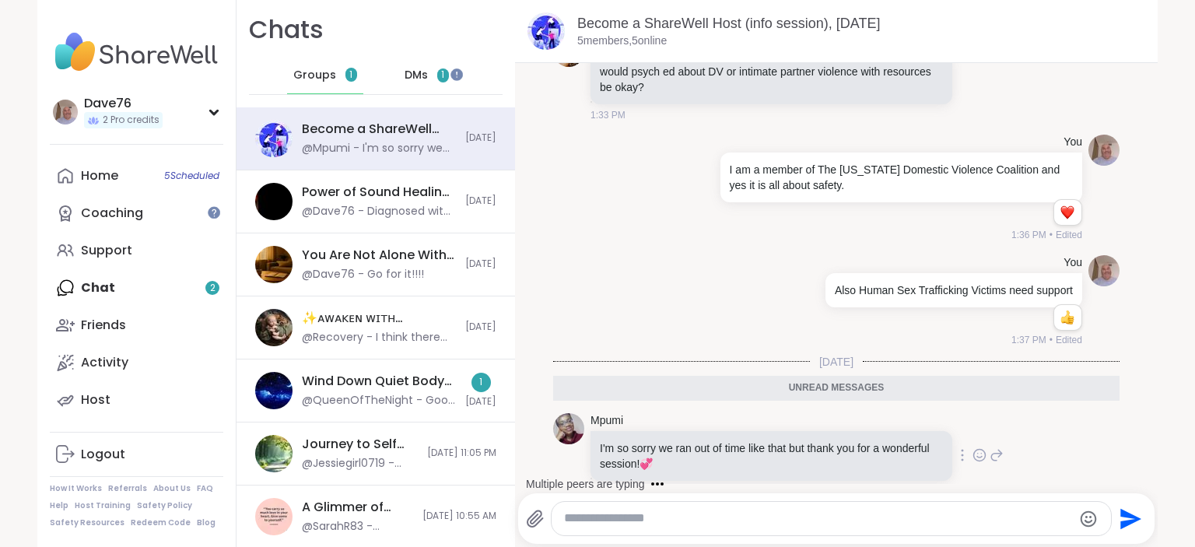
click at [982, 447] on icon at bounding box center [980, 455] width 14 height 16
click at [864, 415] on button "Select Reaction: Heart" at bounding box center [855, 430] width 31 height 31
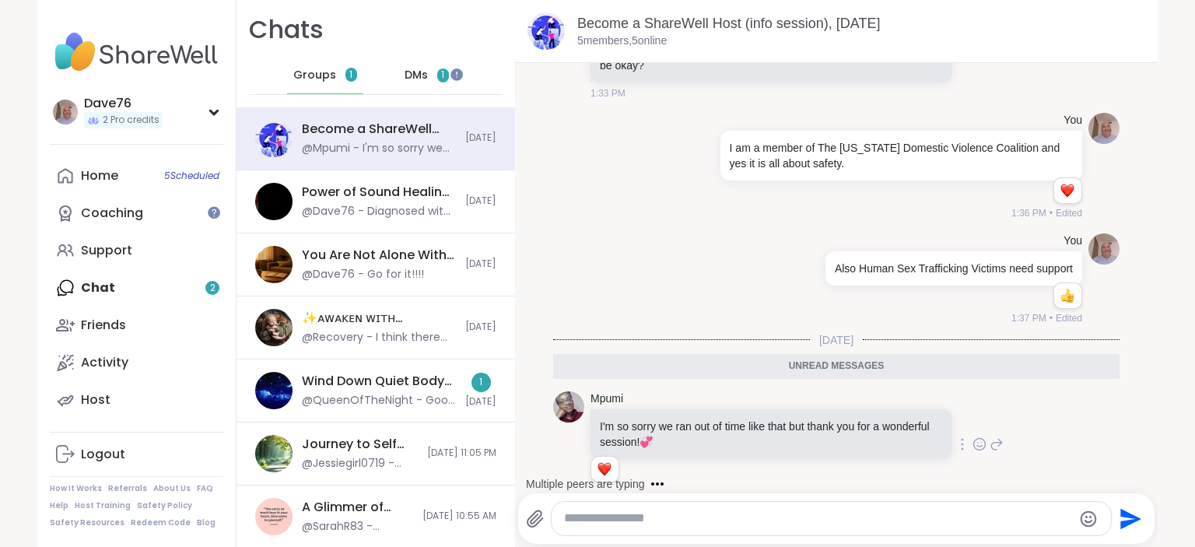
click at [764, 511] on textarea "Type your message" at bounding box center [818, 519] width 508 height 16
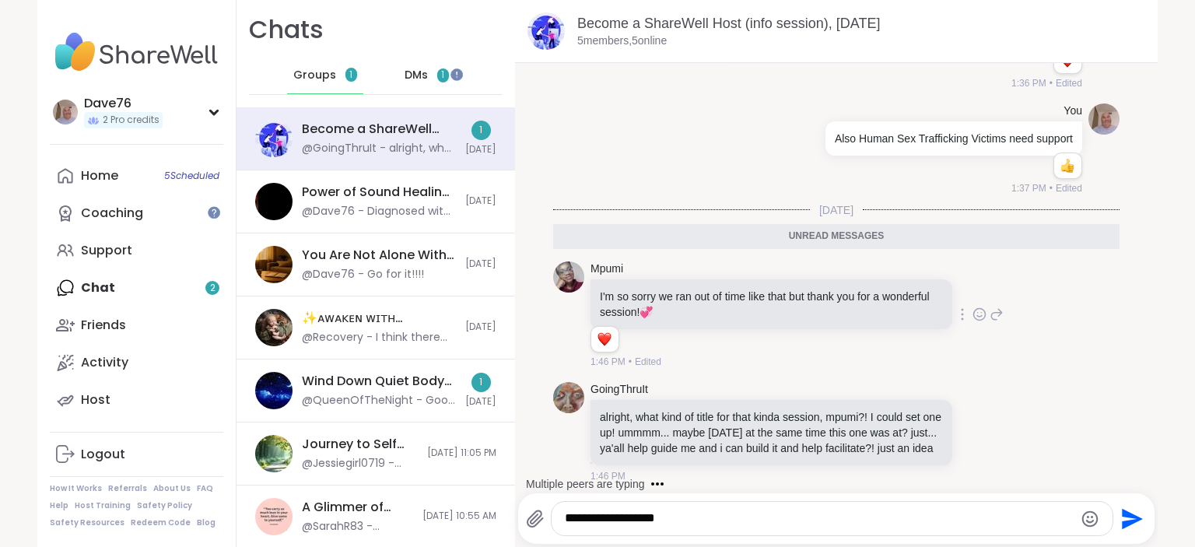
scroll to position [1882, 0]
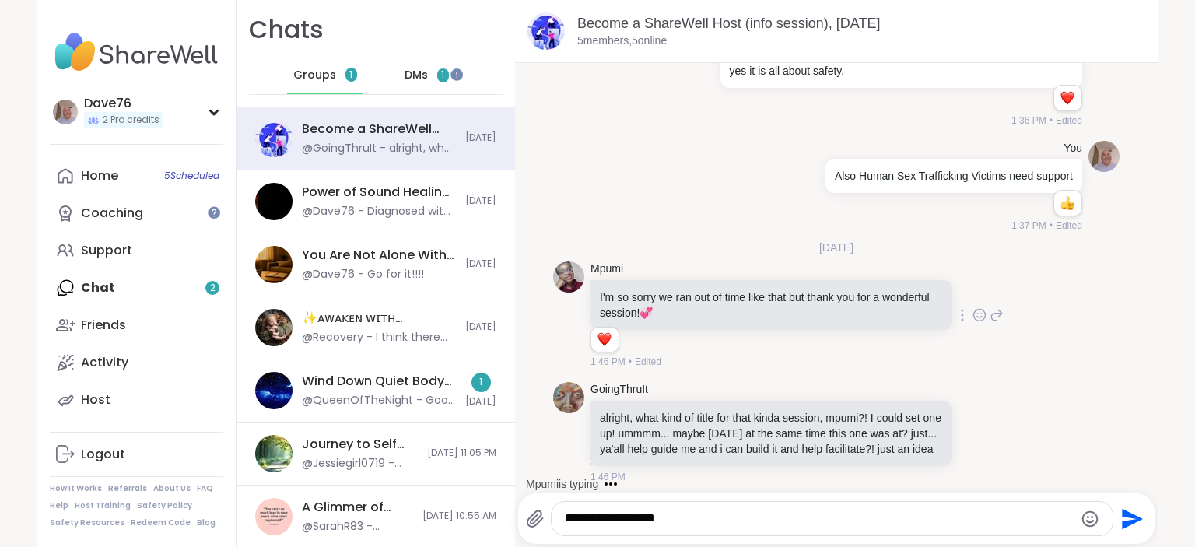
type textarea "**********"
click at [1125, 522] on icon "Send" at bounding box center [1132, 518] width 21 height 21
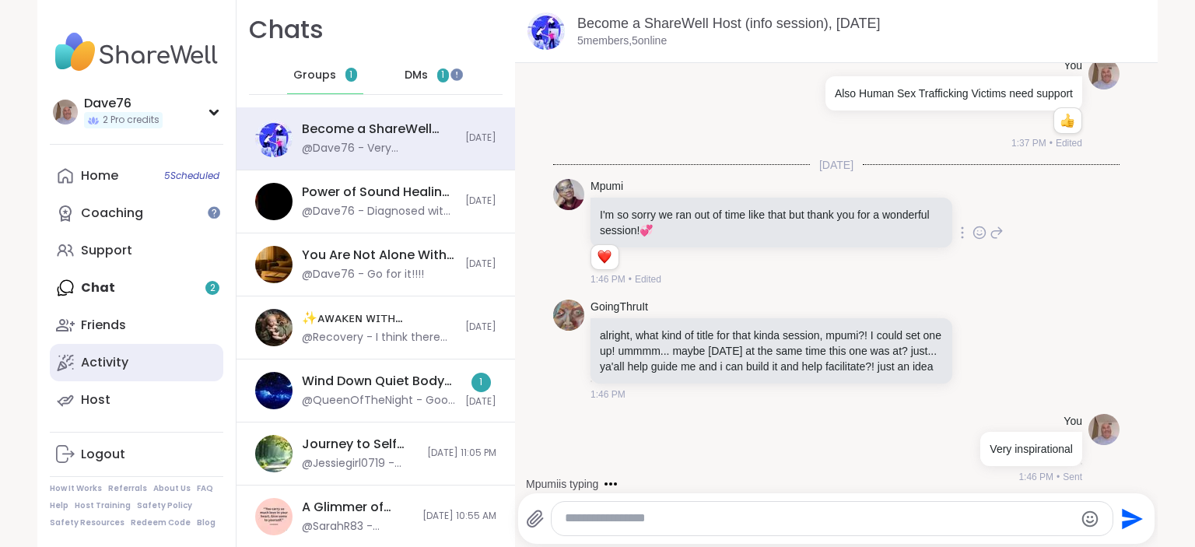
click at [118, 363] on div "Activity" at bounding box center [104, 362] width 47 height 17
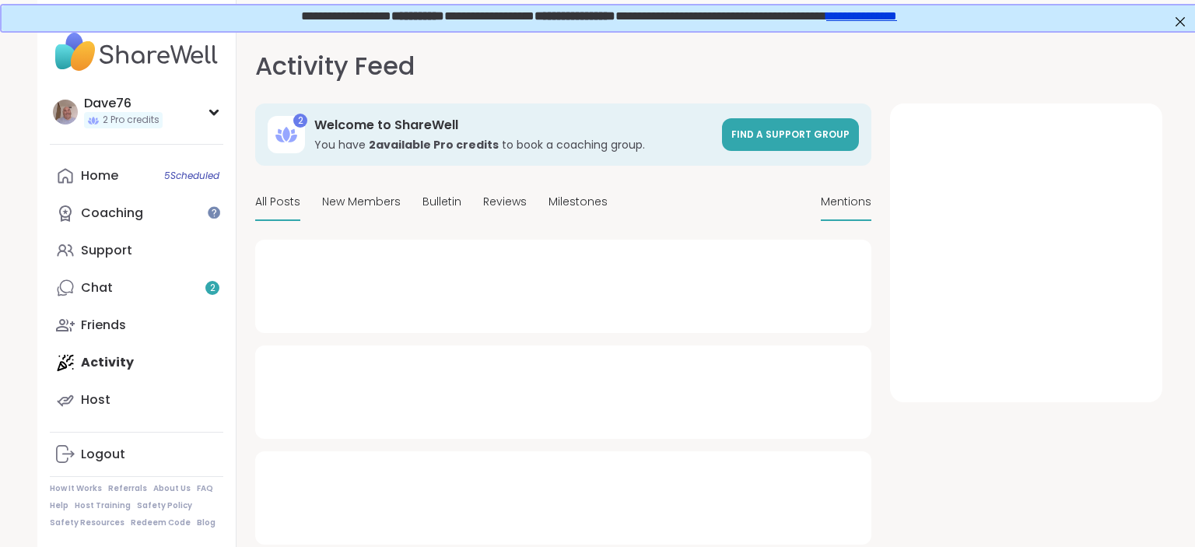
click at [848, 203] on span "Mentions" at bounding box center [846, 202] width 51 height 16
